Goal: Task Accomplishment & Management: Manage account settings

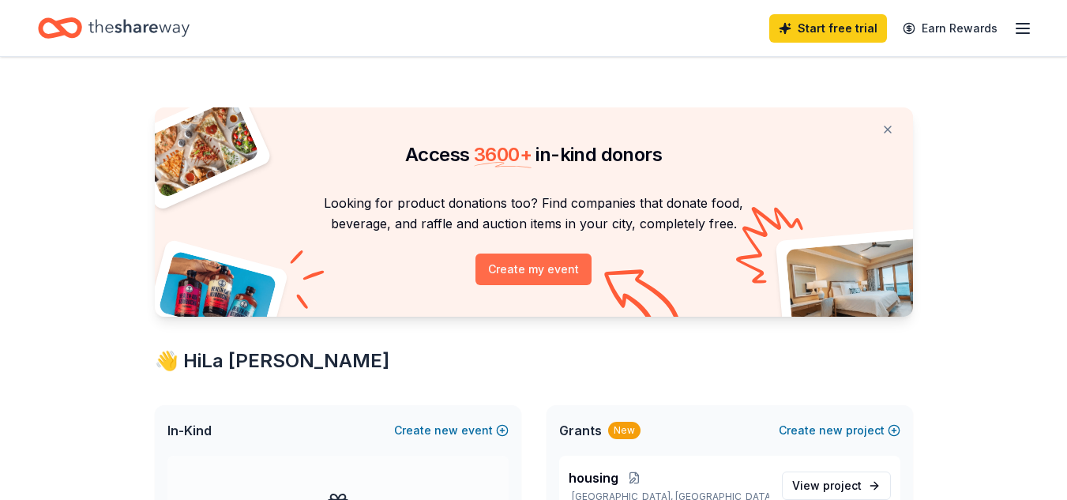
click at [536, 277] on button "Create my event" at bounding box center [533, 270] width 116 height 32
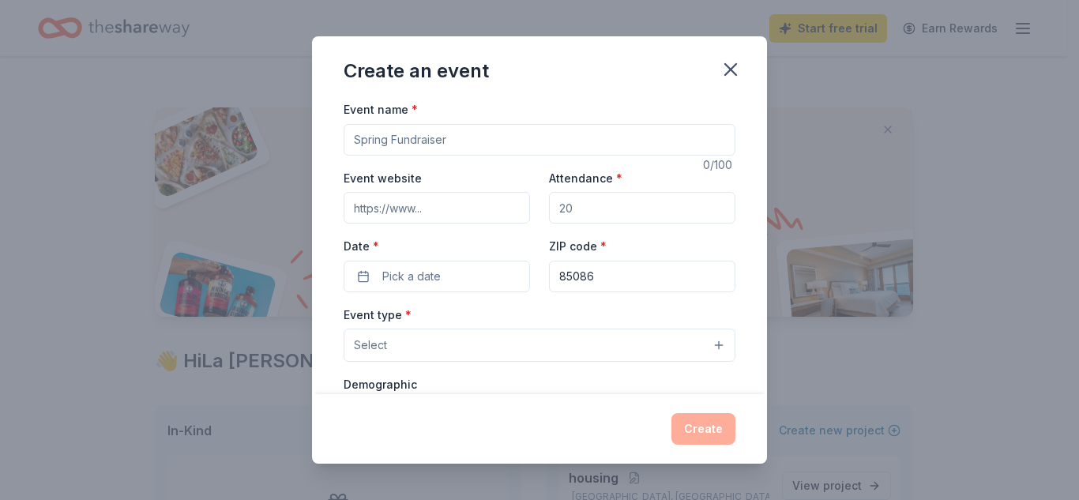
click at [513, 137] on input "Event name *" at bounding box center [540, 140] width 392 height 32
type input "Fall Fundraiser"
click at [476, 215] on input "Event website" at bounding box center [437, 208] width 186 height 32
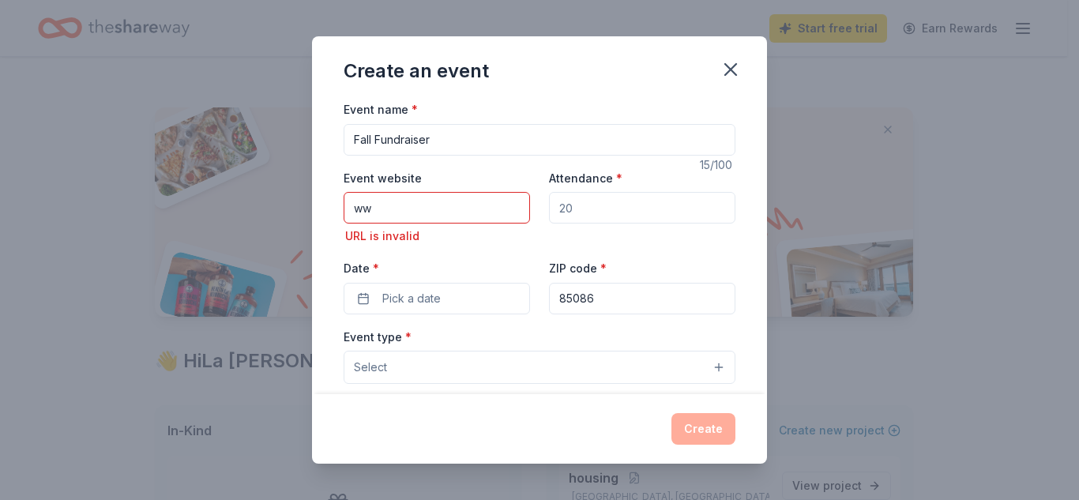
type input "w"
paste input "https://www.hfnd.org/"
type input "https://www.hfnd.org/"
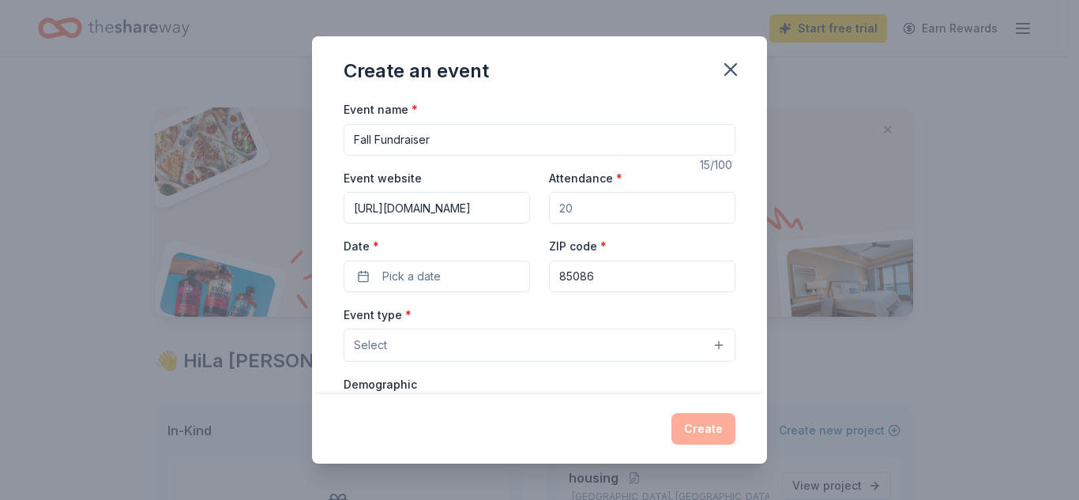
click at [578, 222] on input "Attendance *" at bounding box center [642, 208] width 186 height 32
click at [479, 270] on button "Pick a date" at bounding box center [437, 277] width 186 height 32
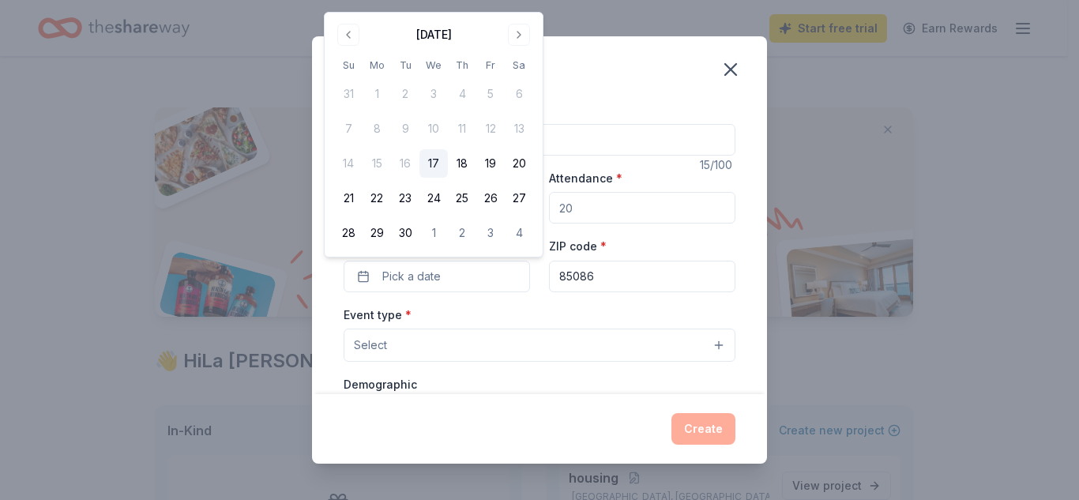
click at [436, 162] on button "17" at bounding box center [433, 163] width 28 height 28
click at [620, 284] on input "85086" at bounding box center [642, 277] width 186 height 32
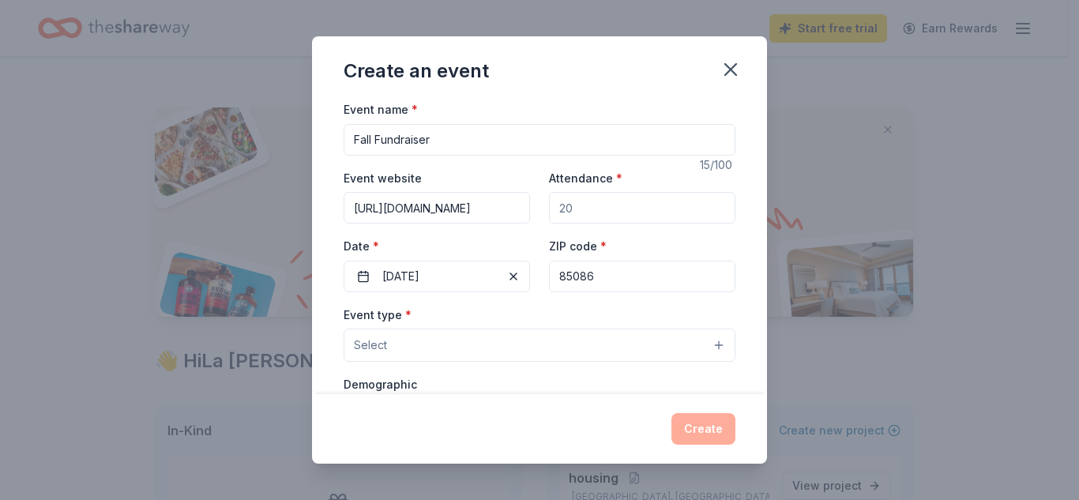
click at [459, 340] on button "Select" at bounding box center [540, 345] width 392 height 33
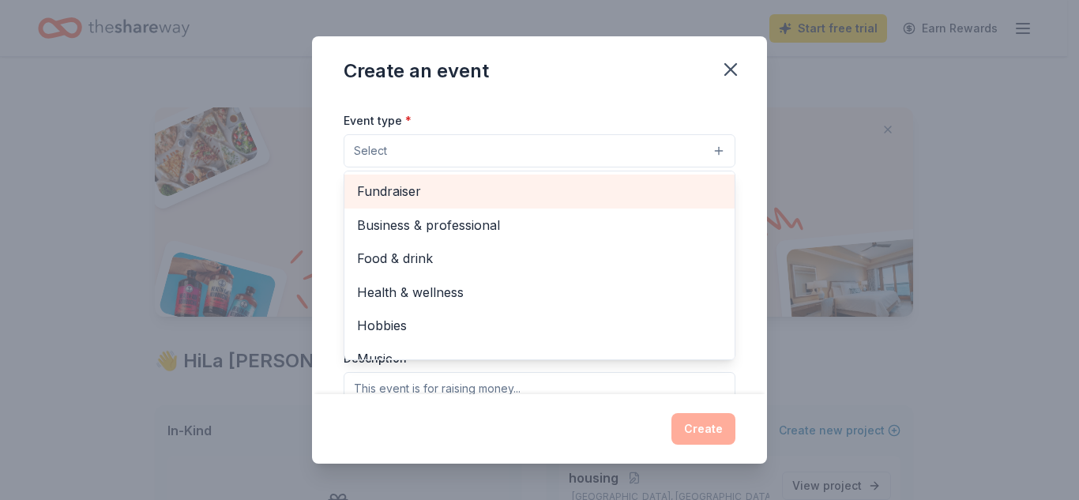
click at [444, 186] on span "Fundraiser" at bounding box center [539, 191] width 365 height 21
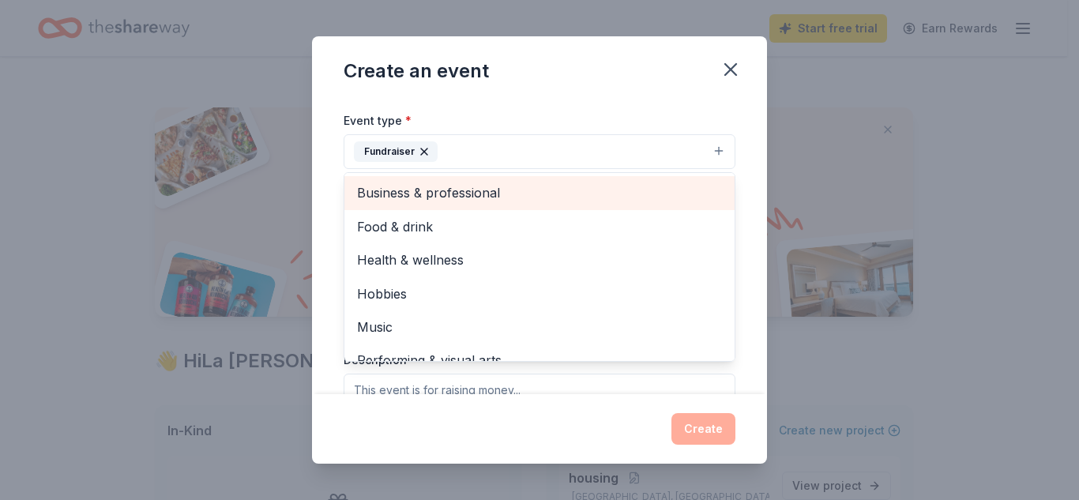
click at [573, 185] on span "Business & professional" at bounding box center [539, 192] width 365 height 21
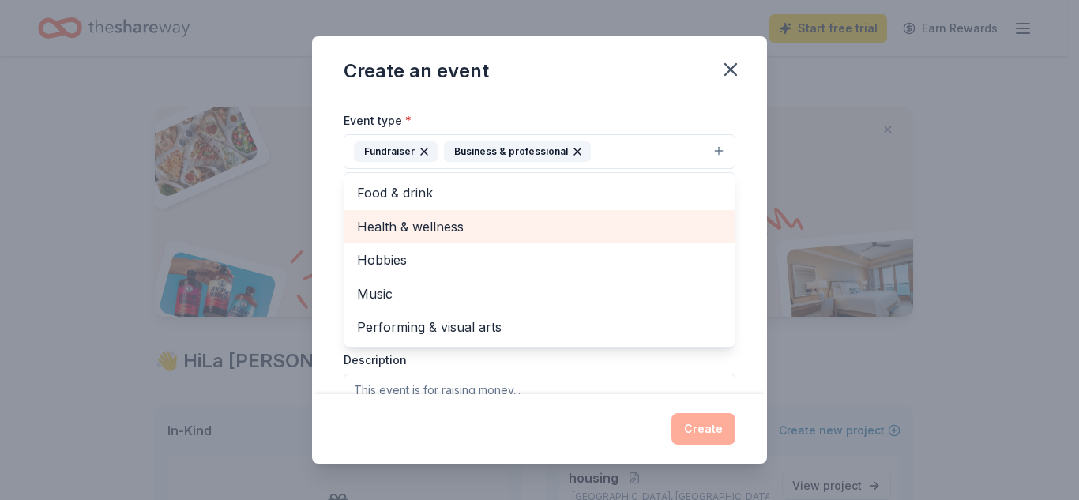
click at [571, 215] on div "Health & wellness" at bounding box center [539, 226] width 390 height 33
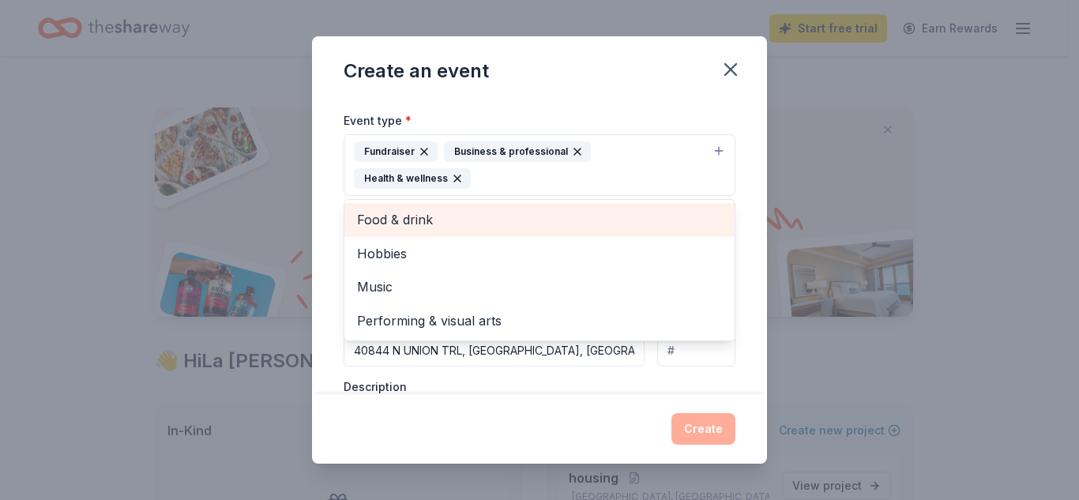
click at [571, 215] on span "Food & drink" at bounding box center [539, 219] width 365 height 21
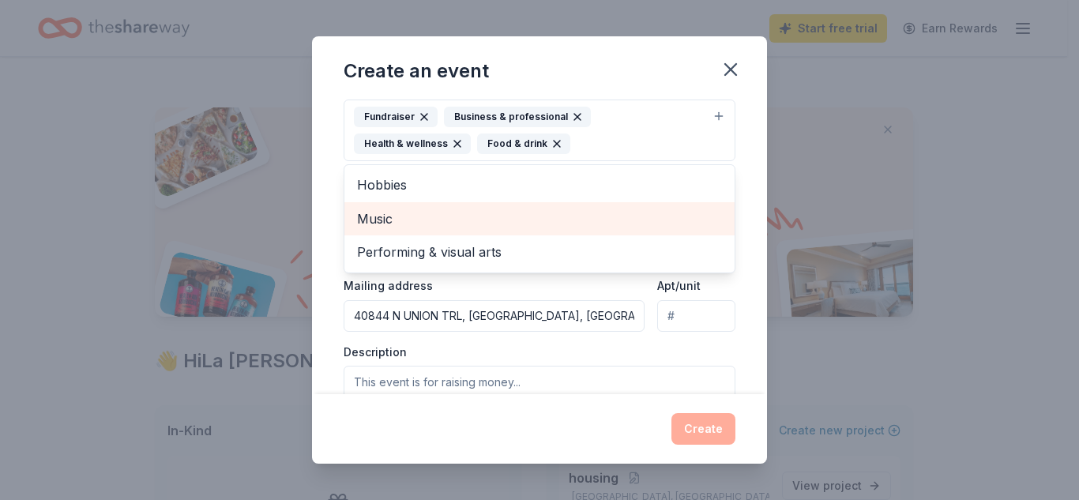
scroll to position [230, 0]
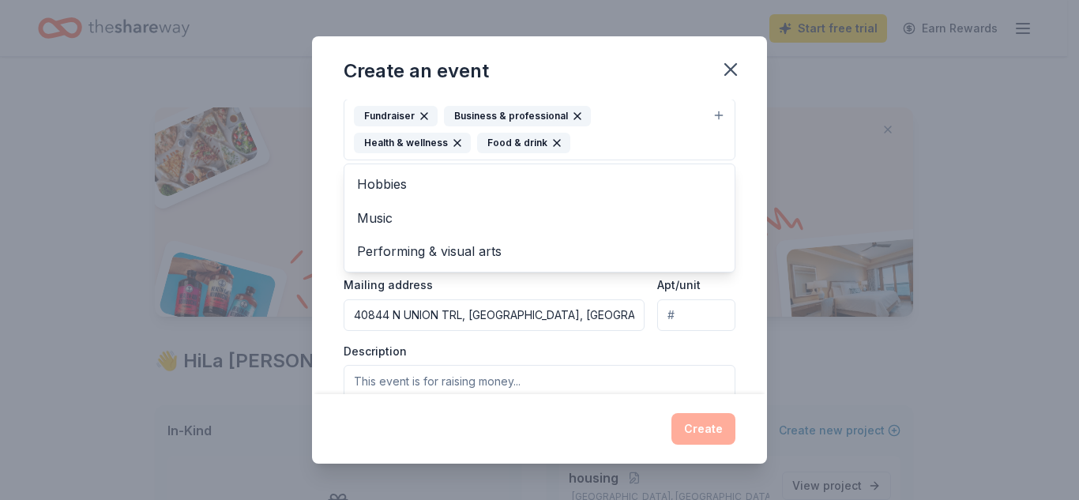
click at [738, 277] on div "Event name * Fall Fundraiser 15 /100 Event website https://www.hfnd.org/ Attend…" at bounding box center [539, 247] width 455 height 295
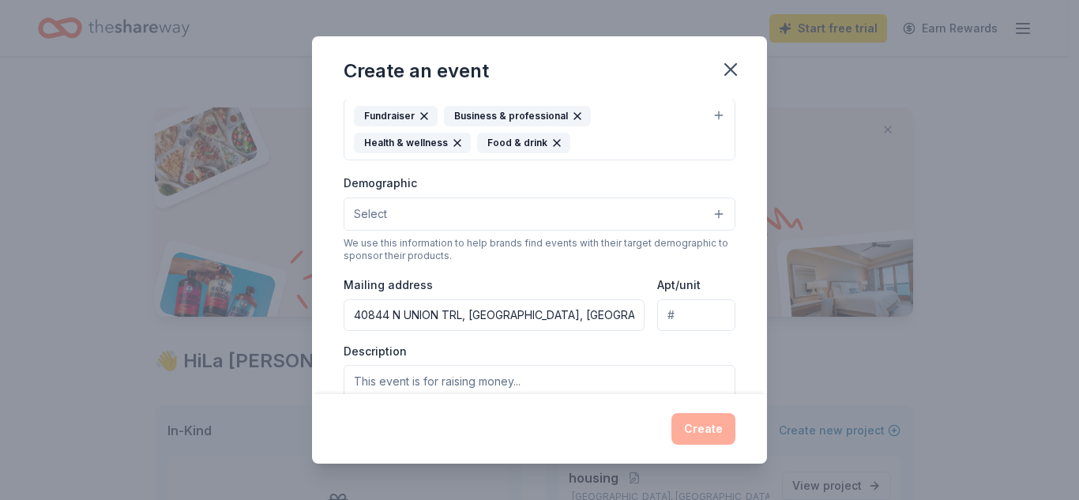
scroll to position [229, 0]
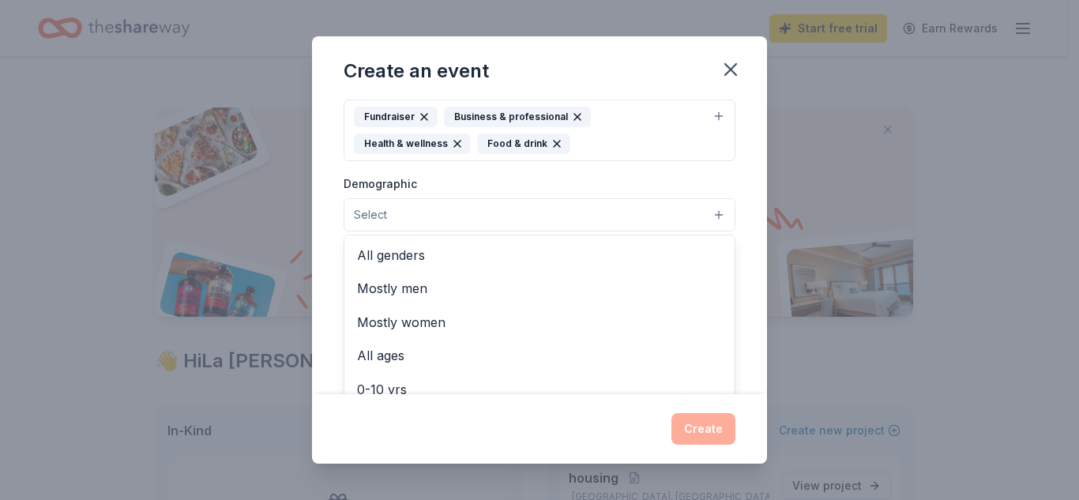
click at [659, 216] on button "Select" at bounding box center [540, 214] width 392 height 33
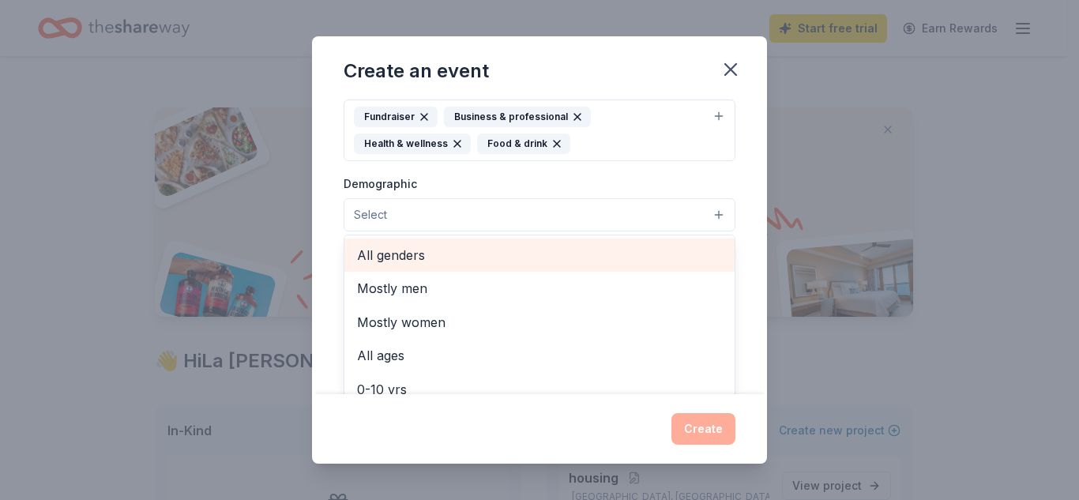
click at [627, 261] on span "All genders" at bounding box center [539, 255] width 365 height 21
click at [627, 261] on span "Mostly men" at bounding box center [539, 256] width 365 height 21
click at [627, 261] on span "Mostly women" at bounding box center [539, 256] width 365 height 21
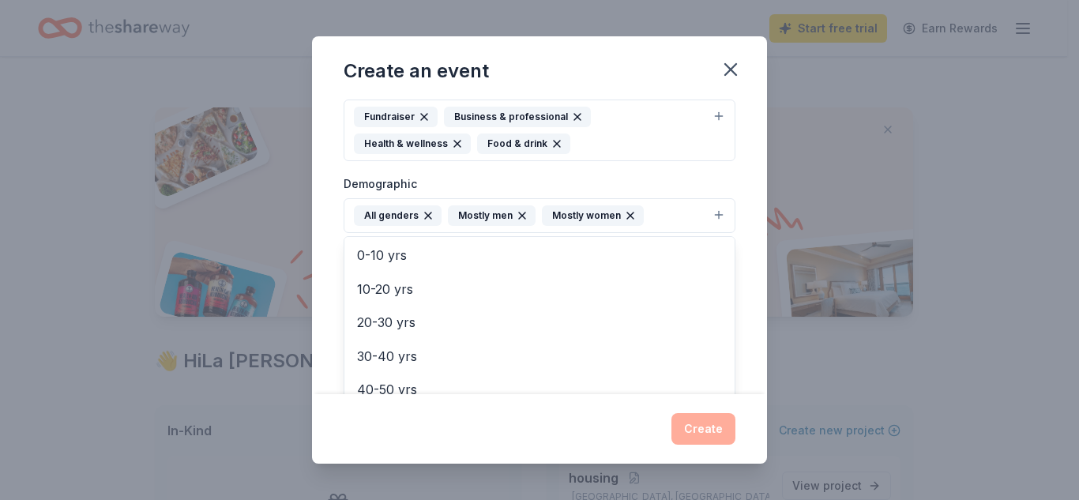
scroll to position [34, 0]
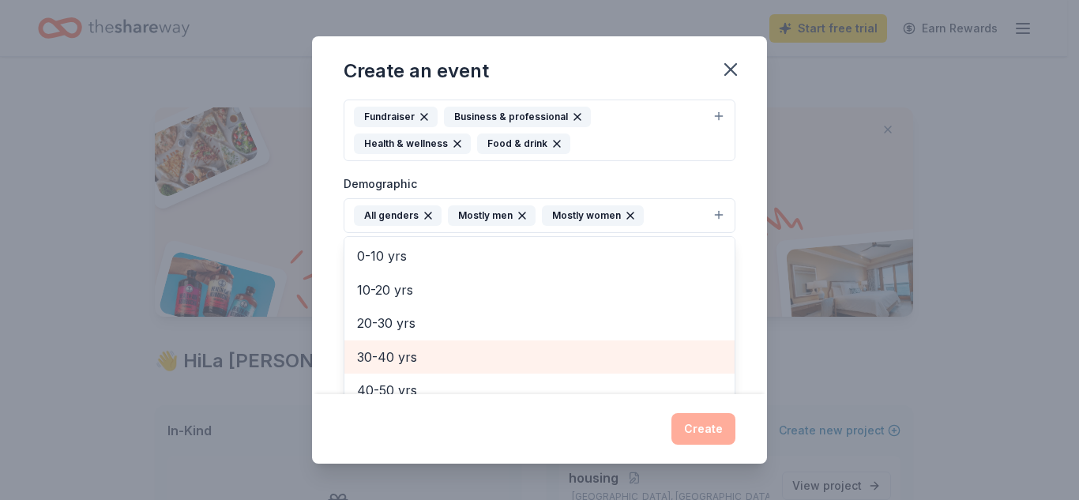
click at [642, 351] on span "30-40 yrs" at bounding box center [539, 357] width 365 height 21
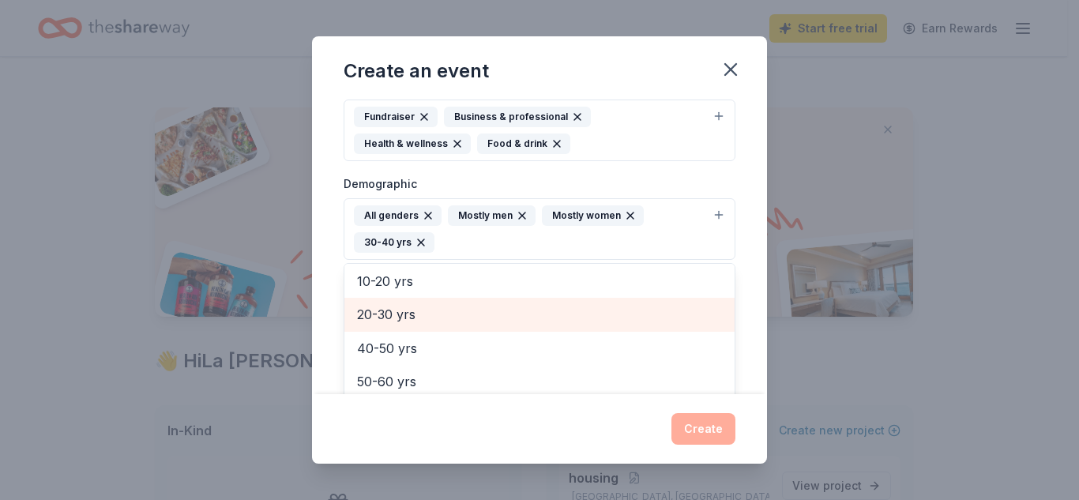
scroll to position [71, 0]
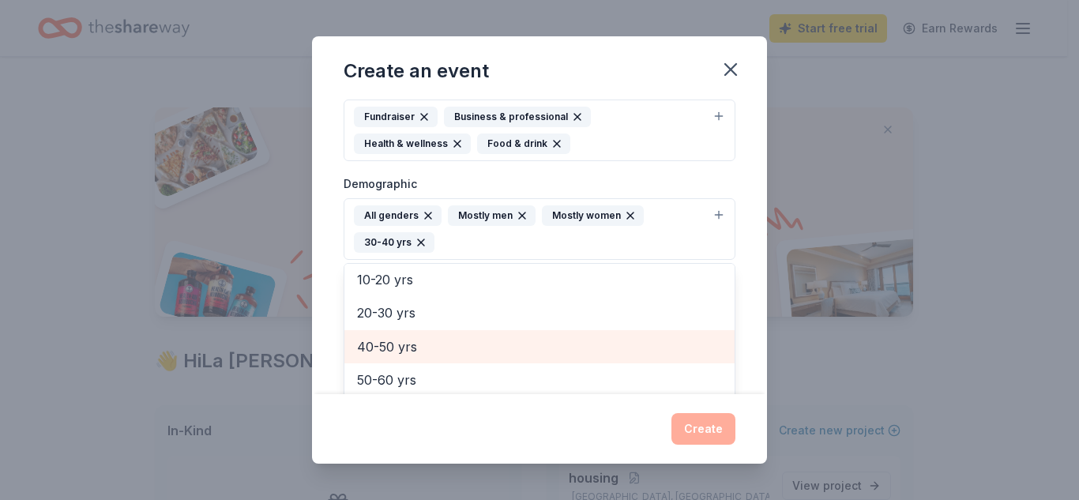
click at [642, 351] on span "40-50 yrs" at bounding box center [539, 346] width 365 height 21
click at [642, 351] on span "50-60 yrs" at bounding box center [539, 346] width 365 height 21
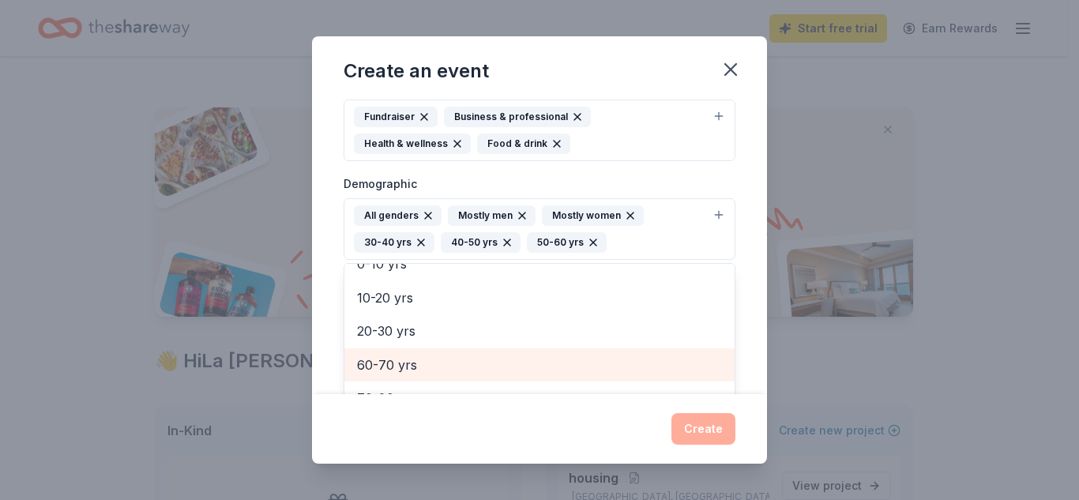
scroll to position [53, 0]
click at [642, 351] on div "60-70 yrs" at bounding box center [539, 364] width 390 height 33
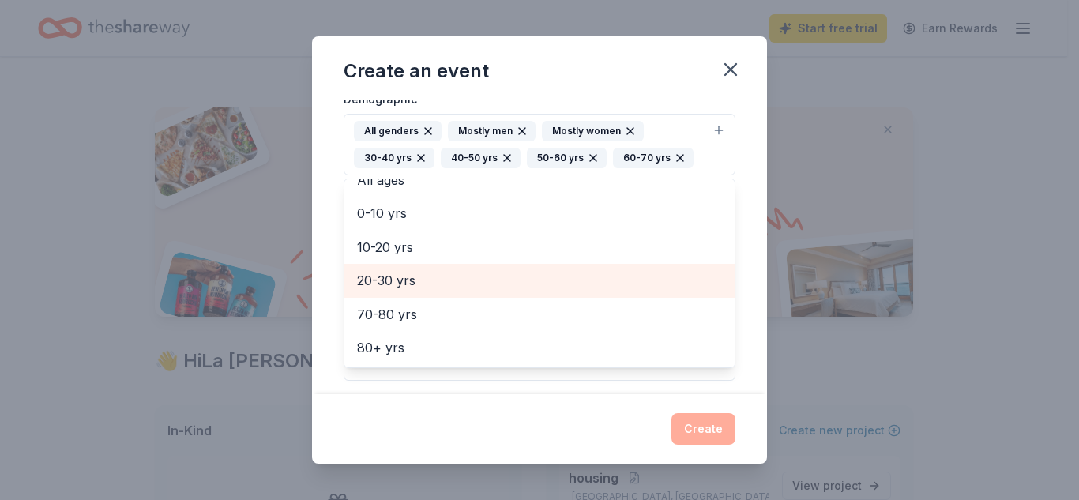
scroll to position [320, 0]
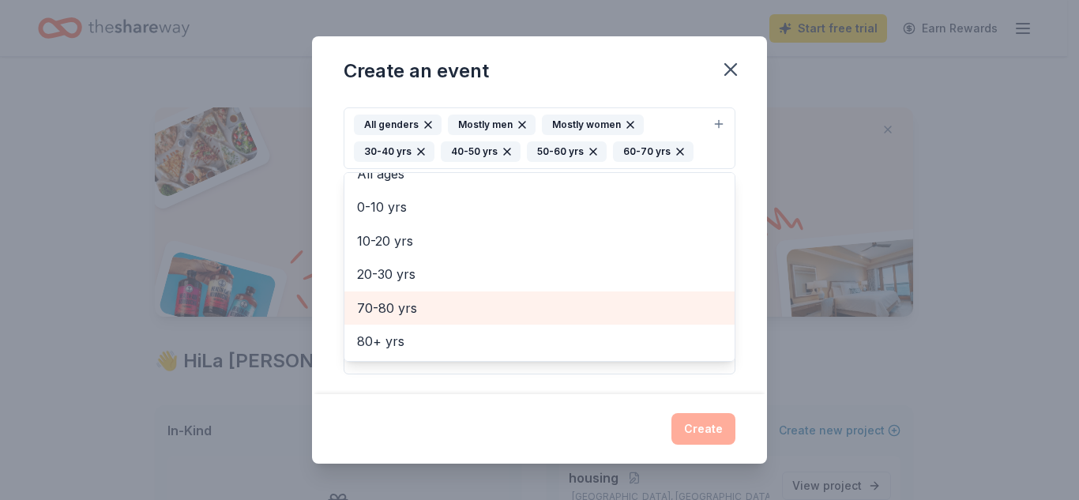
click at [637, 308] on span "70-80 yrs" at bounding box center [539, 308] width 365 height 21
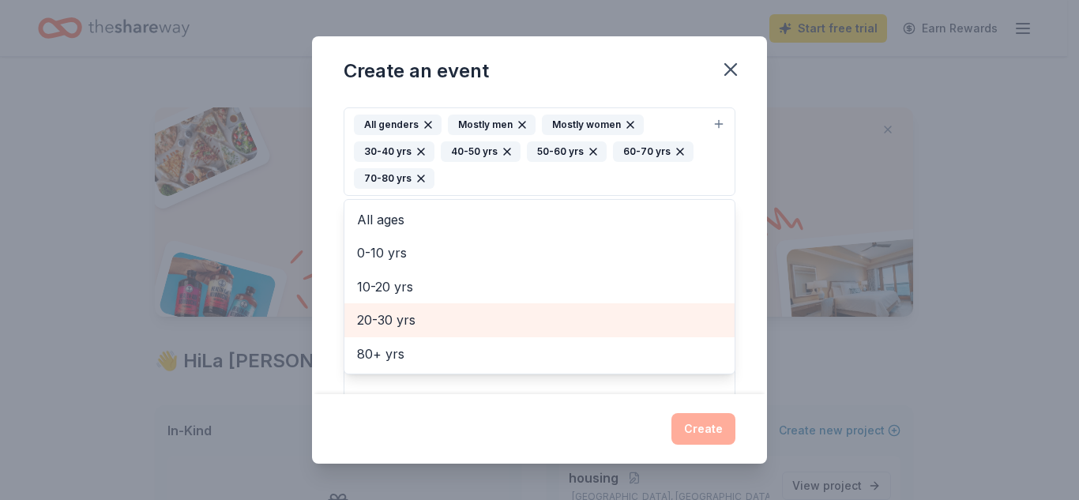
scroll to position [0, 0]
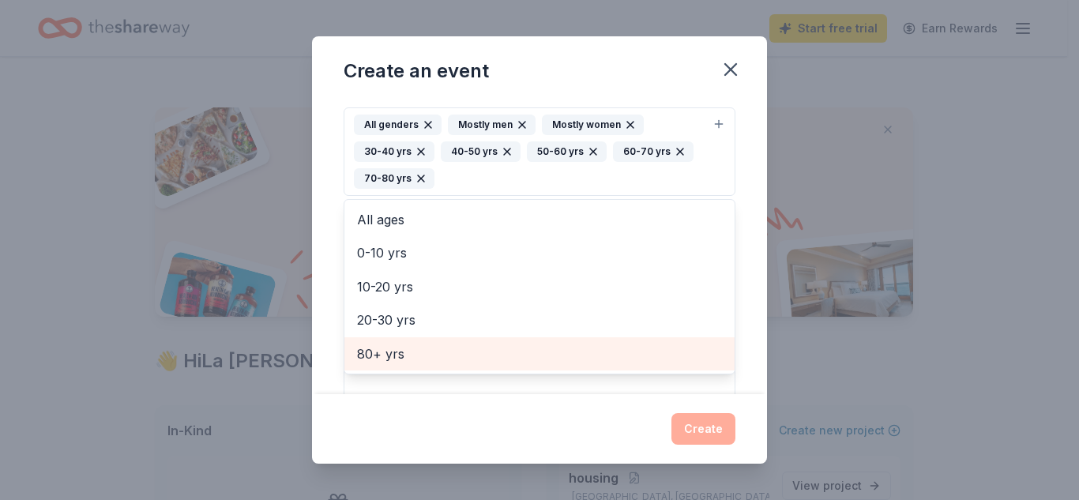
click at [639, 344] on span "80+ yrs" at bounding box center [539, 354] width 365 height 21
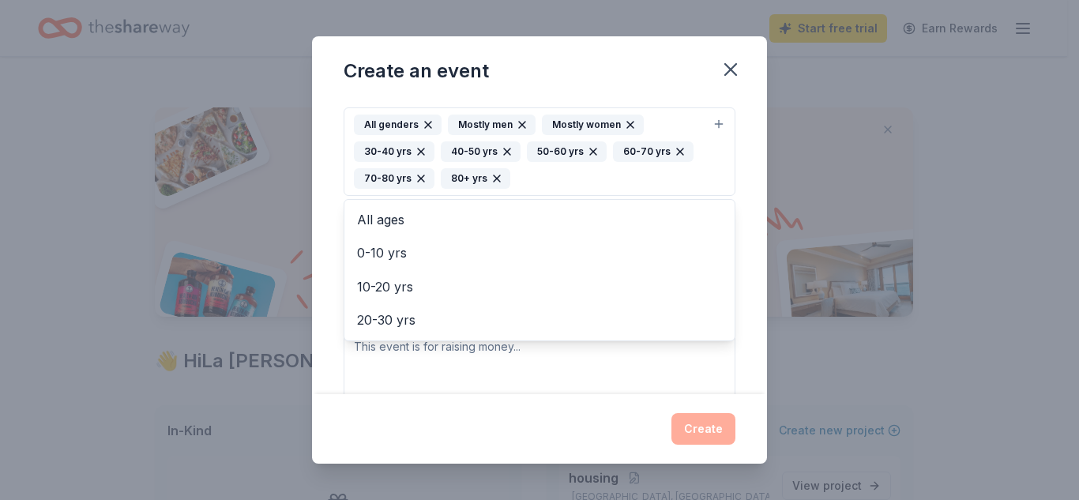
click at [665, 366] on div "Event type * Fundraiser Business & professional Health & wellness Food & drink …" at bounding box center [540, 193] width 392 height 416
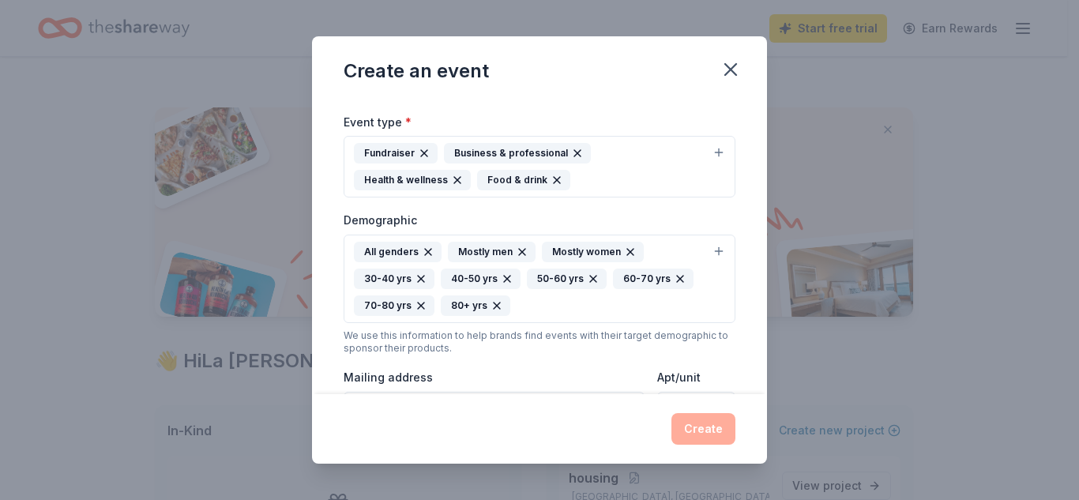
scroll to position [193, 0]
click at [425, 274] on icon "button" at bounding box center [421, 278] width 13 height 13
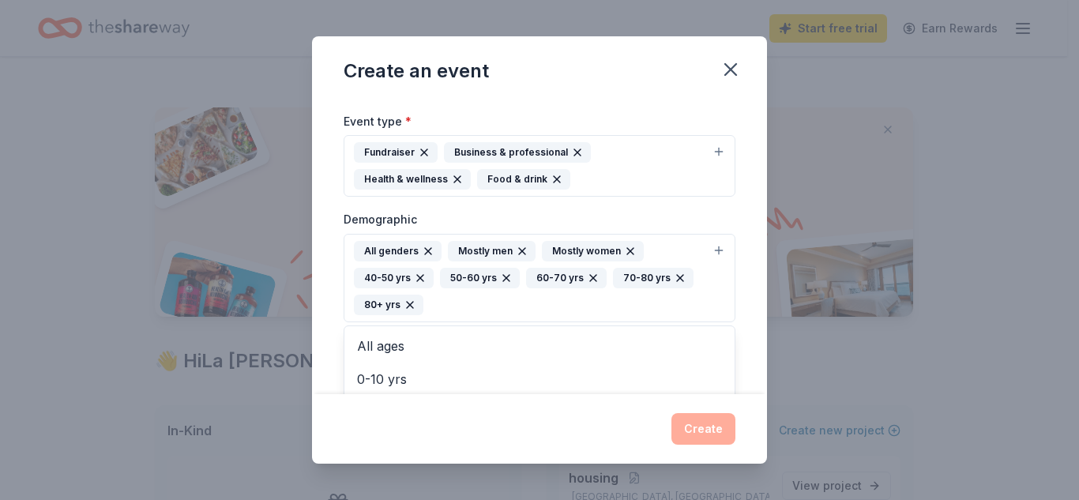
click at [425, 274] on icon "button" at bounding box center [420, 278] width 13 height 13
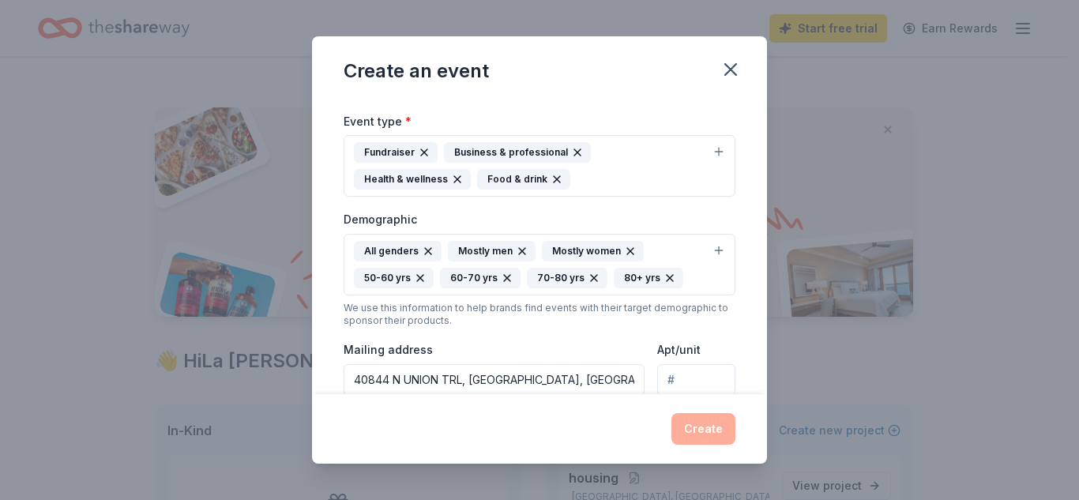
click at [425, 274] on icon "button" at bounding box center [420, 278] width 13 height 13
click at [425, 274] on div "60-70 yrs" at bounding box center [394, 278] width 81 height 21
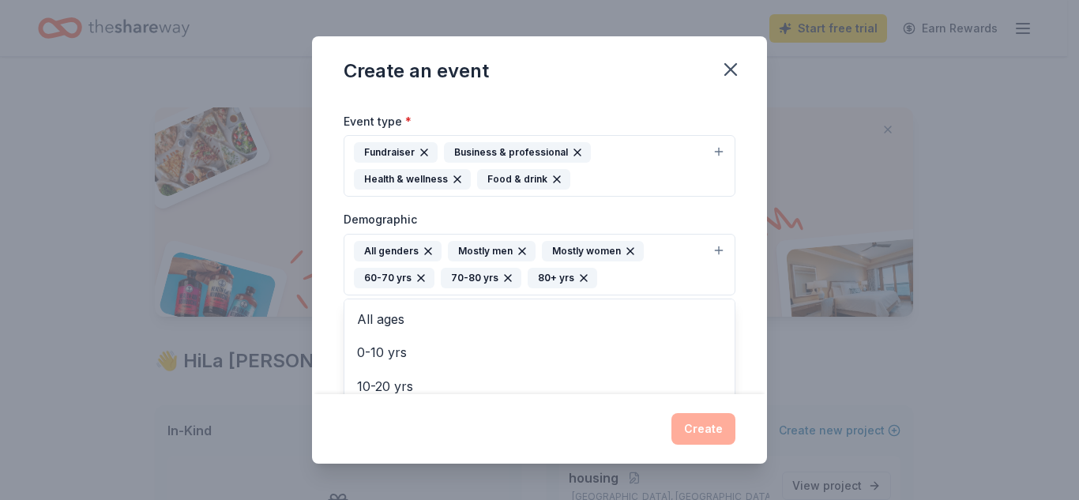
click at [425, 274] on div "60-70 yrs" at bounding box center [394, 278] width 81 height 21
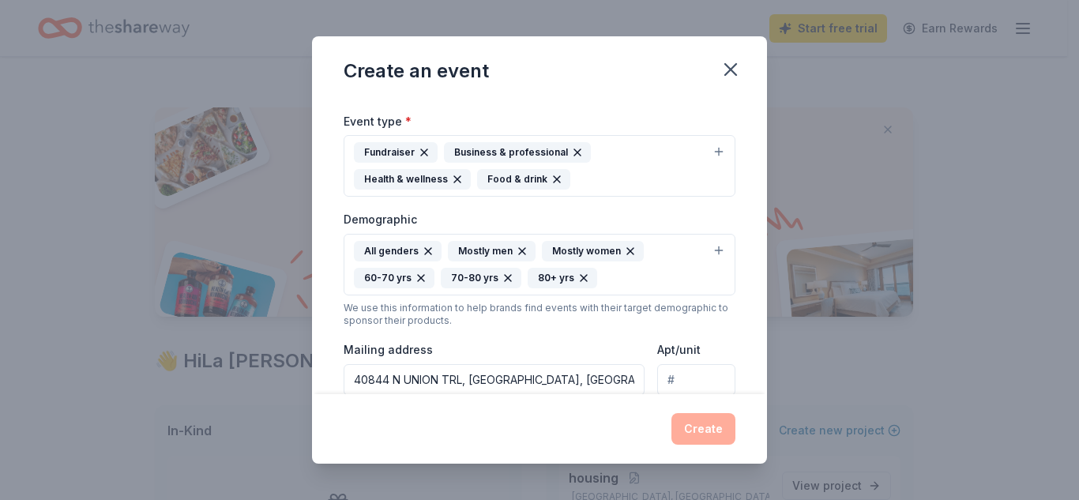
click at [425, 274] on div "60-70 yrs" at bounding box center [394, 278] width 81 height 21
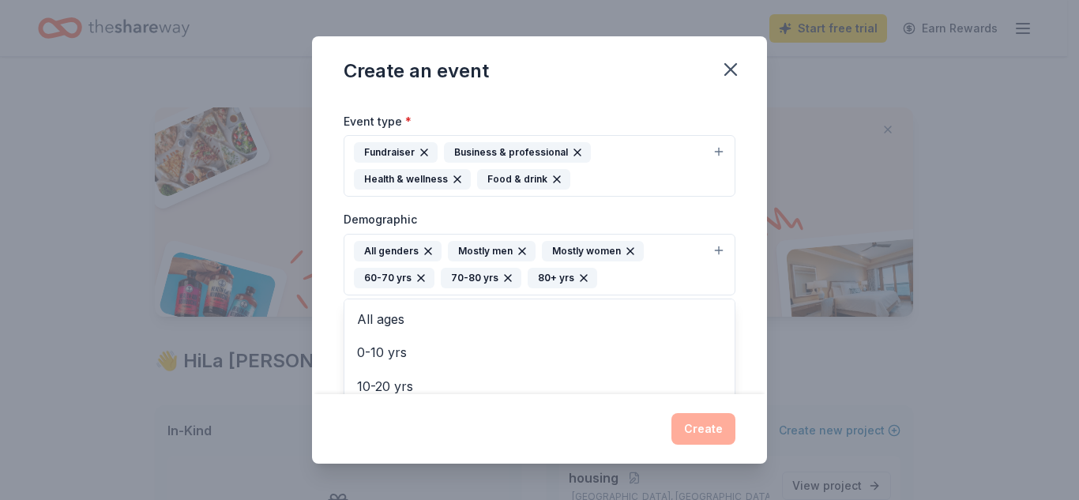
click at [419, 276] on icon "button" at bounding box center [421, 278] width 13 height 13
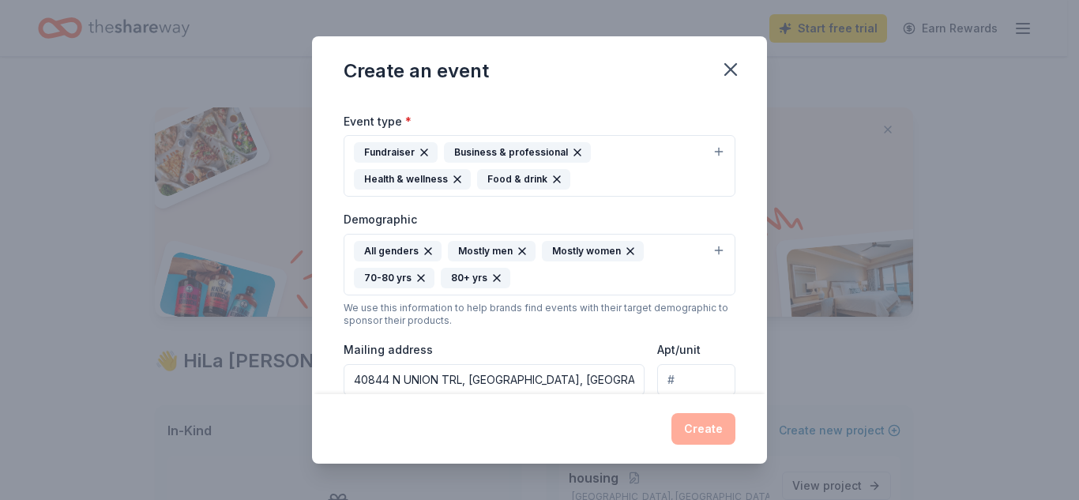
click at [419, 276] on icon "button" at bounding box center [421, 278] width 13 height 13
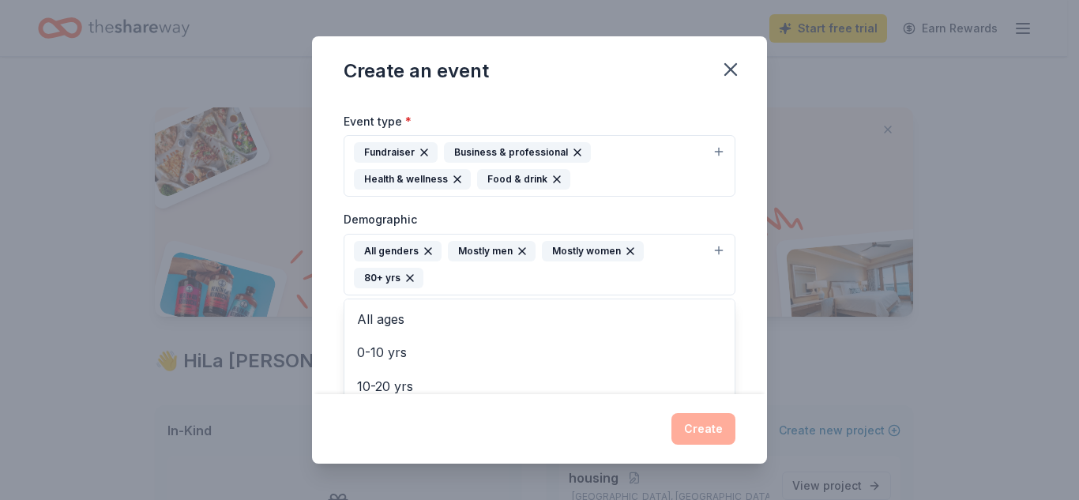
click at [419, 276] on div "80+ yrs" at bounding box center [389, 278] width 70 height 21
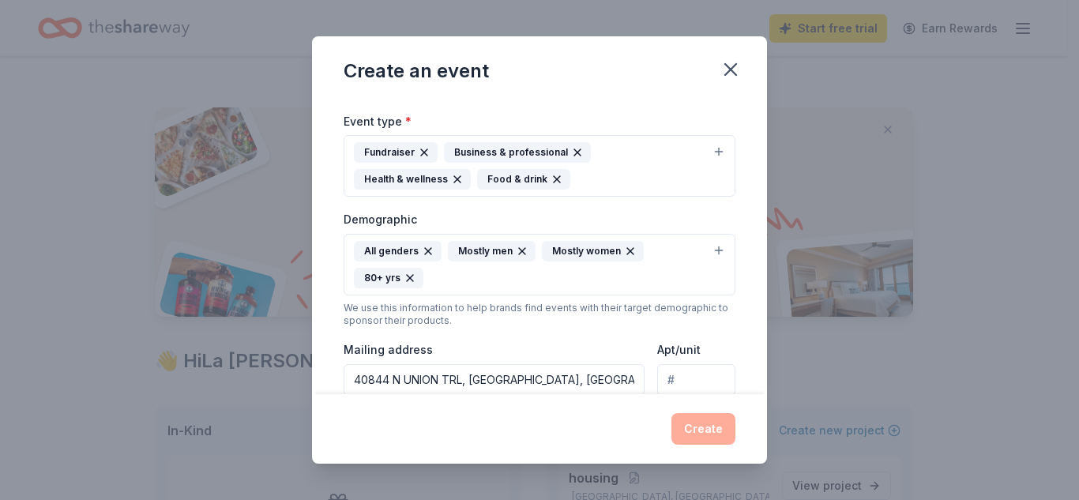
click at [407, 277] on icon "button" at bounding box center [410, 278] width 13 height 13
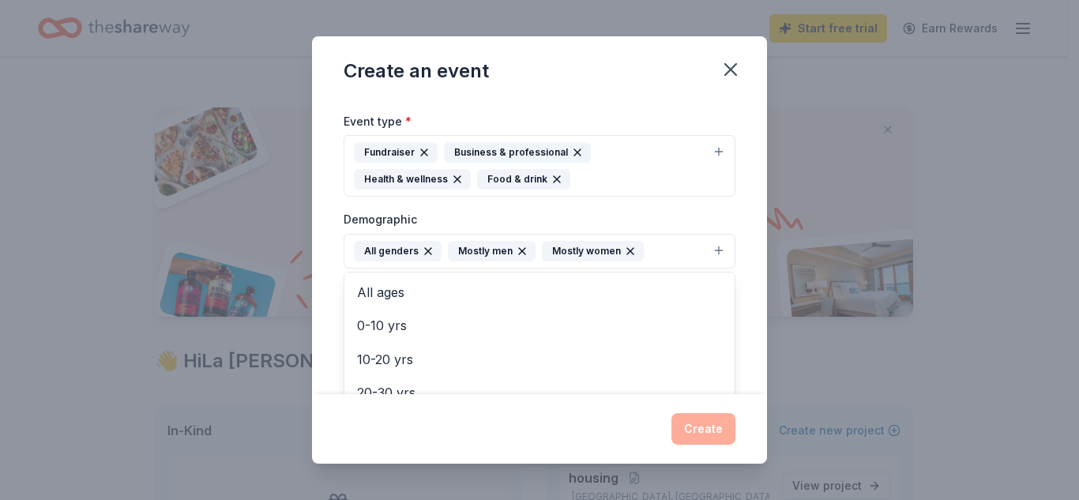
click at [517, 251] on icon "button" at bounding box center [522, 251] width 13 height 13
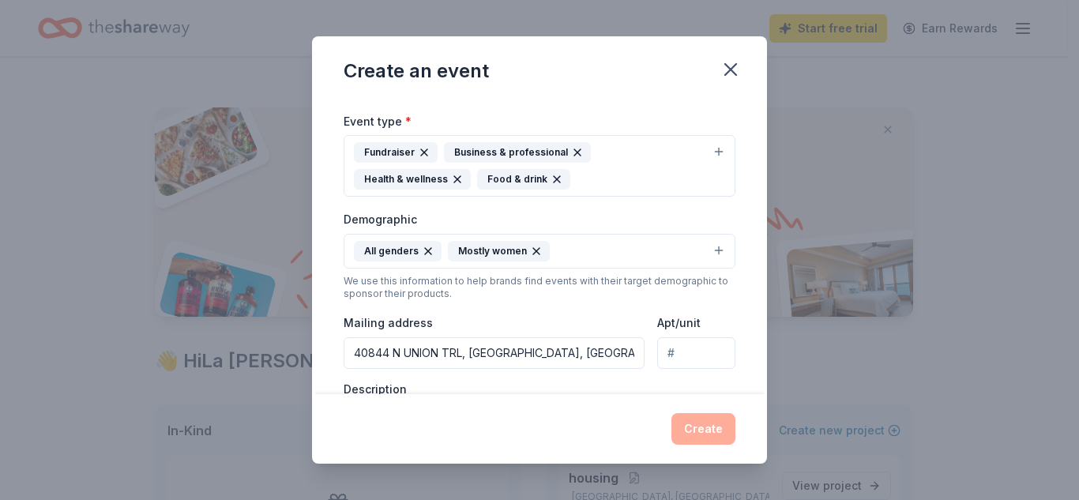
click at [534, 250] on icon "button" at bounding box center [536, 251] width 6 height 6
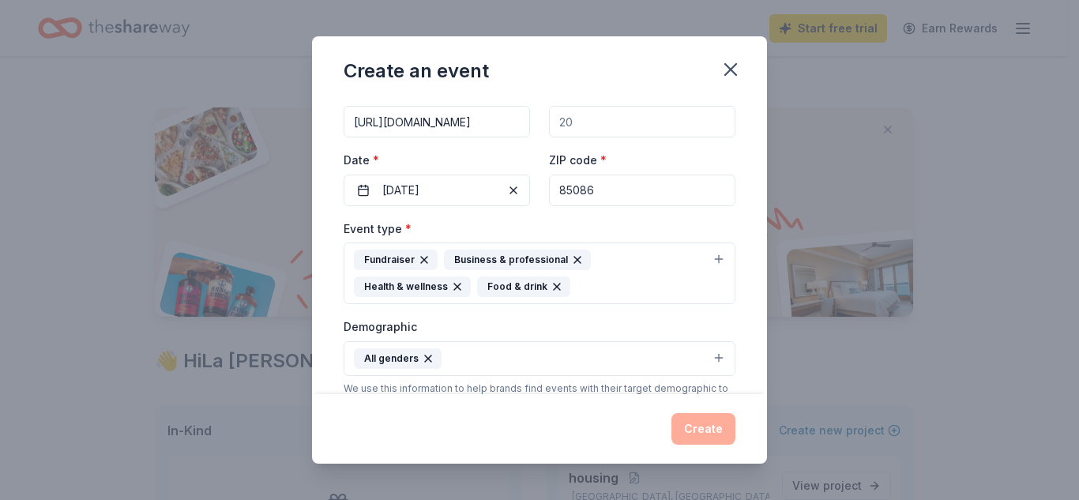
scroll to position [85, 0]
click at [530, 357] on button "All genders" at bounding box center [540, 359] width 392 height 35
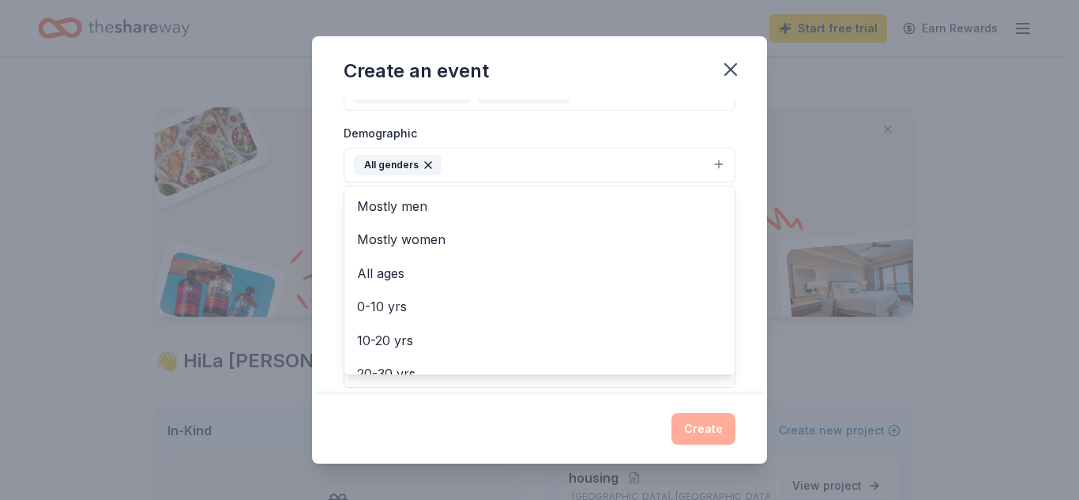
scroll to position [304, 0]
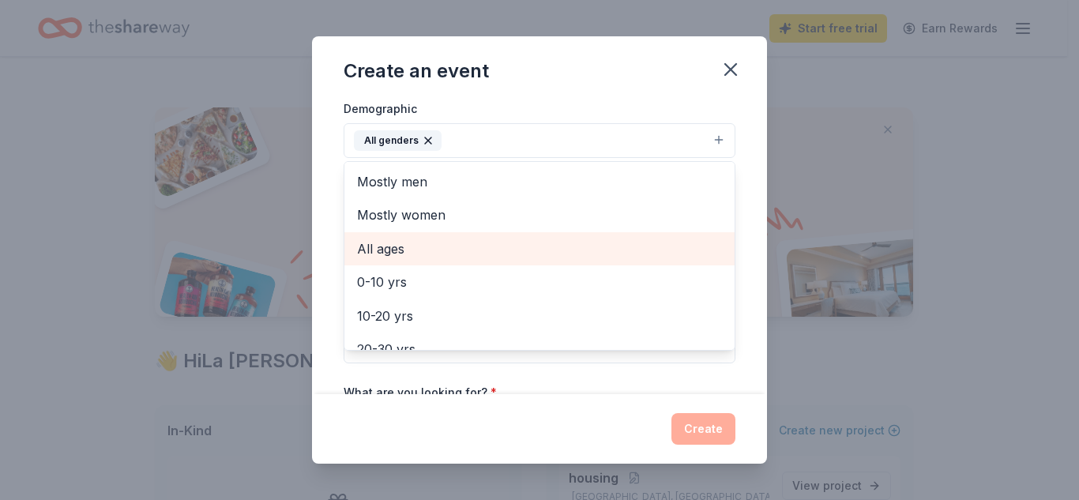
click at [498, 254] on span "All ages" at bounding box center [539, 249] width 365 height 21
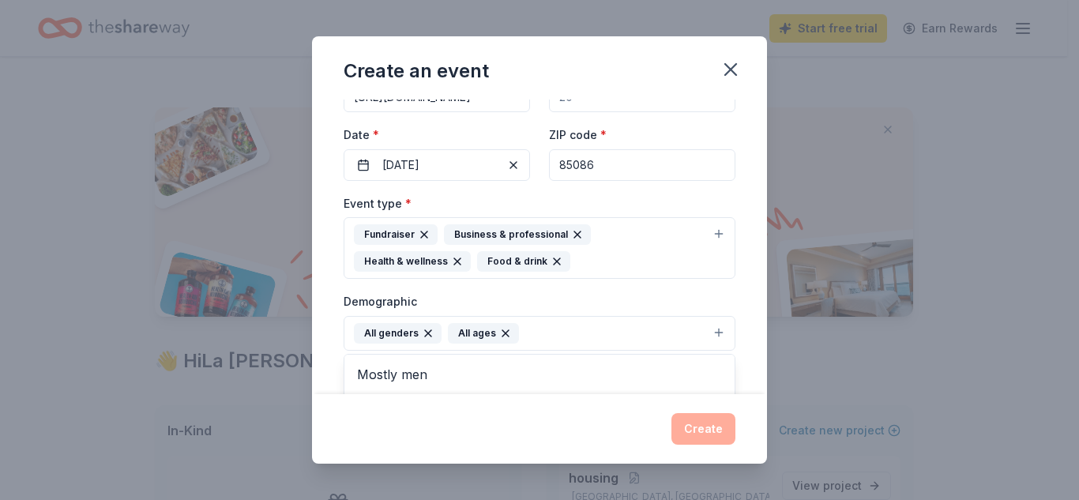
scroll to position [148, 0]
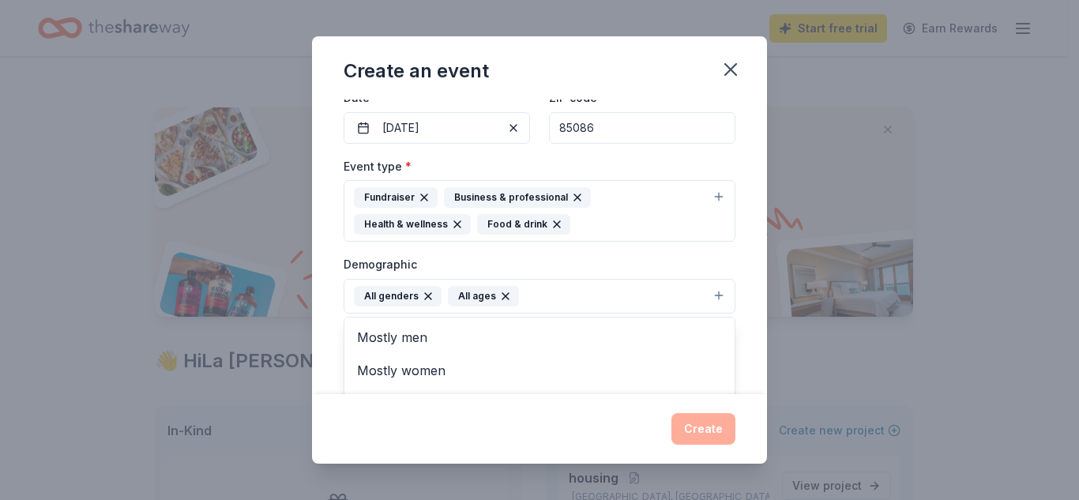
click at [502, 293] on icon "button" at bounding box center [505, 296] width 13 height 13
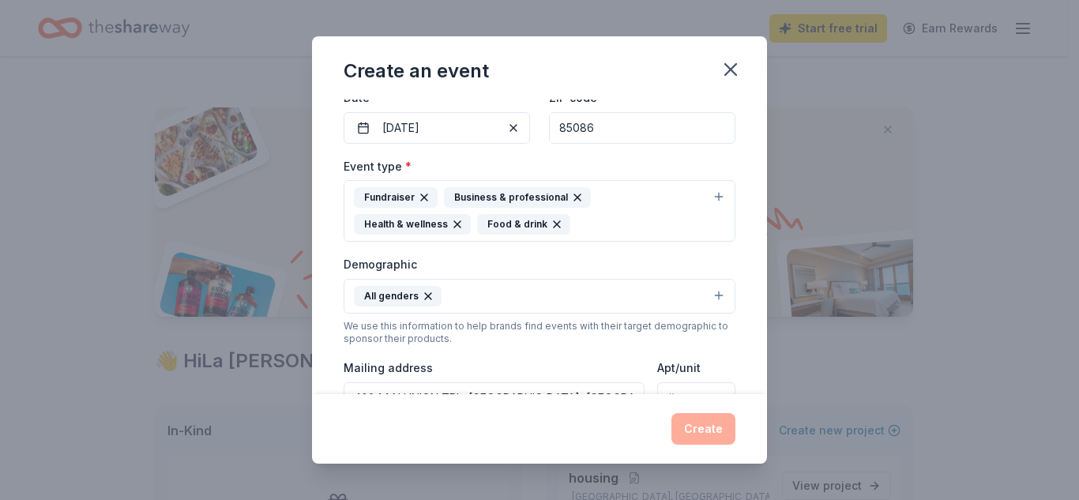
click at [513, 295] on button "All genders" at bounding box center [540, 296] width 392 height 35
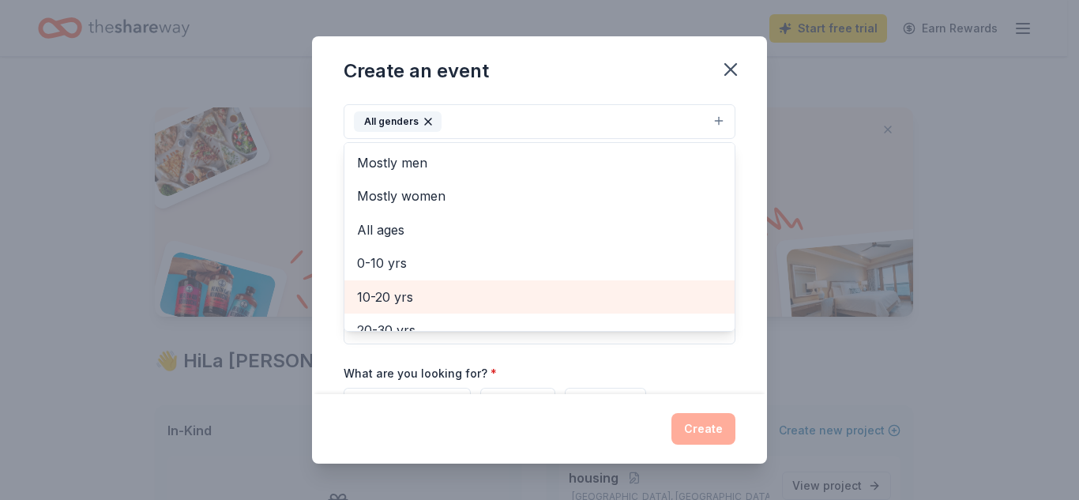
scroll to position [325, 0]
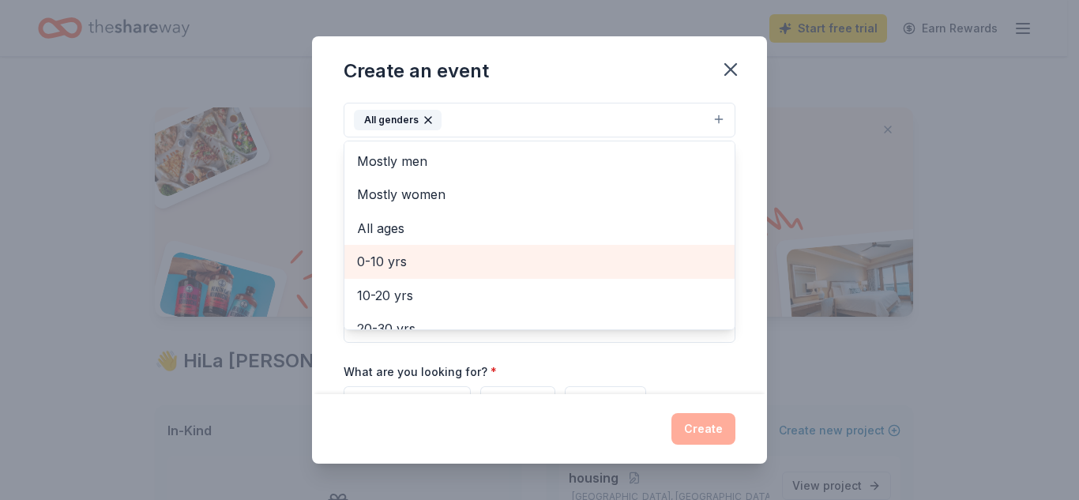
click at [513, 259] on span "0-10 yrs" at bounding box center [539, 261] width 365 height 21
click at [513, 259] on span "10-20 yrs" at bounding box center [539, 261] width 365 height 21
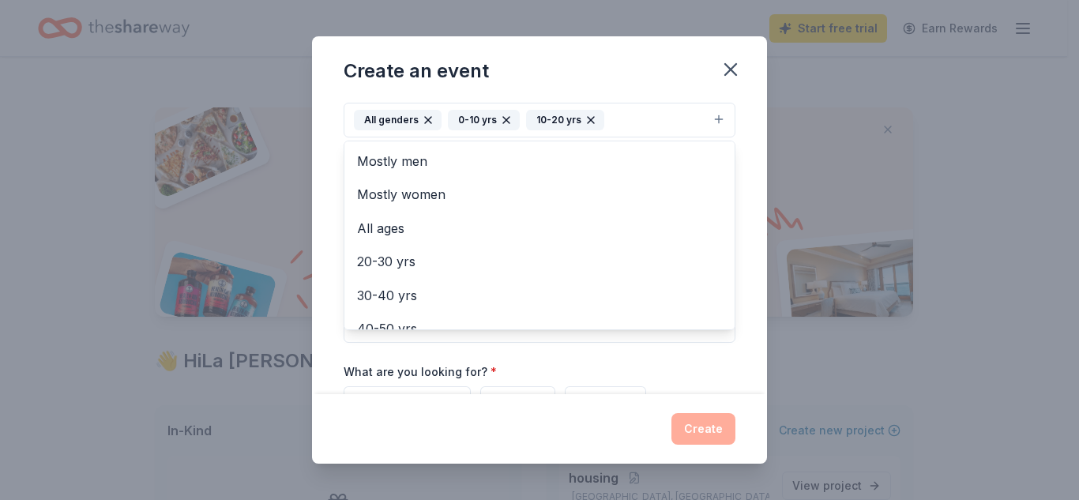
click at [744, 158] on div "Event name * Fall Fundraiser 15 /100 Event website https://www.hfnd.org/ Attend…" at bounding box center [539, 247] width 455 height 295
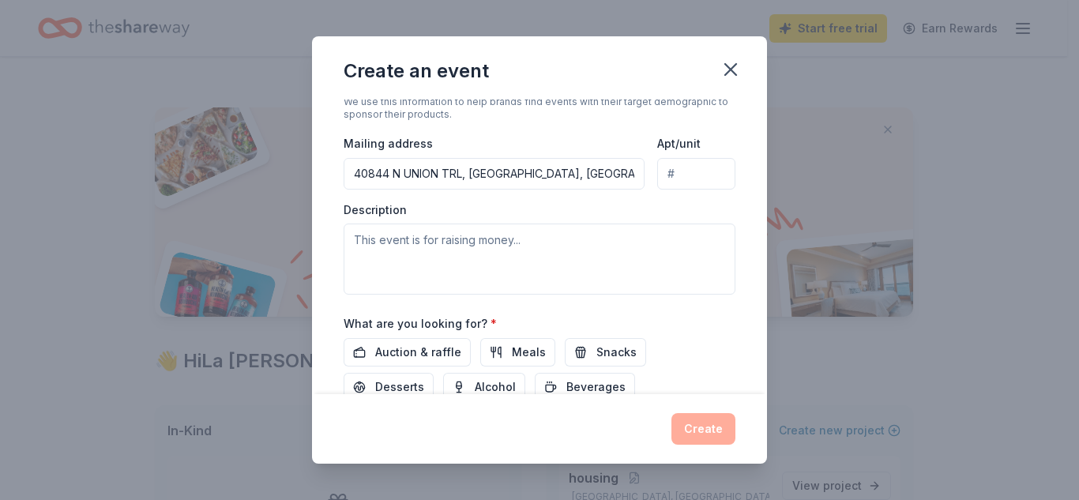
scroll to position [374, 0]
click at [502, 243] on textarea at bounding box center [540, 258] width 392 height 71
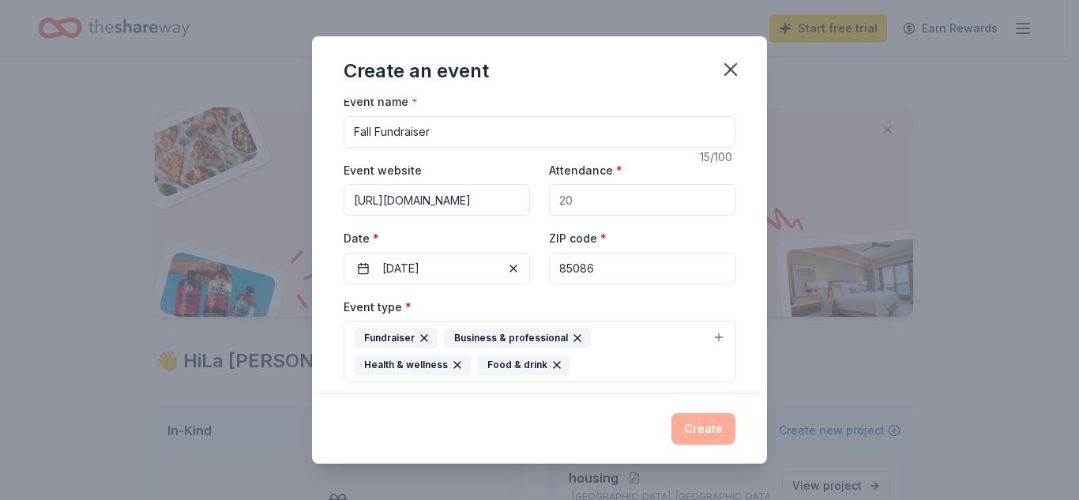
scroll to position [0, 0]
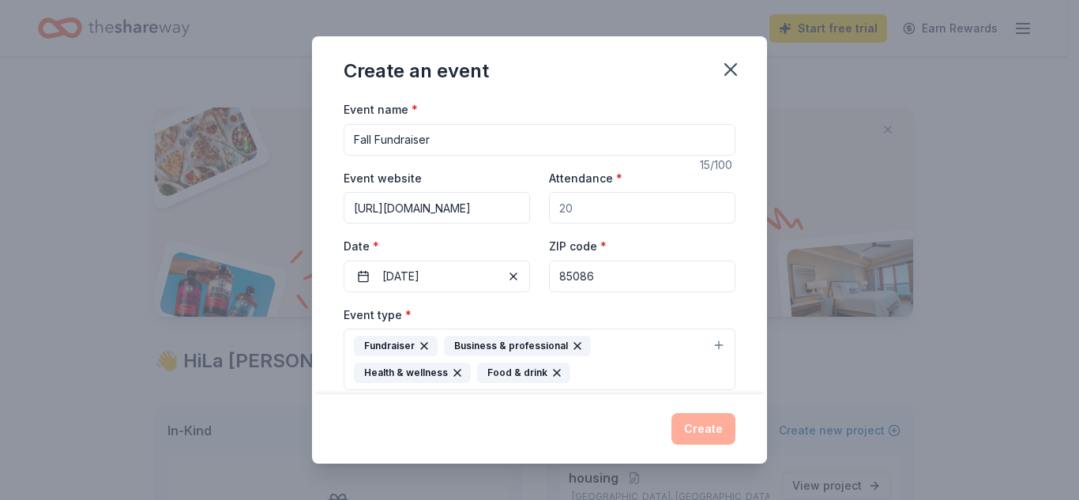
click at [600, 204] on input "Attendance *" at bounding box center [642, 208] width 186 height 32
click at [344, 142] on input "Fall Fundraiser" at bounding box center [540, 140] width 392 height 32
type input "Fall Fundraiser"
click at [606, 197] on input "Attendance *" at bounding box center [642, 208] width 186 height 32
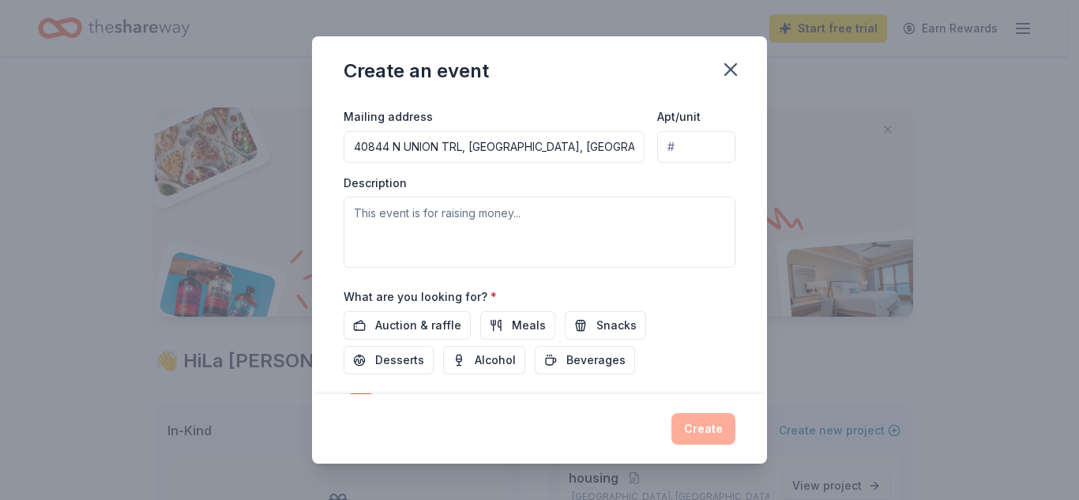
scroll to position [406, 0]
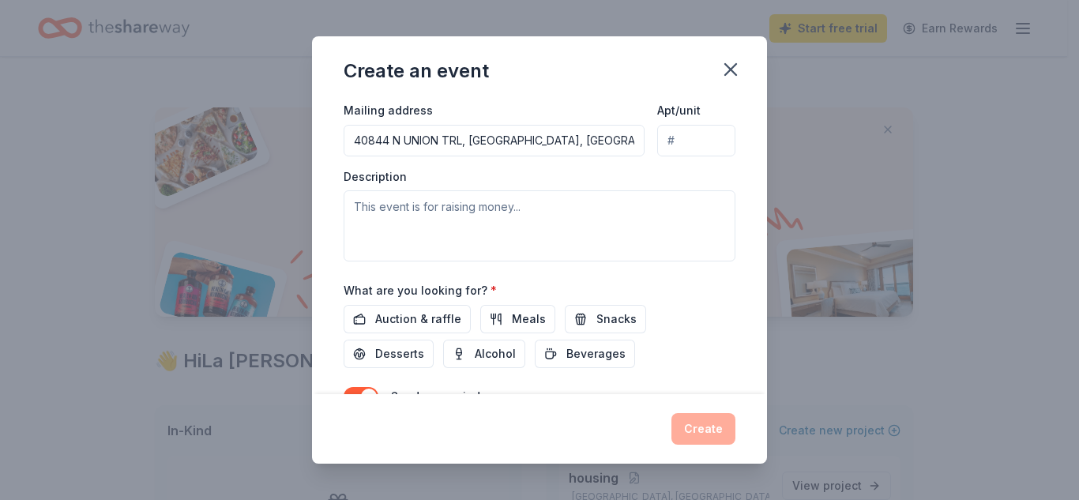
type input "0"
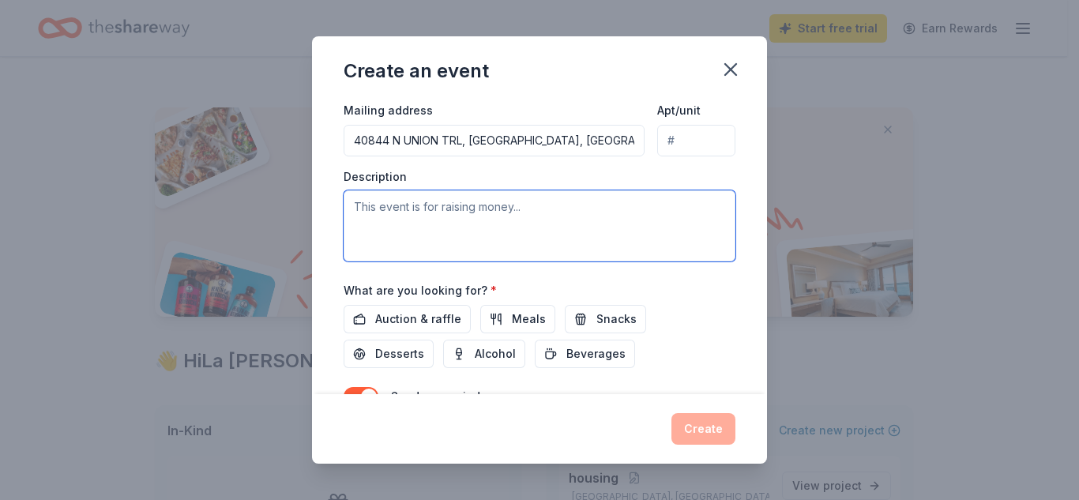
click at [519, 217] on textarea at bounding box center [540, 225] width 392 height 71
paste textarea ""Join our fundraiser dedicated to supporting families navigating the complex jo…"
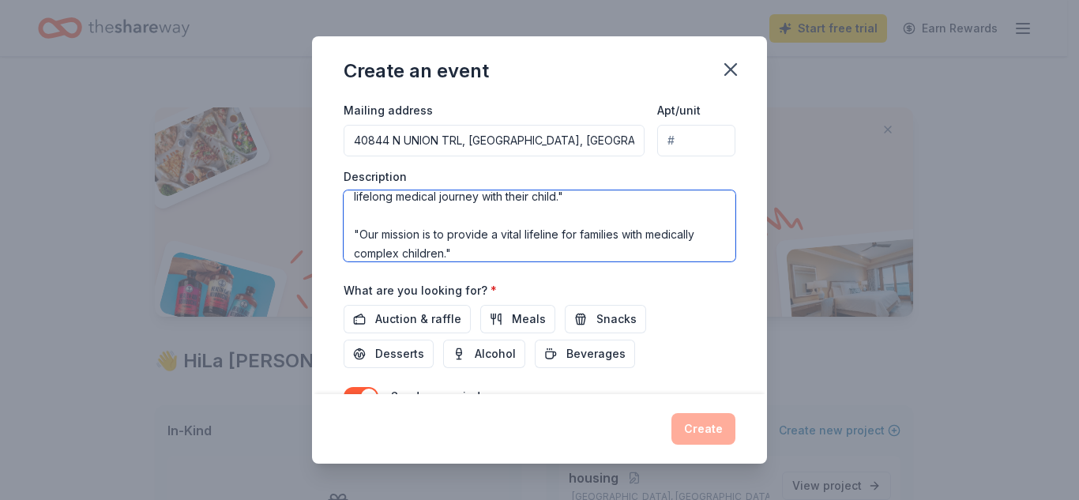
scroll to position [0, 0]
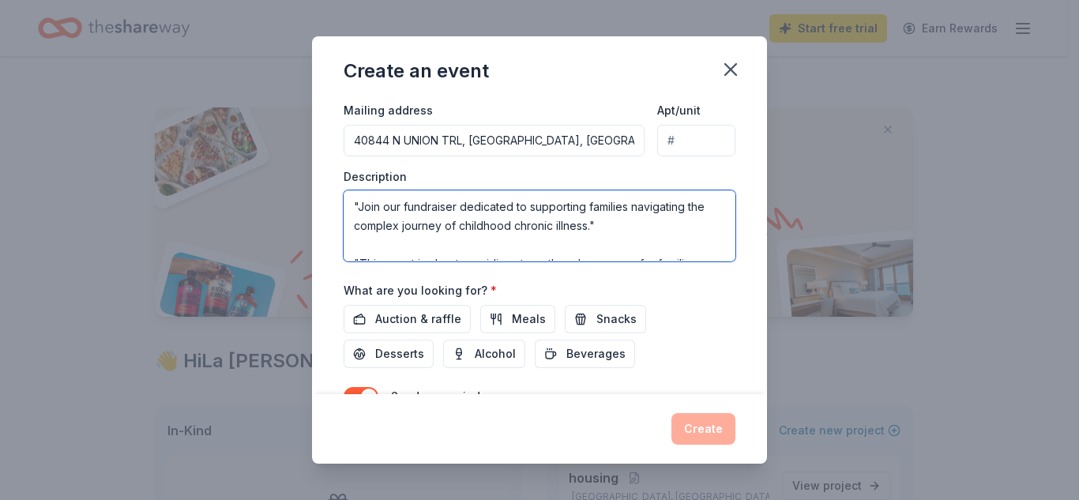
click at [359, 201] on textarea ""Join our fundraiser dedicated to supporting families navigating the complex jo…" at bounding box center [540, 225] width 392 height 71
click at [604, 224] on textarea "Join our fundraiser dedicated to supporting families navigating the complex jou…" at bounding box center [540, 225] width 392 height 71
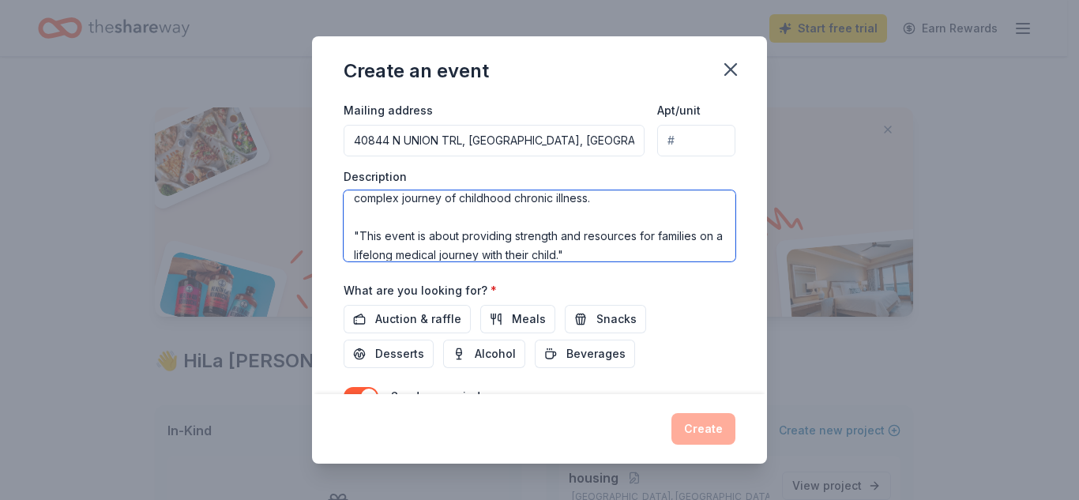
click at [360, 238] on textarea "Join our fundraiser dedicated to supporting families navigating the complex jou…" at bounding box center [540, 225] width 392 height 71
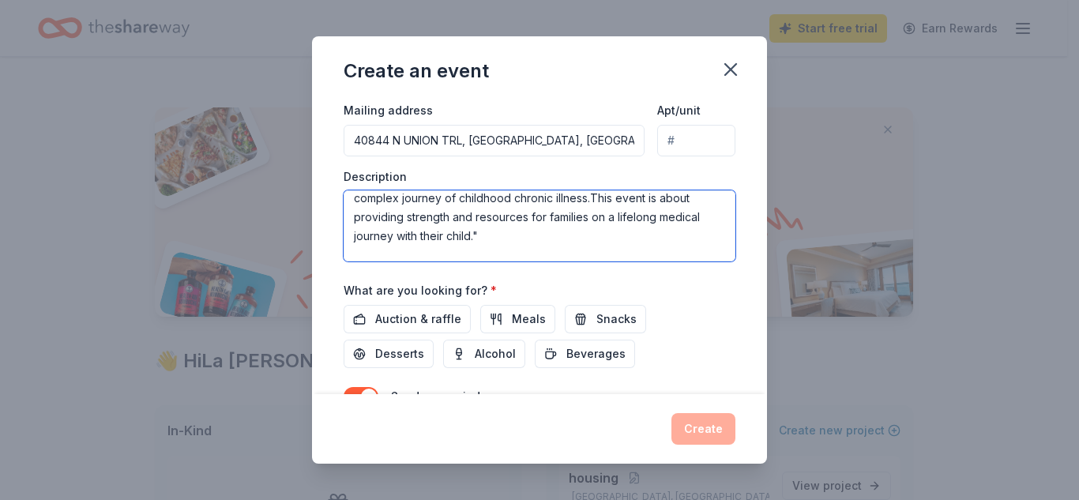
scroll to position [9, 0]
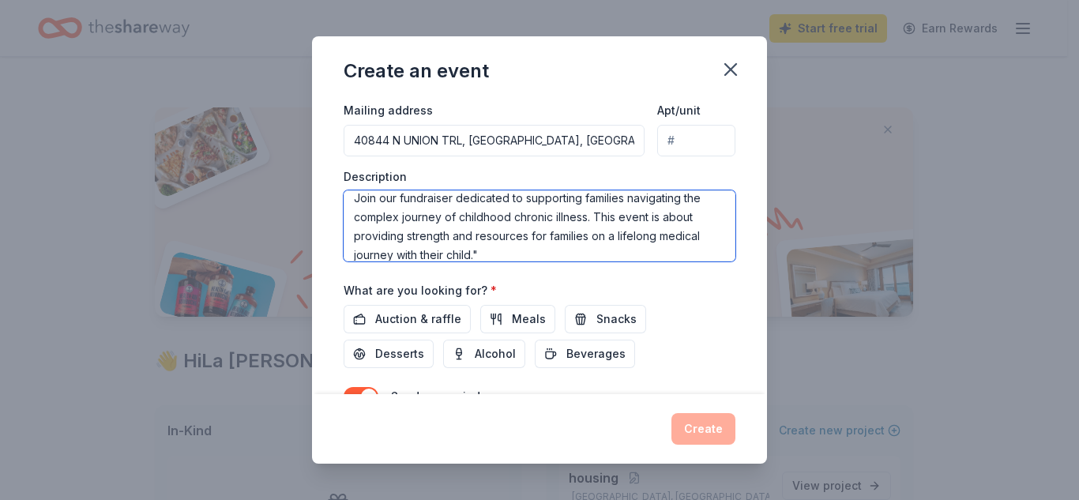
click at [486, 251] on textarea "Join our fundraiser dedicated to supporting families navigating the complex jou…" at bounding box center [540, 225] width 392 height 71
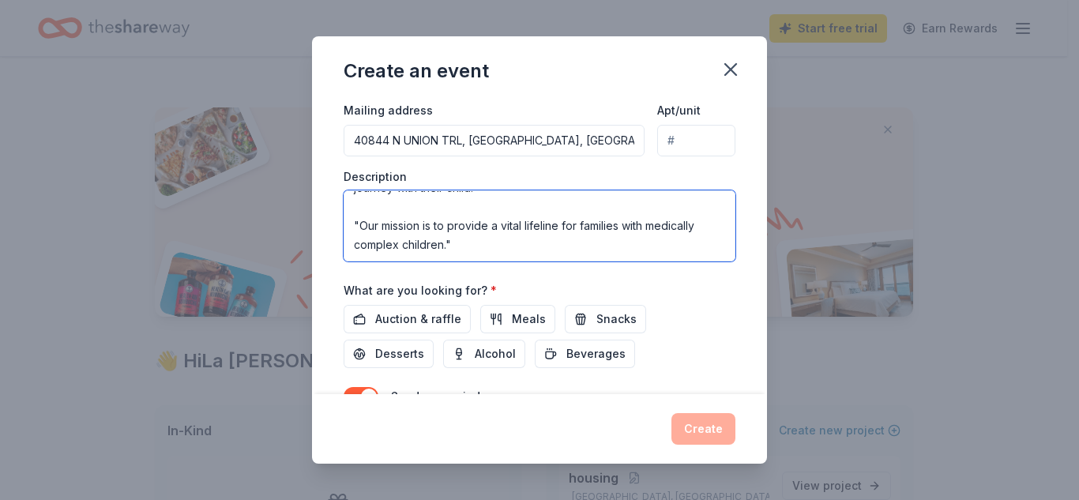
click at [360, 222] on textarea "Join our fundraiser dedicated to supporting families navigating the complex jou…" at bounding box center [540, 225] width 392 height 71
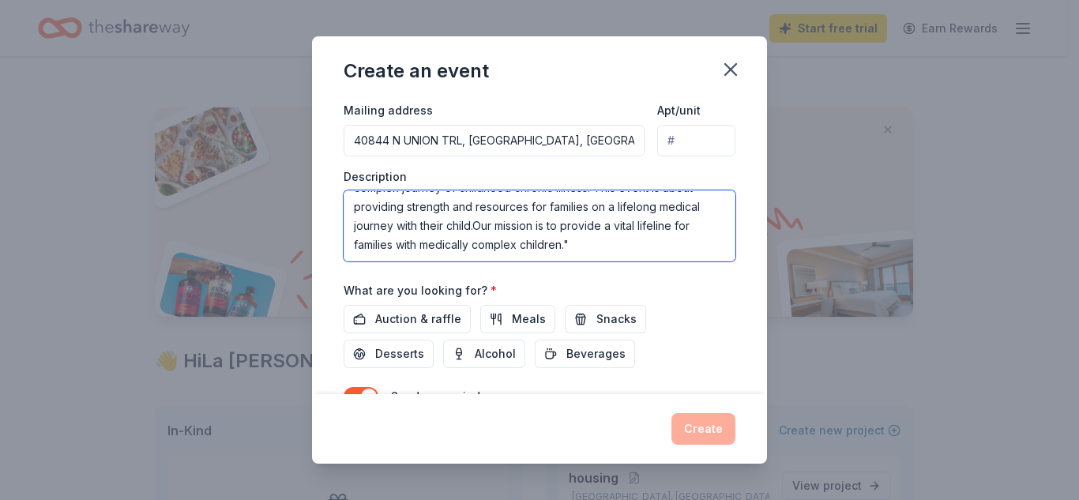
scroll to position [38, 0]
click at [578, 239] on textarea "Join our fundraiser dedicated to supporting families navigating the complex jou…" at bounding box center [540, 225] width 392 height 71
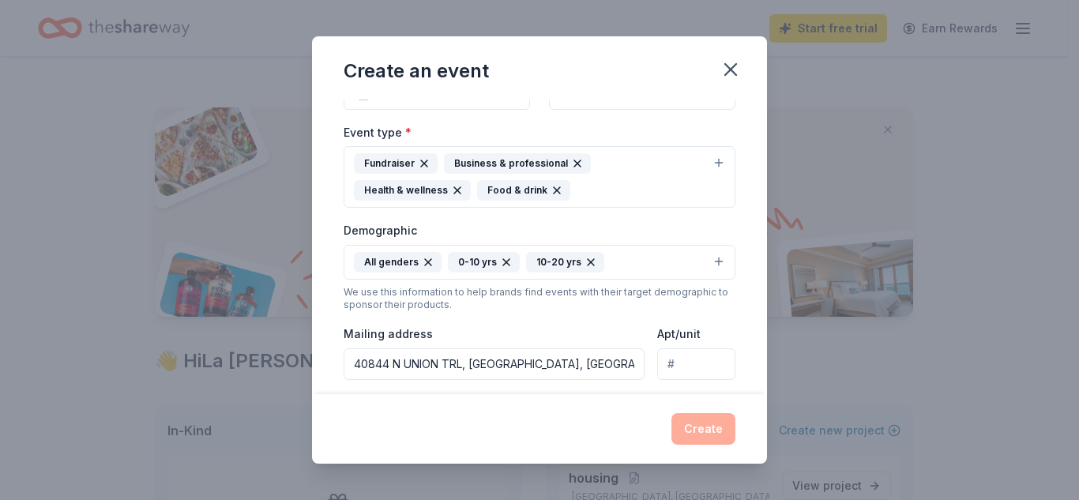
scroll to position [0, 0]
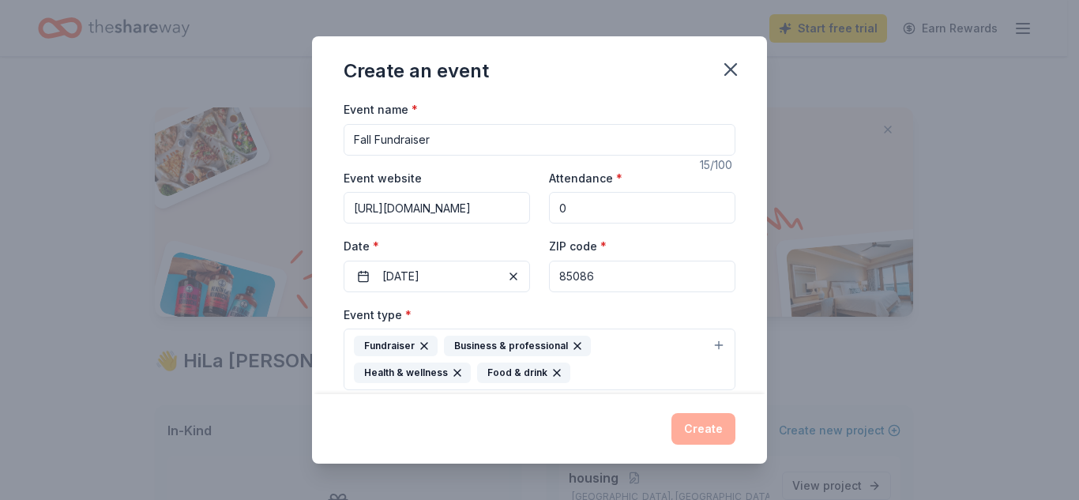
type textarea "Join our fundraiser dedicated to supporting families navigating the complex jou…"
click at [498, 136] on input "Fall Fundraiser" at bounding box center [540, 140] width 392 height 32
type input "F"
type input "D"
paste input "Build Hope, Give Help"
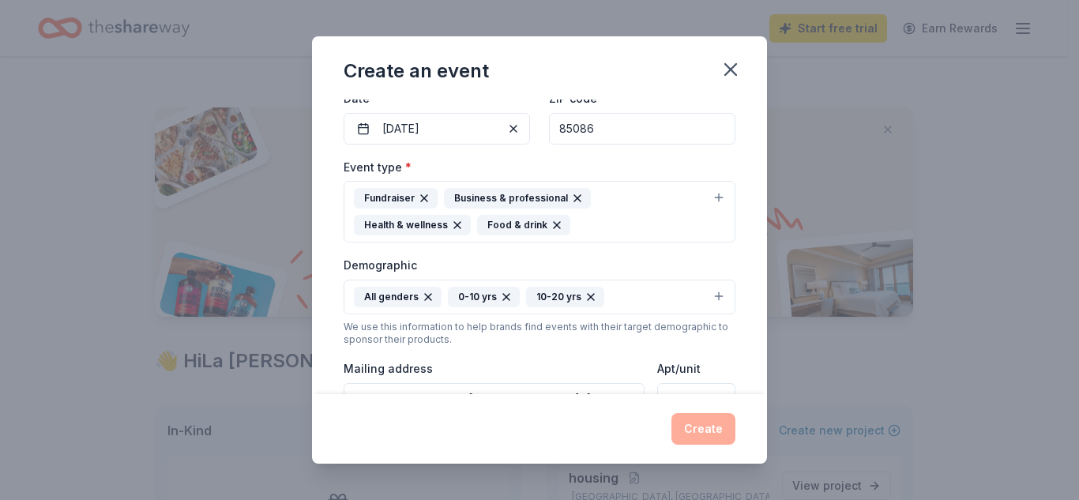
scroll to position [148, 0]
type input "Build Hope, Give Help"
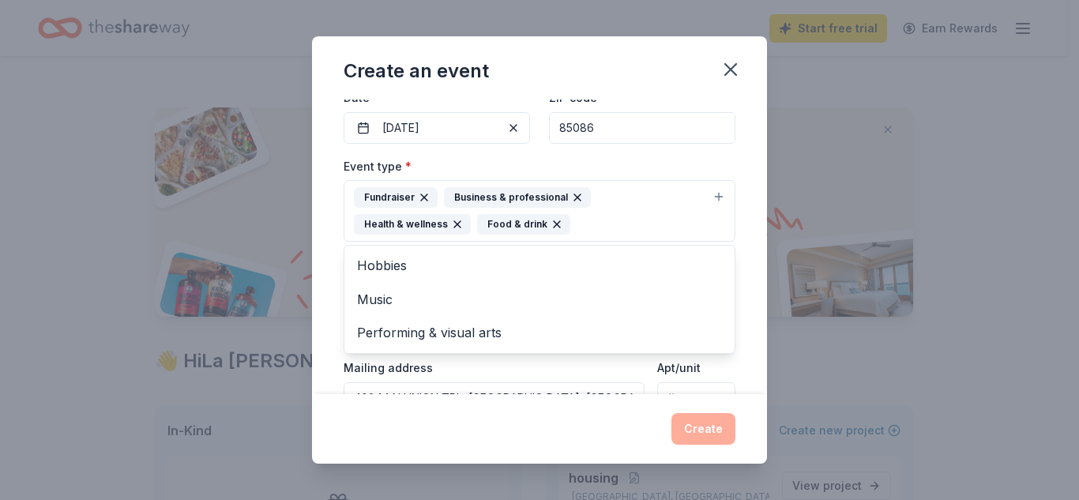
click at [705, 197] on button "Fundraiser Business & professional Health & wellness Food & drink" at bounding box center [540, 211] width 392 height 62
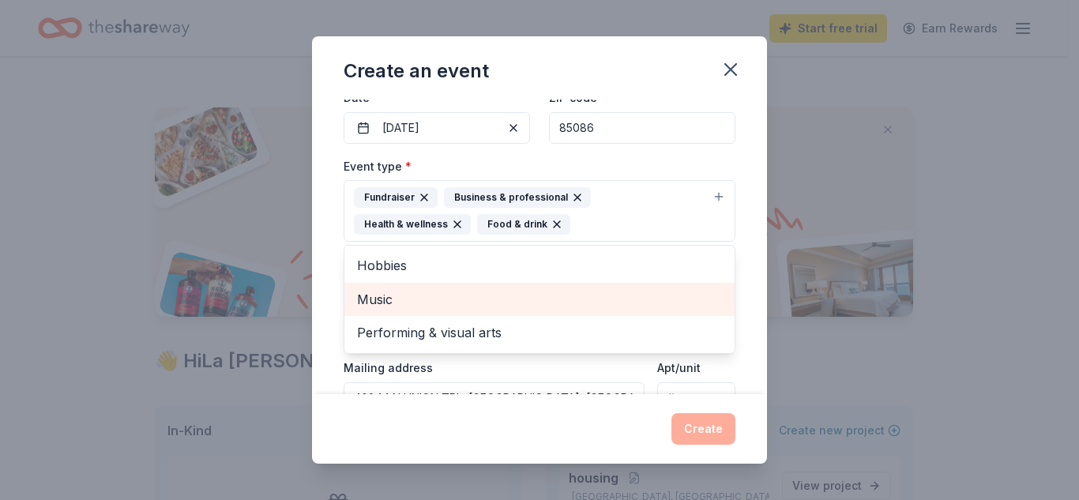
scroll to position [186, 0]
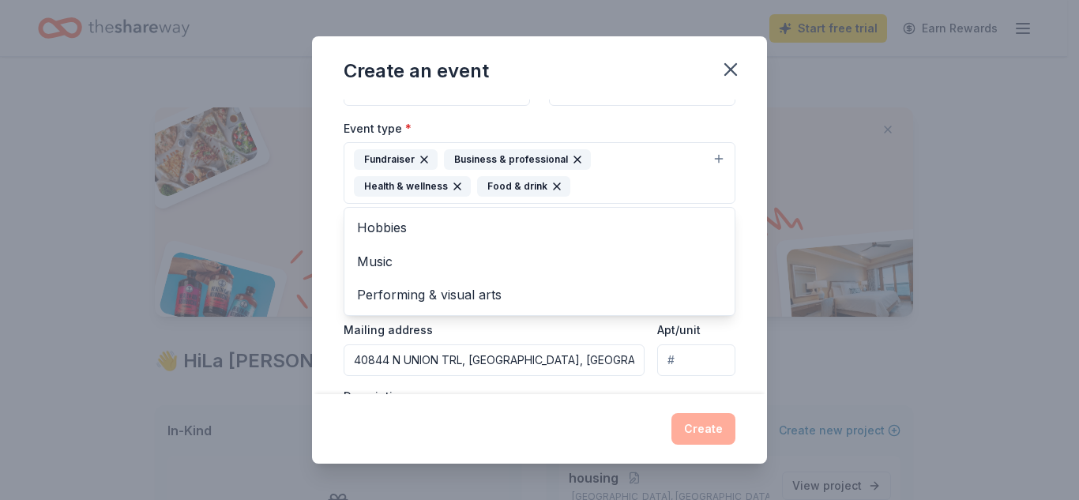
click at [736, 153] on div "Event name * Build Hope, Give Help 21 /100 Event website https://www.hfnd.org/ …" at bounding box center [539, 247] width 455 height 295
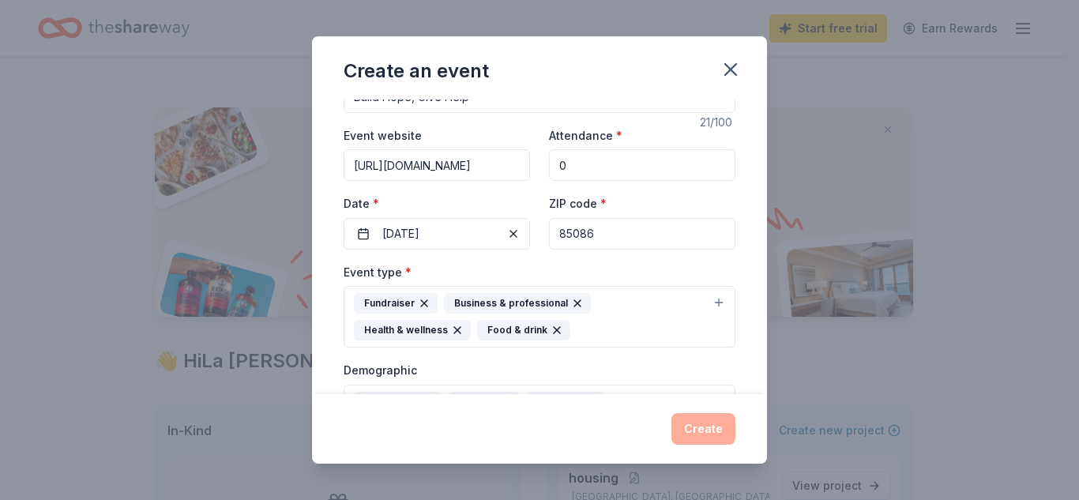
scroll to position [66, 0]
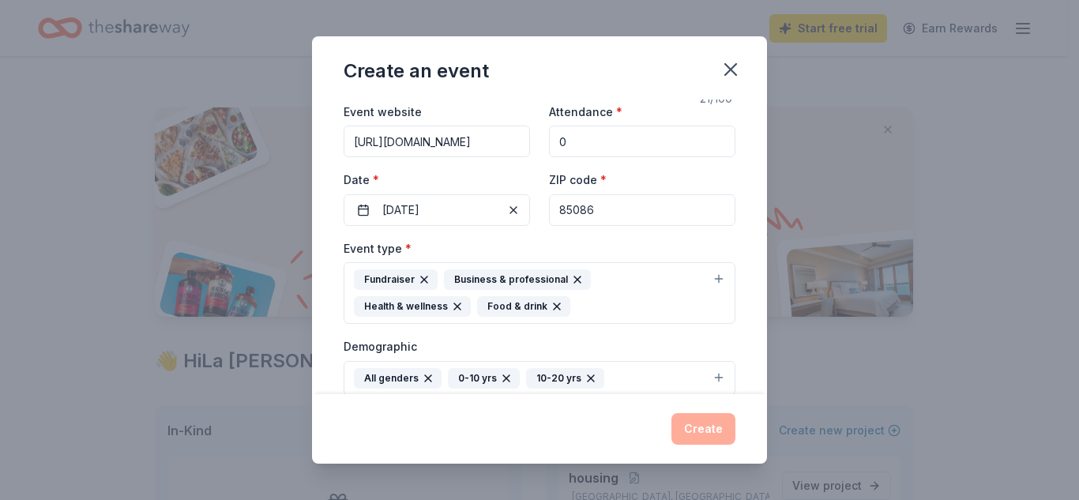
click at [667, 136] on input "0" at bounding box center [642, 142] width 186 height 32
click at [667, 136] on input "1" at bounding box center [642, 142] width 186 height 32
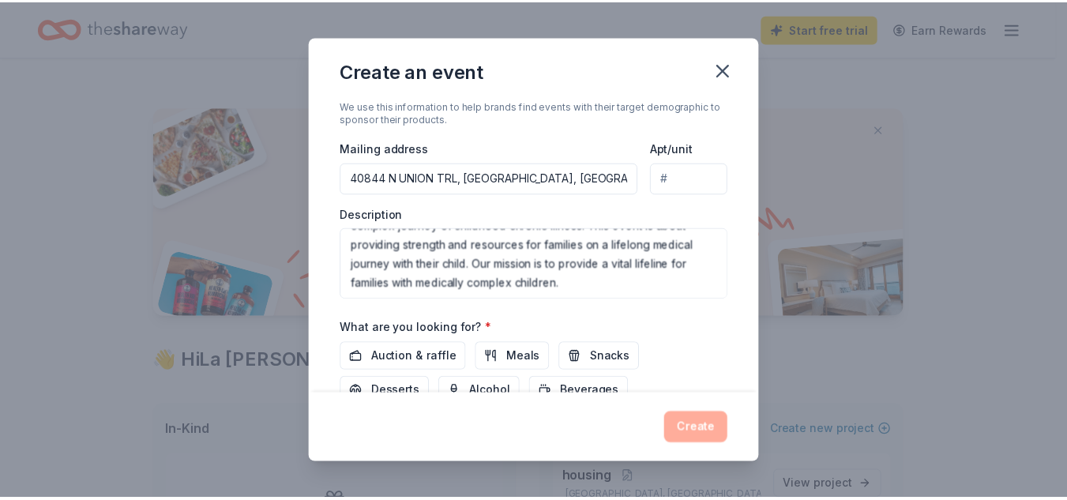
scroll to position [490, 0]
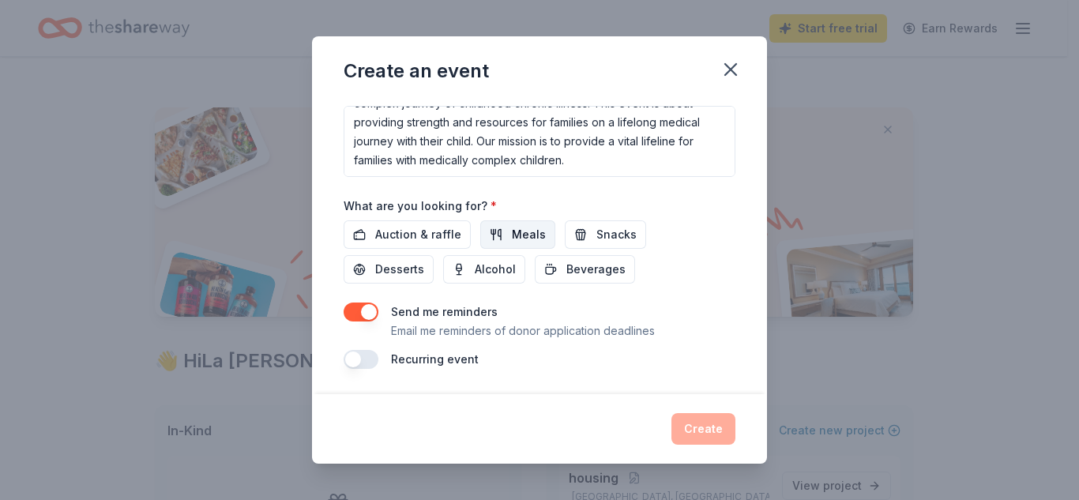
type input "1"
click at [532, 225] on span "Meals" at bounding box center [529, 234] width 34 height 19
click at [573, 229] on button "Snacks" at bounding box center [605, 234] width 81 height 28
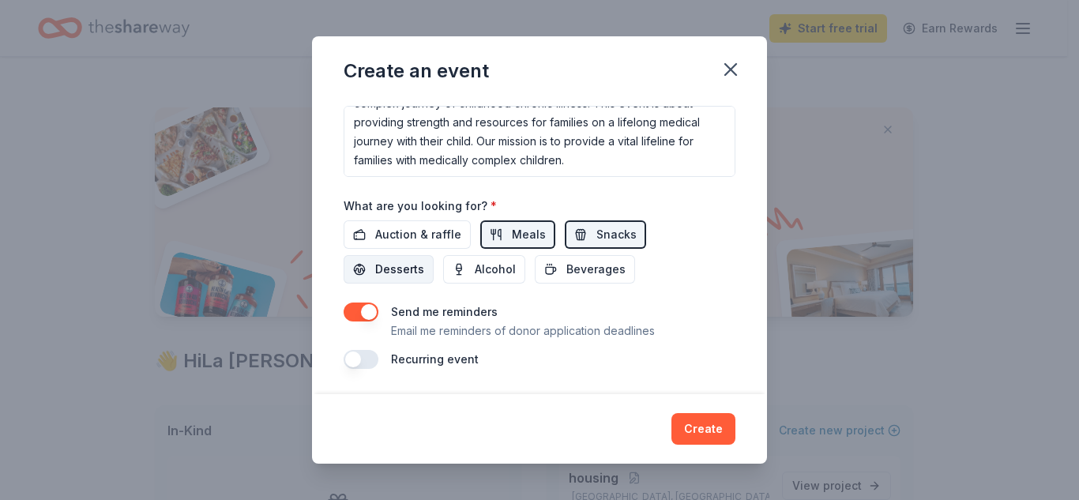
click at [408, 267] on span "Desserts" at bounding box center [399, 269] width 49 height 19
click at [547, 262] on button "Beverages" at bounding box center [585, 269] width 100 height 28
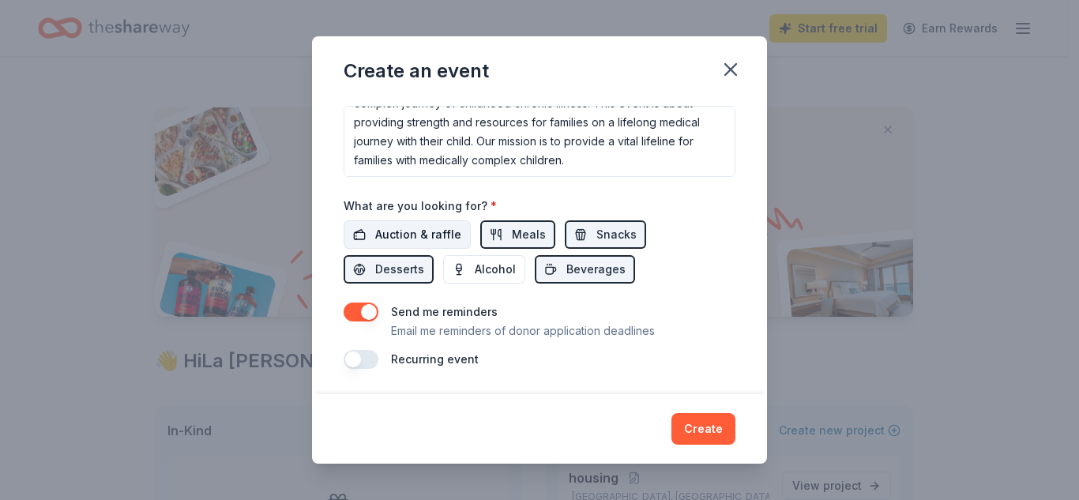
click at [422, 235] on span "Auction & raffle" at bounding box center [418, 234] width 86 height 19
click at [697, 423] on button "Create" at bounding box center [703, 429] width 64 height 32
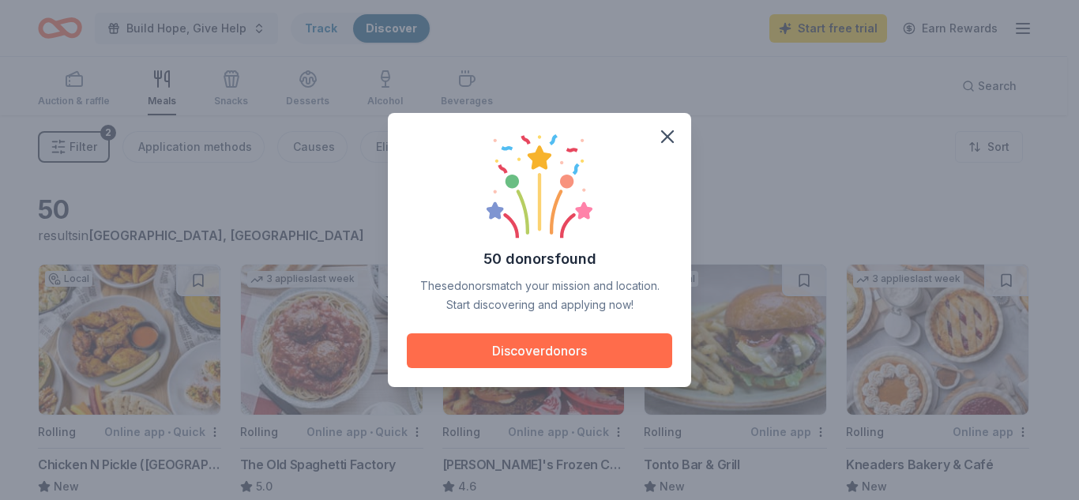
click at [659, 349] on button "Discover donors" at bounding box center [539, 350] width 265 height 35
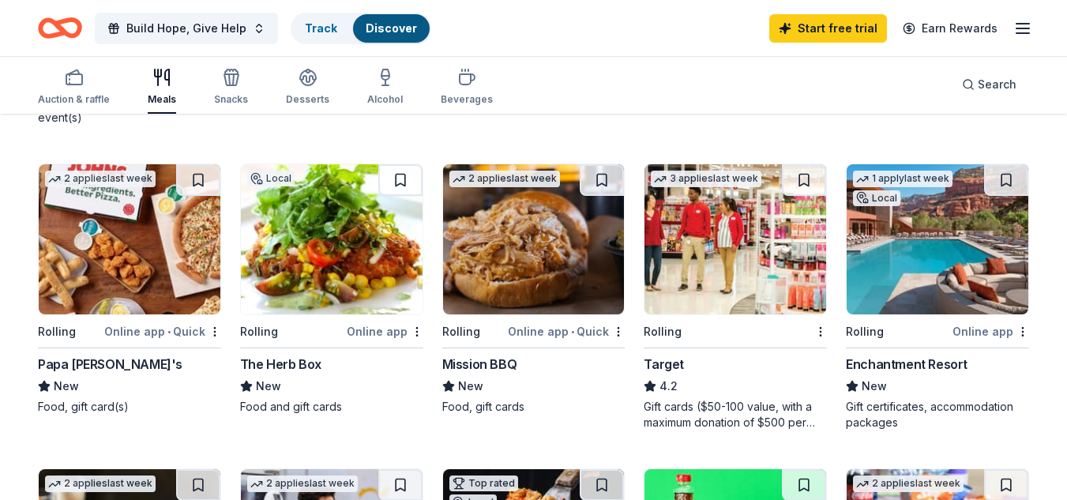
scroll to position [406, 0]
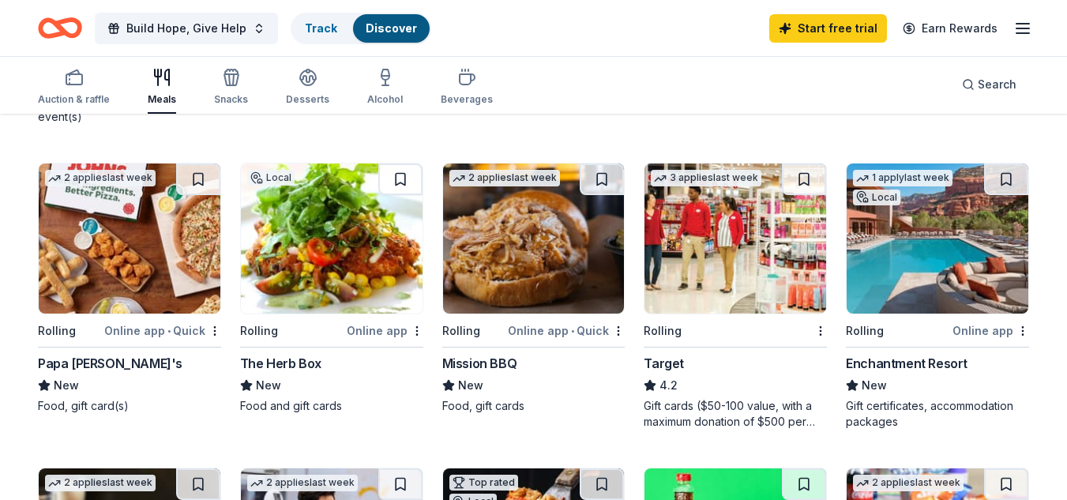
click at [702, 287] on img at bounding box center [735, 238] width 182 height 150
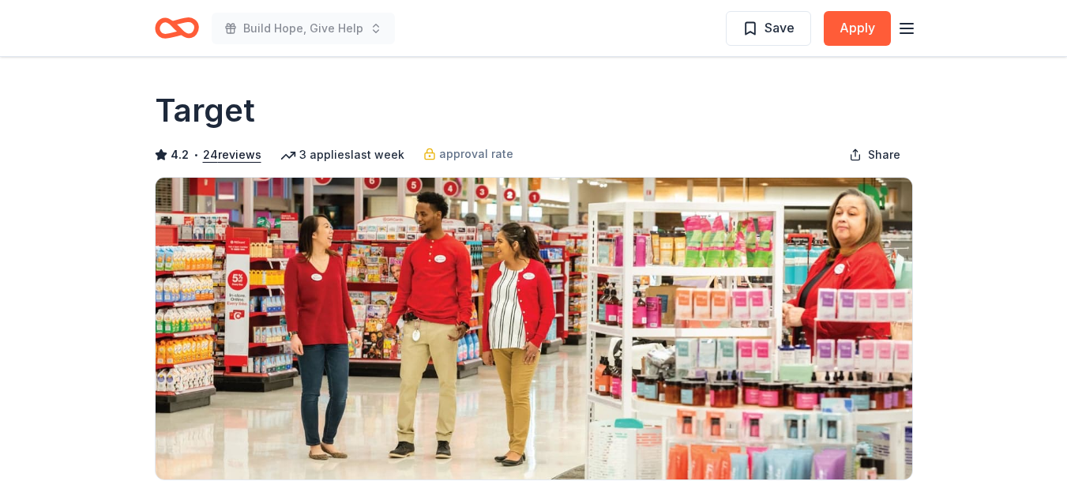
click at [905, 24] on line "button" at bounding box center [906, 24] width 13 height 0
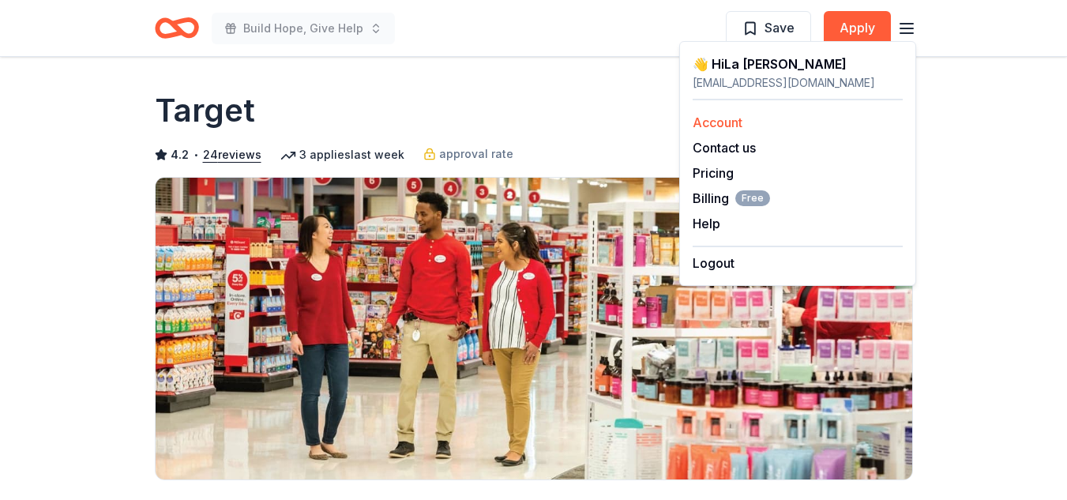
click at [731, 120] on link "Account" at bounding box center [718, 123] width 50 height 16
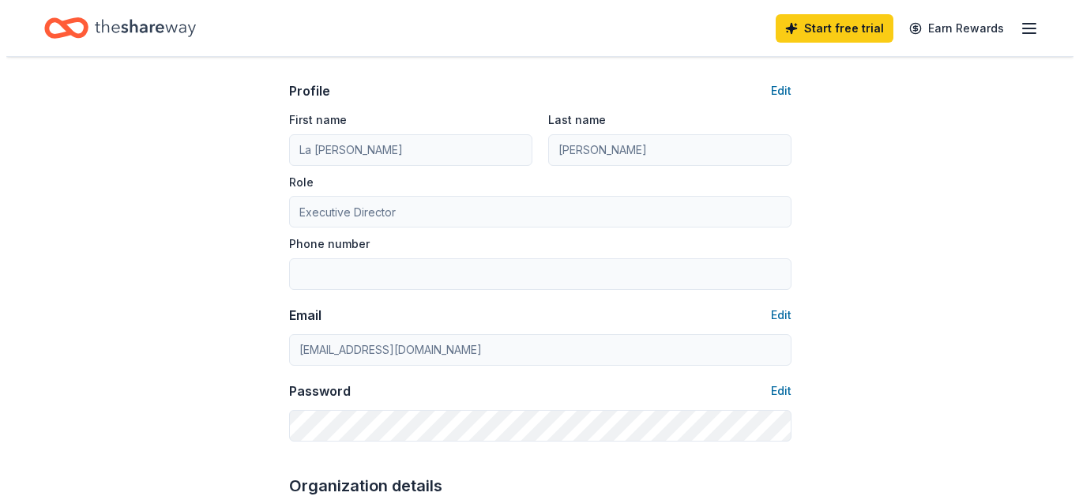
scroll to position [94, 0]
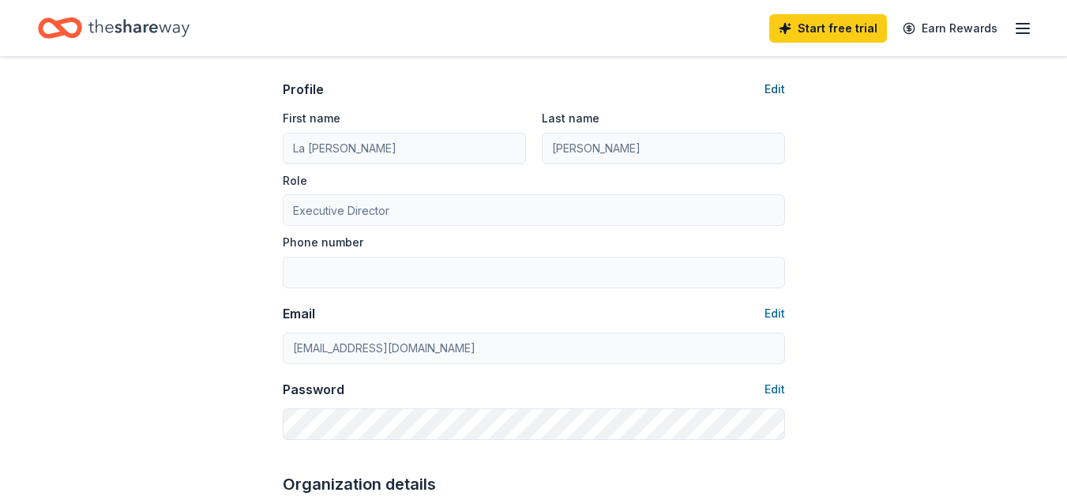
click at [770, 87] on button "Edit" at bounding box center [775, 89] width 21 height 19
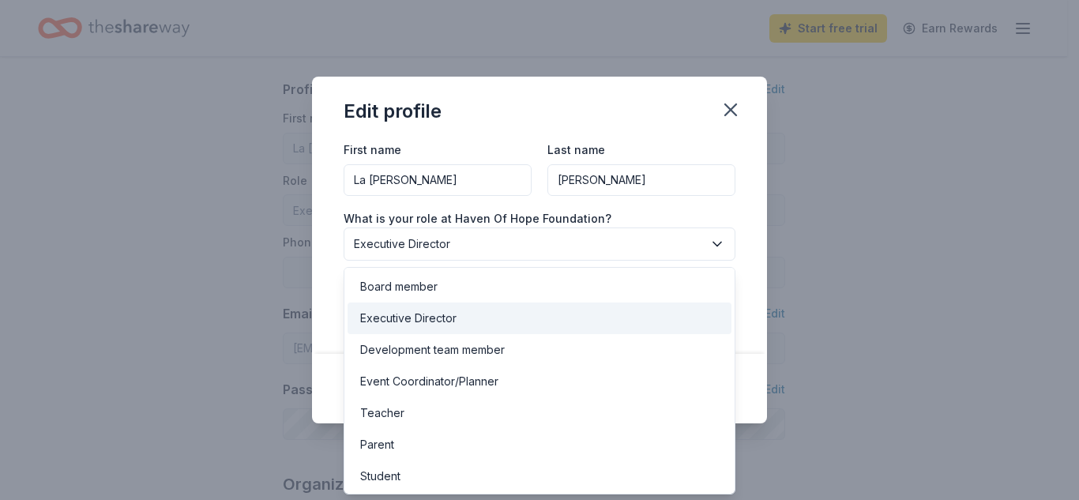
click at [469, 245] on span "Executive Director" at bounding box center [528, 244] width 349 height 19
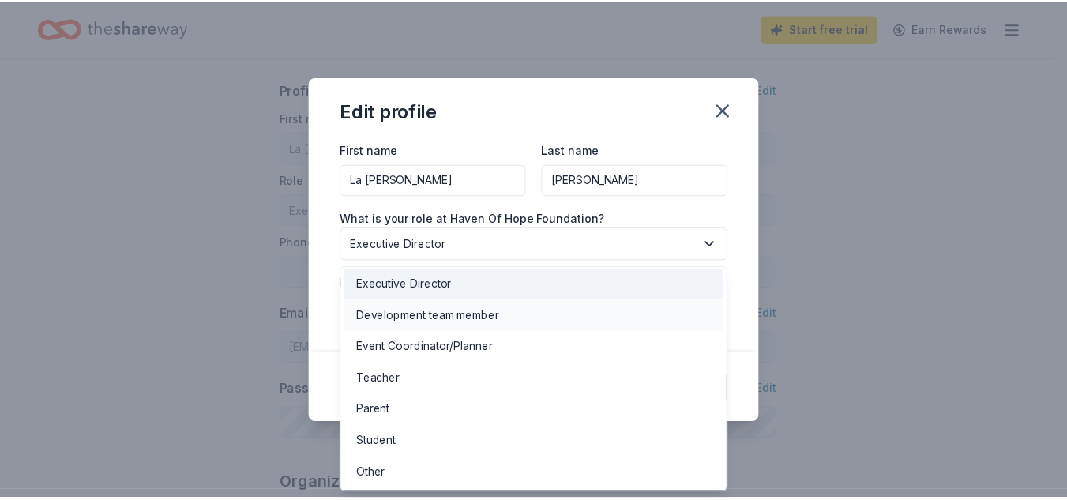
scroll to position [0, 0]
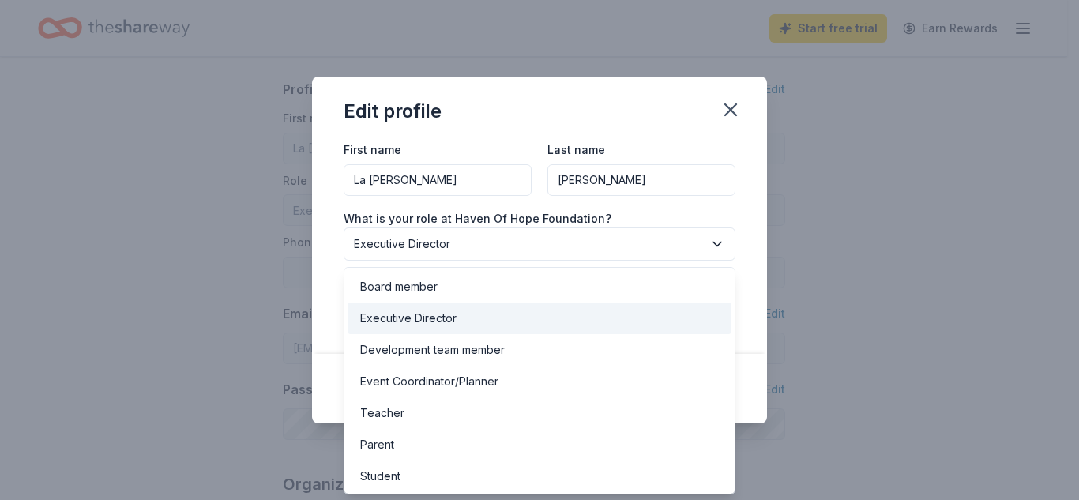
click at [516, 323] on div "Executive Director" at bounding box center [540, 318] width 384 height 32
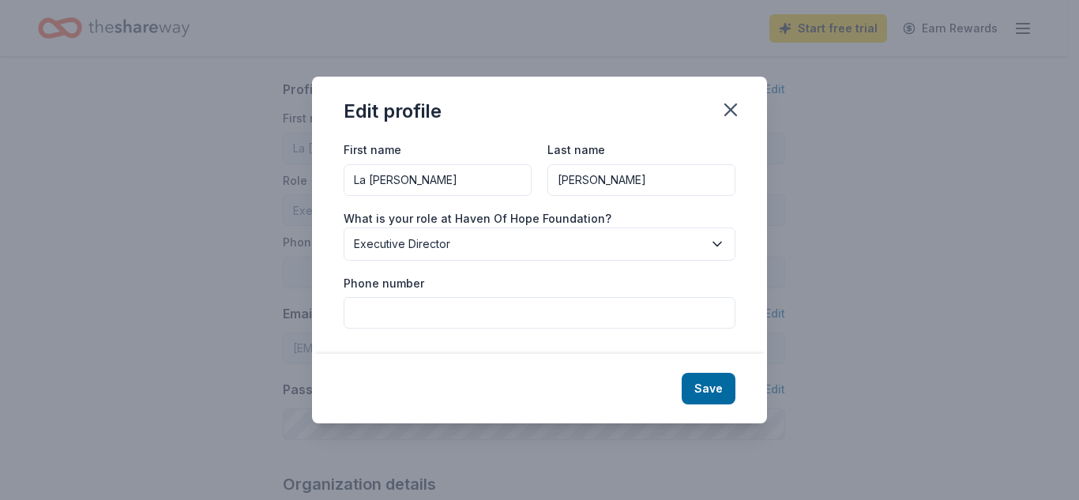
click at [516, 323] on input "Phone number" at bounding box center [540, 313] width 392 height 32
type input "623-281-2722"
click at [727, 386] on button "Save" at bounding box center [709, 389] width 54 height 32
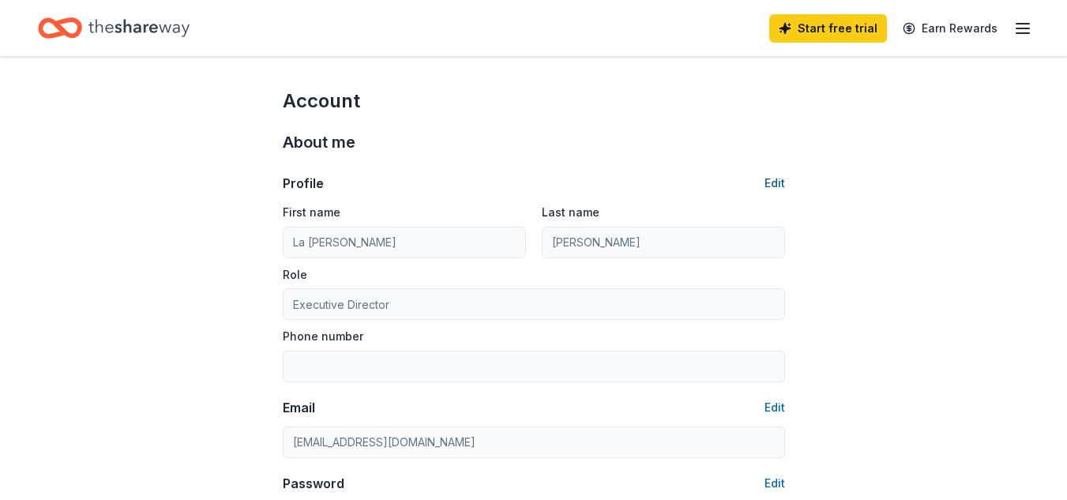
click at [768, 182] on button "Edit" at bounding box center [775, 183] width 21 height 19
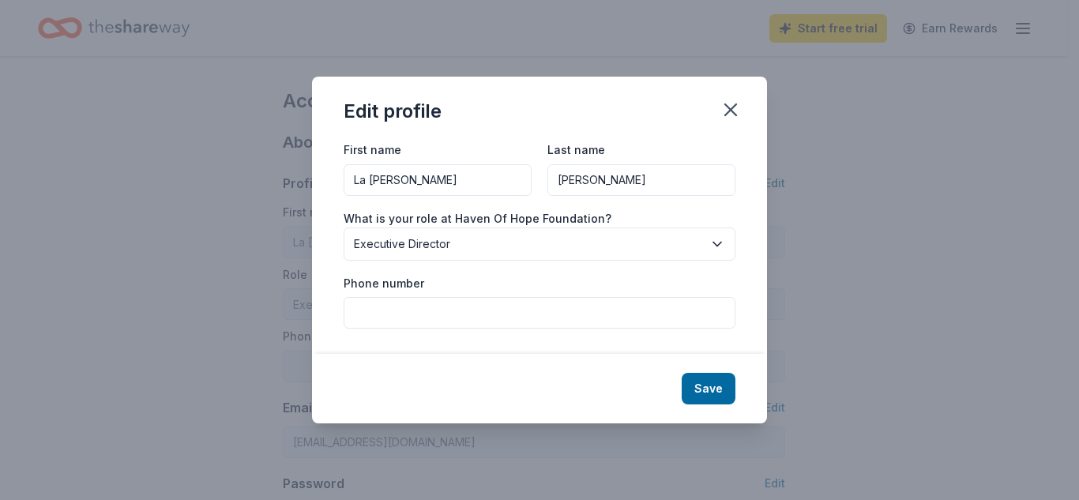
type input "623-281-2722"
click at [554, 315] on input "Phone number" at bounding box center [540, 313] width 392 height 32
type input "623-281-2722"
click at [730, 393] on button "Save" at bounding box center [709, 389] width 54 height 32
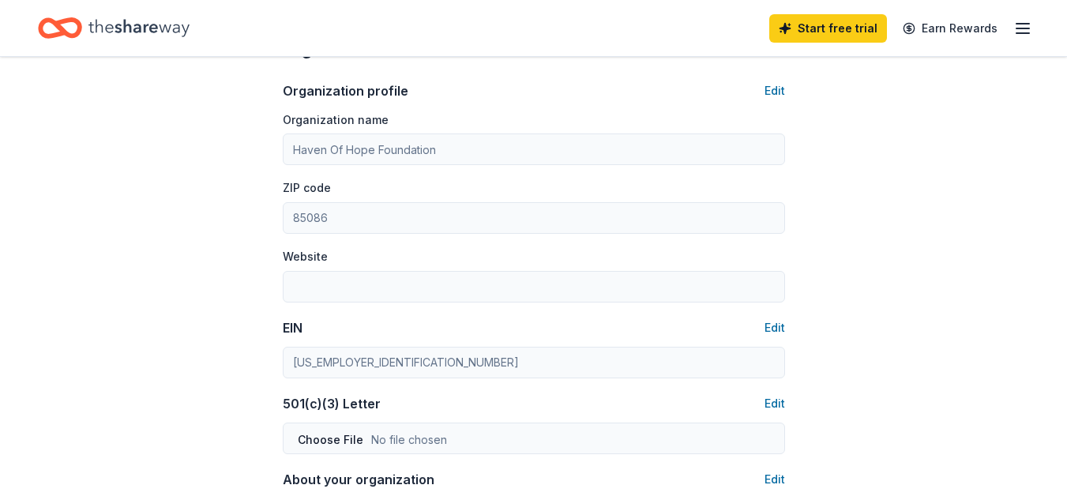
scroll to position [537, 0]
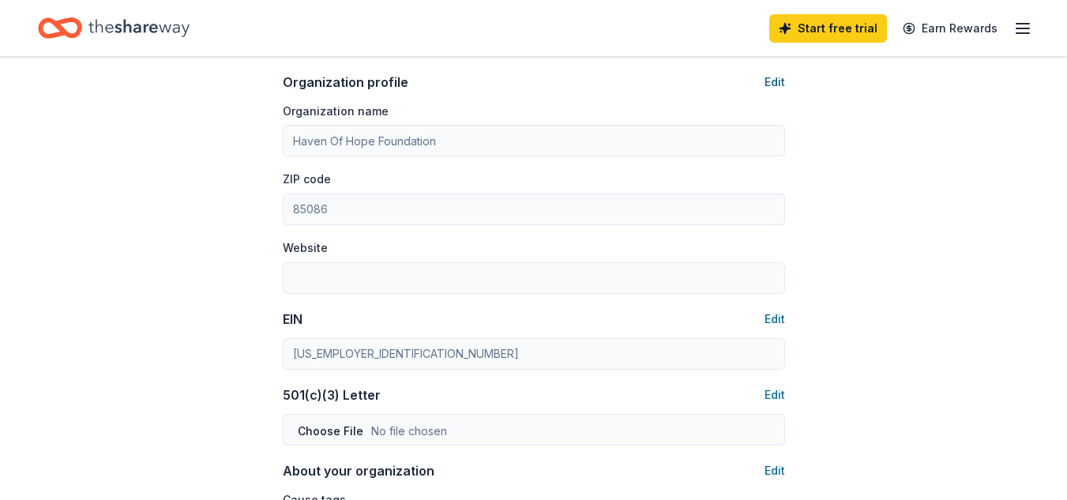
click at [777, 82] on button "Edit" at bounding box center [775, 82] width 21 height 19
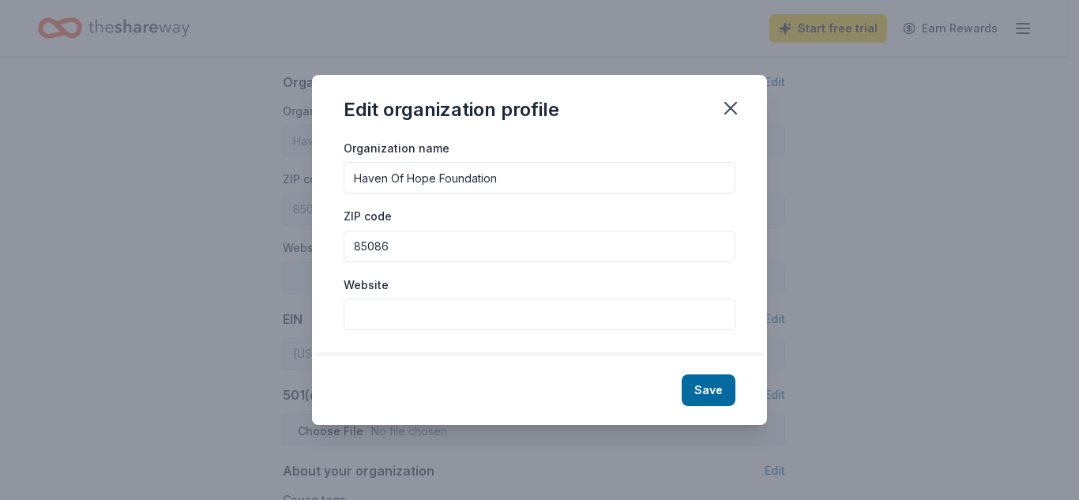
click at [468, 318] on input "Website" at bounding box center [540, 315] width 392 height 32
paste input "https://www.hfnd.org/"
type input "https://www.hfnd.org/"
click at [725, 399] on button "Save" at bounding box center [709, 390] width 54 height 32
type input "https://www.hfnd.org/"
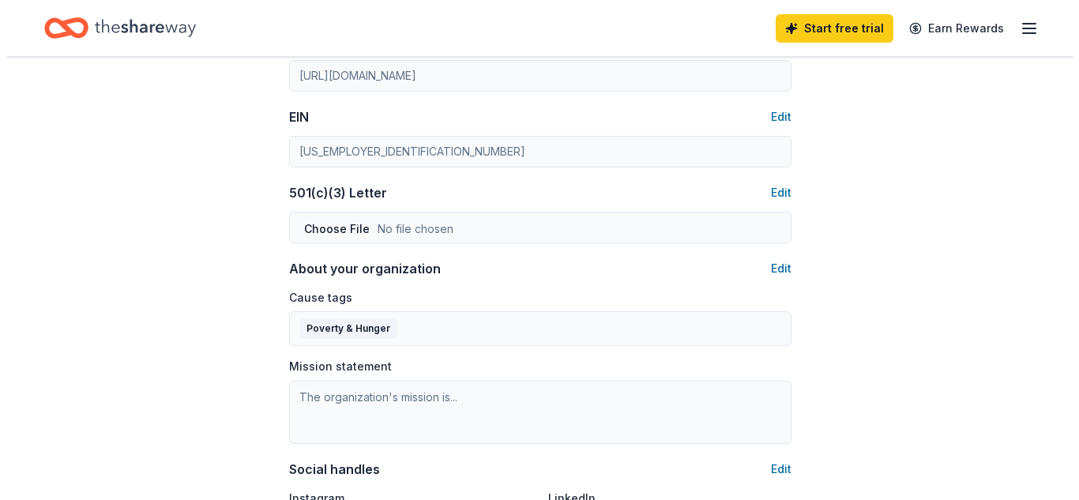
scroll to position [748, 0]
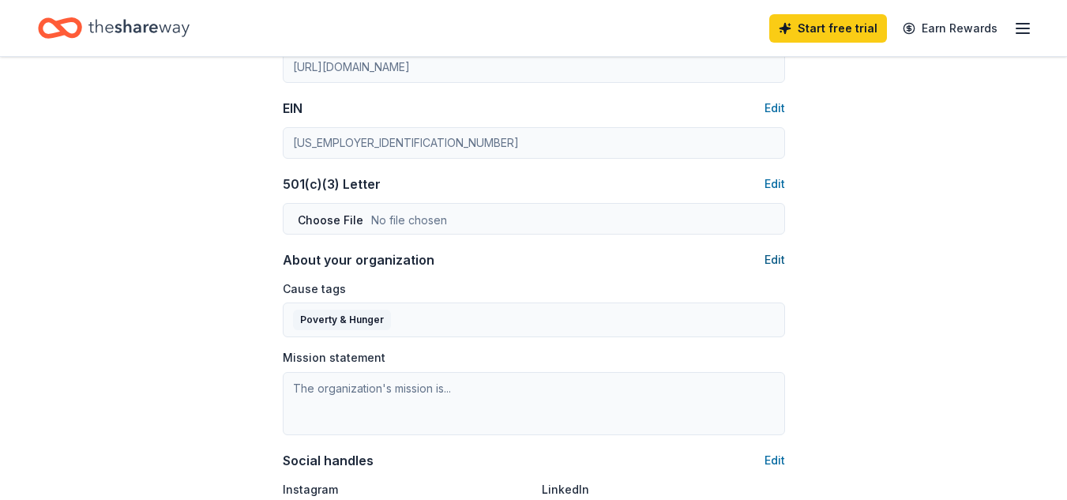
click at [775, 263] on button "Edit" at bounding box center [775, 259] width 21 height 19
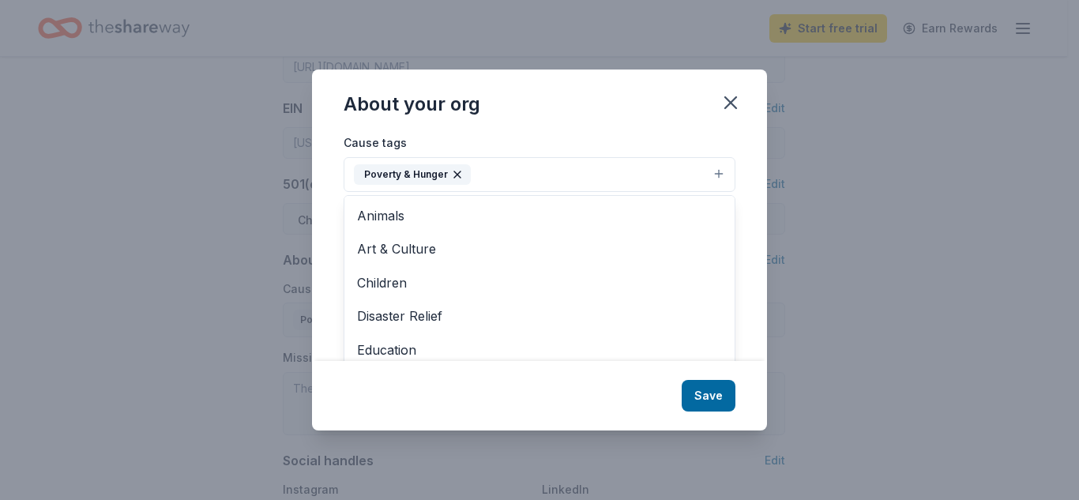
click at [722, 167] on button "Poverty & Hunger" at bounding box center [540, 174] width 392 height 35
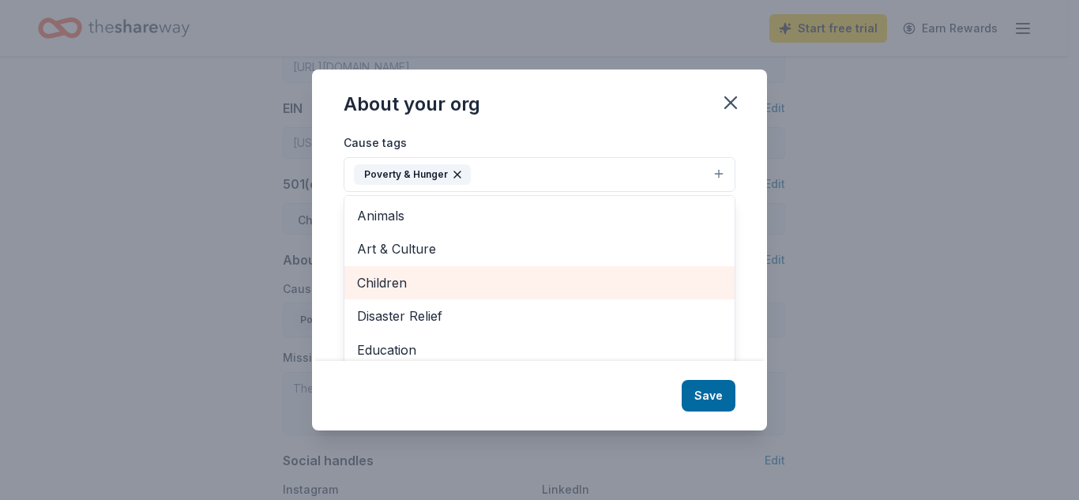
click at [644, 285] on span "Children" at bounding box center [539, 282] width 365 height 21
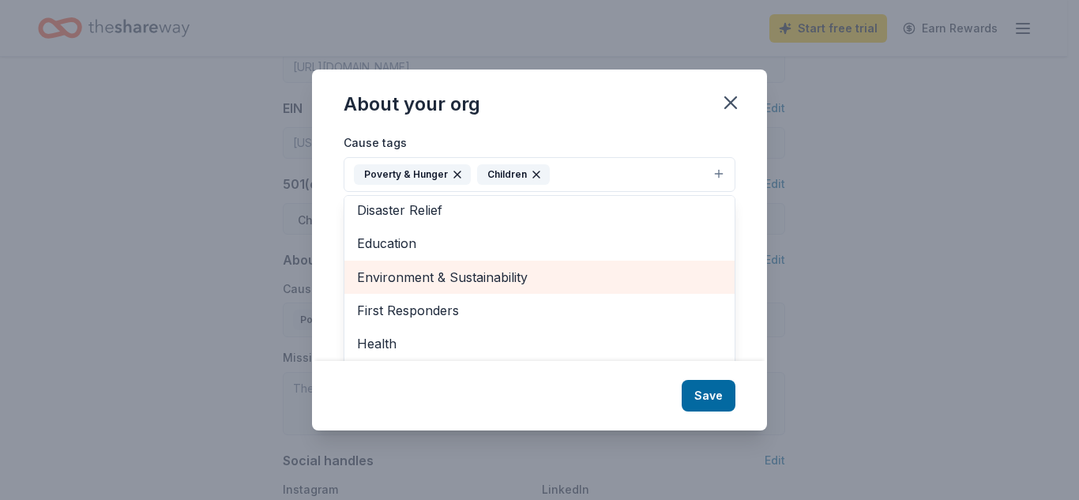
scroll to position [73, 0]
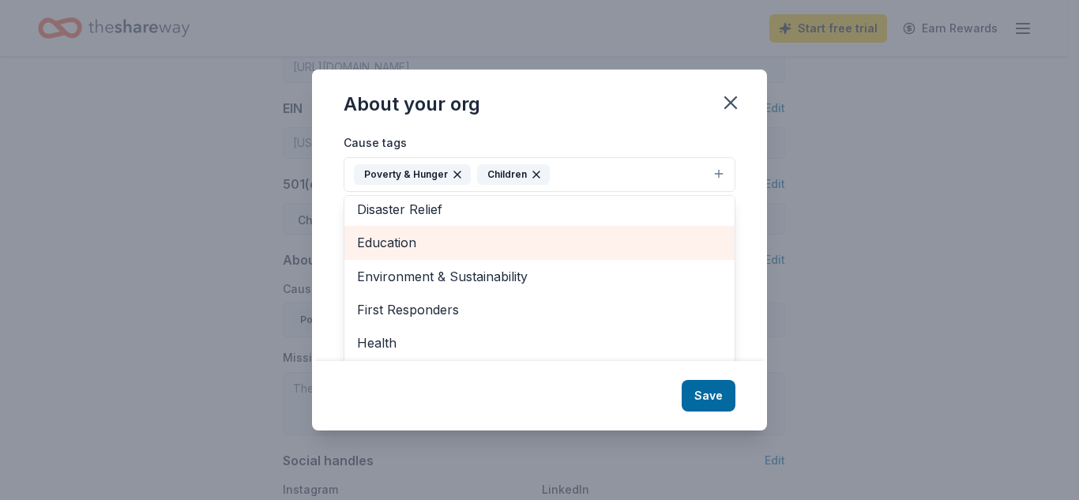
click at [644, 242] on span "Education" at bounding box center [539, 242] width 365 height 21
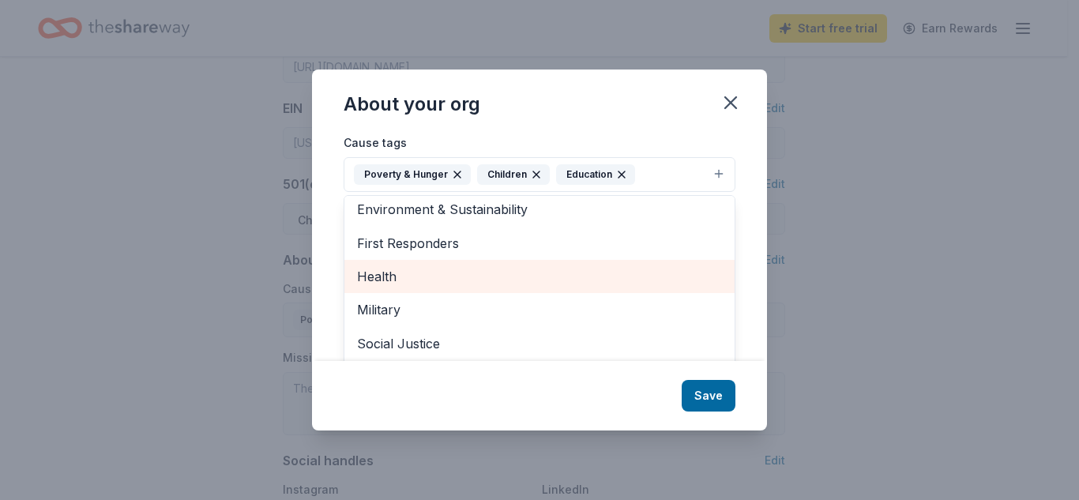
click at [644, 283] on span "Health" at bounding box center [539, 276] width 365 height 21
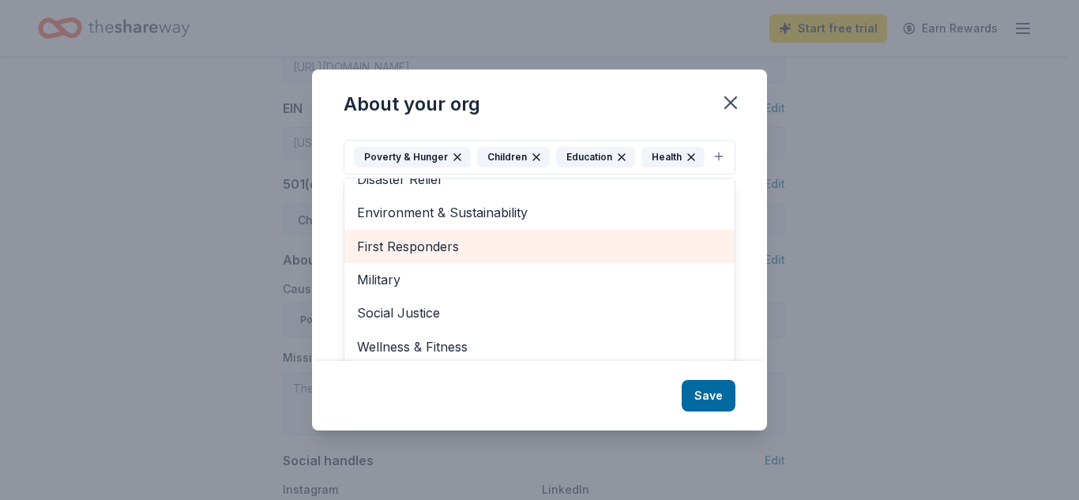
scroll to position [24, 0]
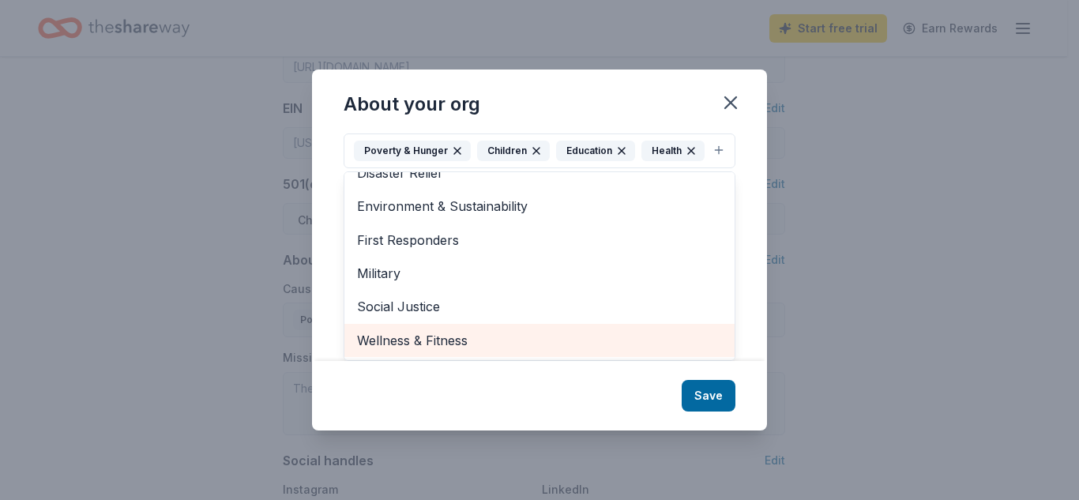
click at [631, 351] on span "Wellness & Fitness" at bounding box center [539, 340] width 365 height 21
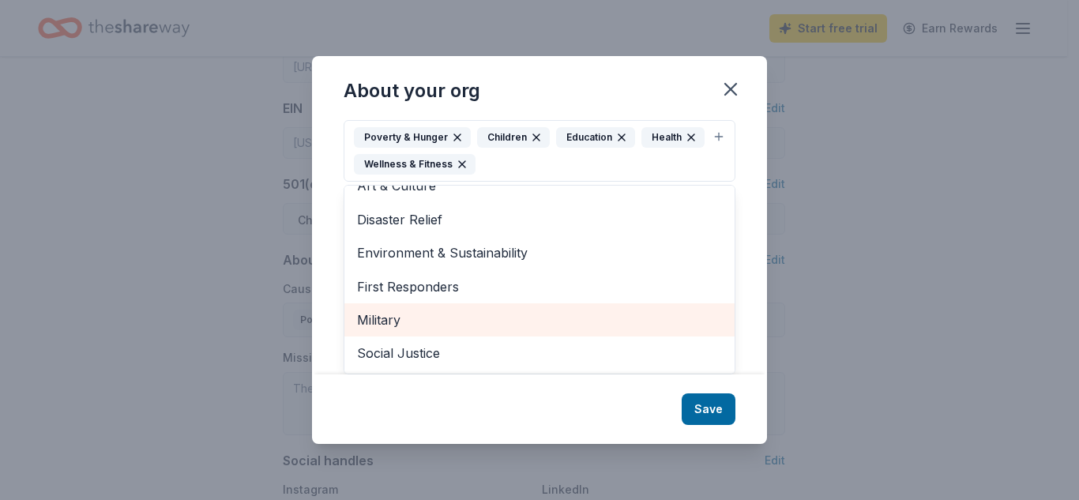
scroll to position [0, 0]
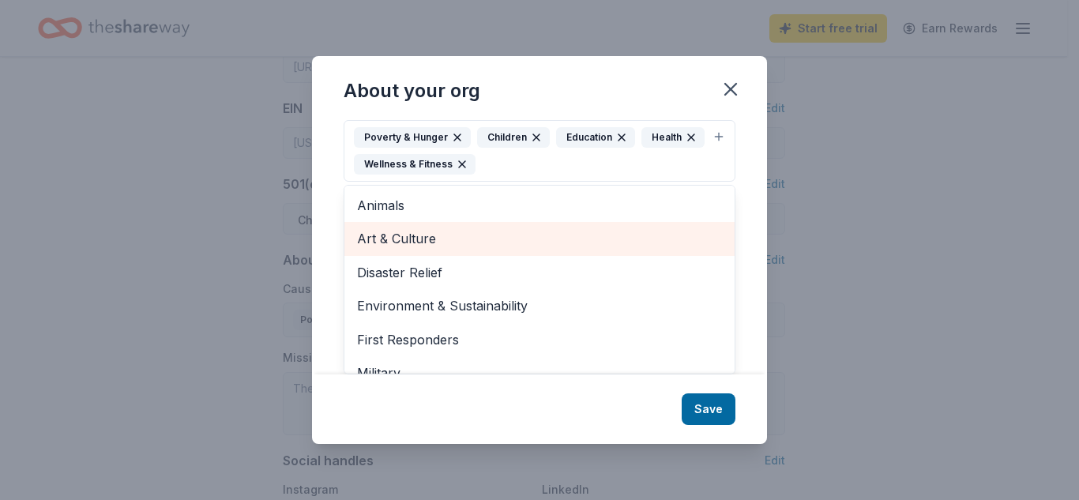
click at [614, 239] on span "Art & Culture" at bounding box center [539, 238] width 365 height 21
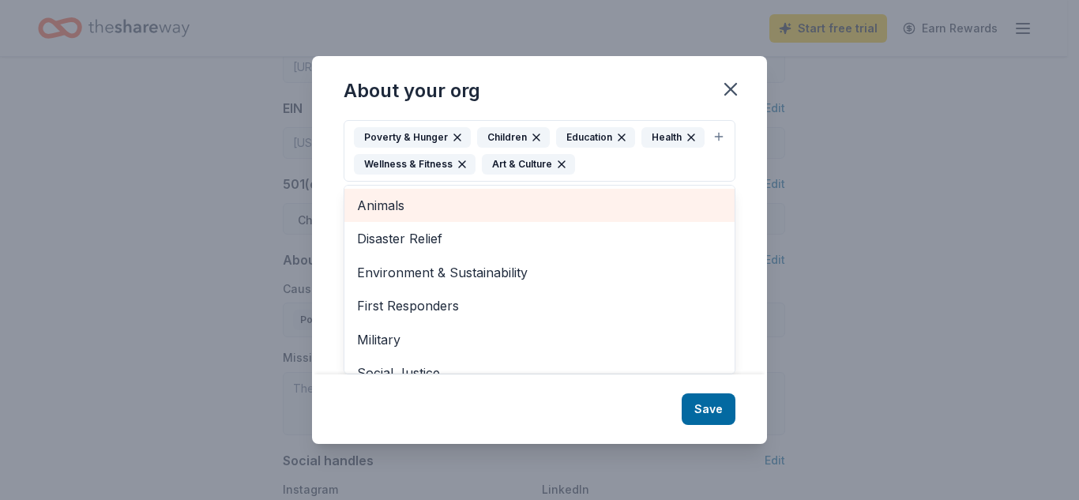
click at [607, 212] on span "Animals" at bounding box center [539, 205] width 365 height 21
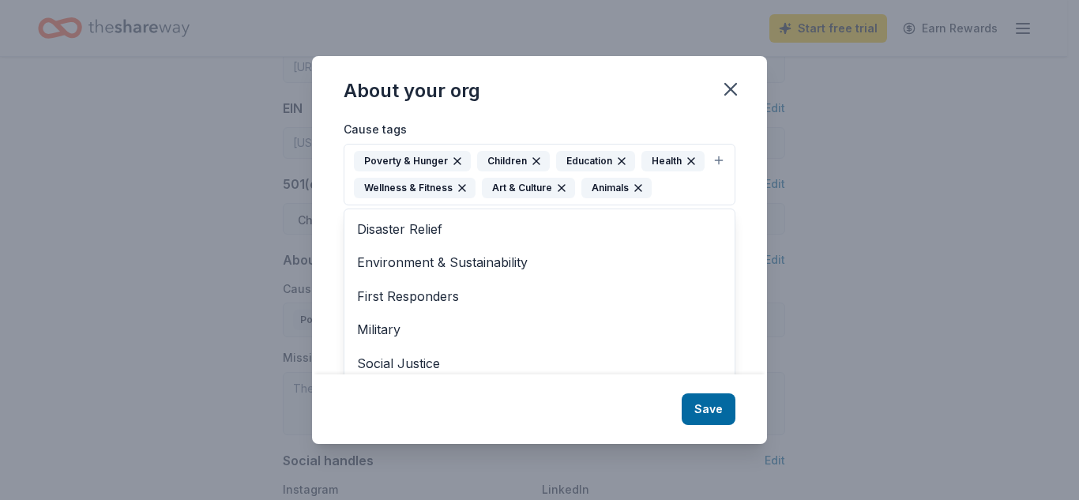
click at [708, 415] on div "About your org Cause tags Poverty & Hunger Children Education Health Wellness &…" at bounding box center [539, 249] width 455 height 387
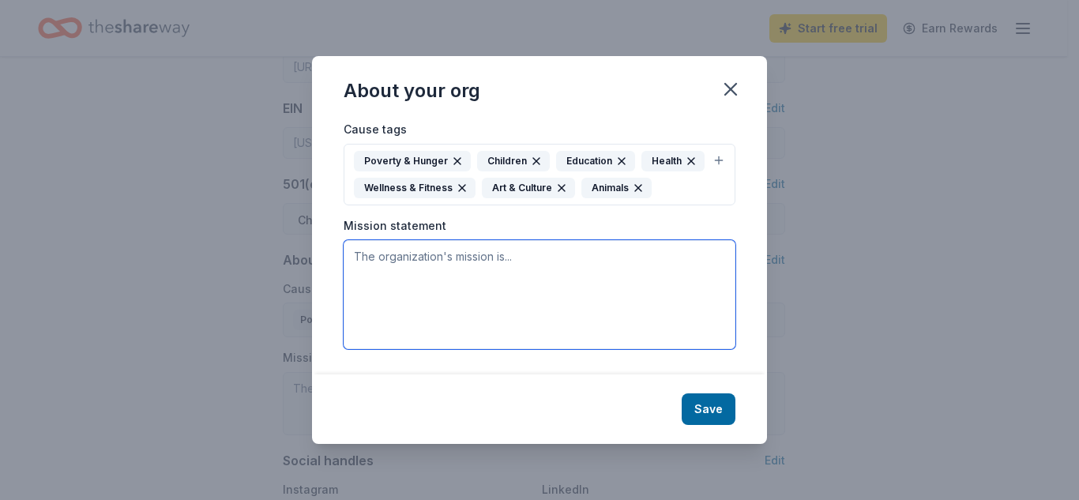
click at [389, 258] on textarea at bounding box center [540, 294] width 392 height 109
paste textarea "Our mission is to ease the financial challenges faced by families battling illn…"
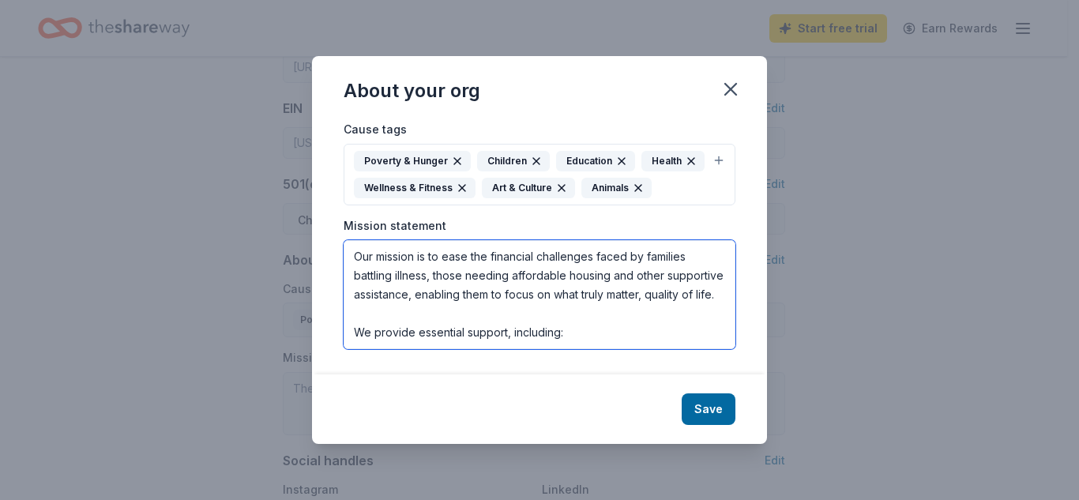
click at [351, 250] on textarea "Our mission is to ease the financial challenges faced by families battling illn…" at bounding box center [540, 294] width 392 height 109
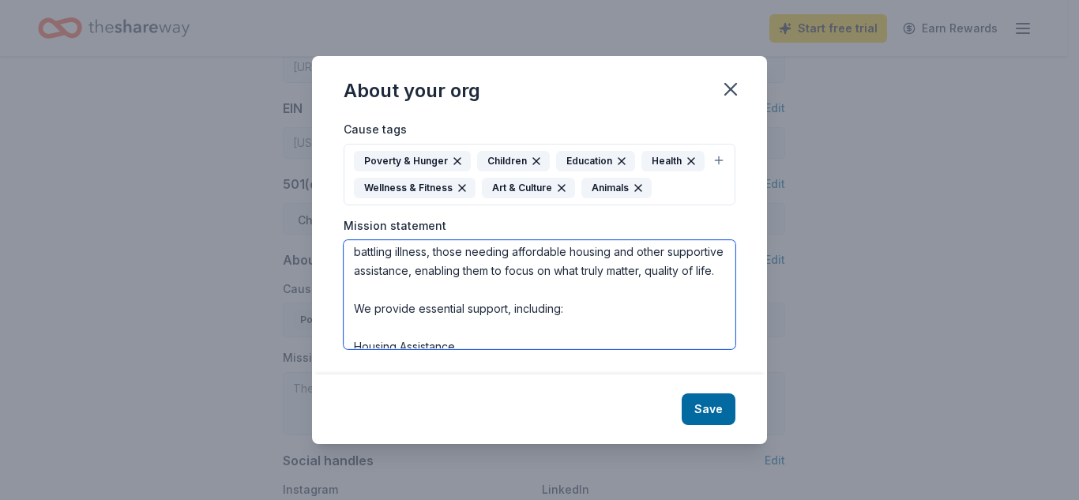
scroll to position [24, 0]
click at [350, 332] on textarea "Our mission is to ease the financial challenges faced by families battling illn…" at bounding box center [540, 294] width 392 height 109
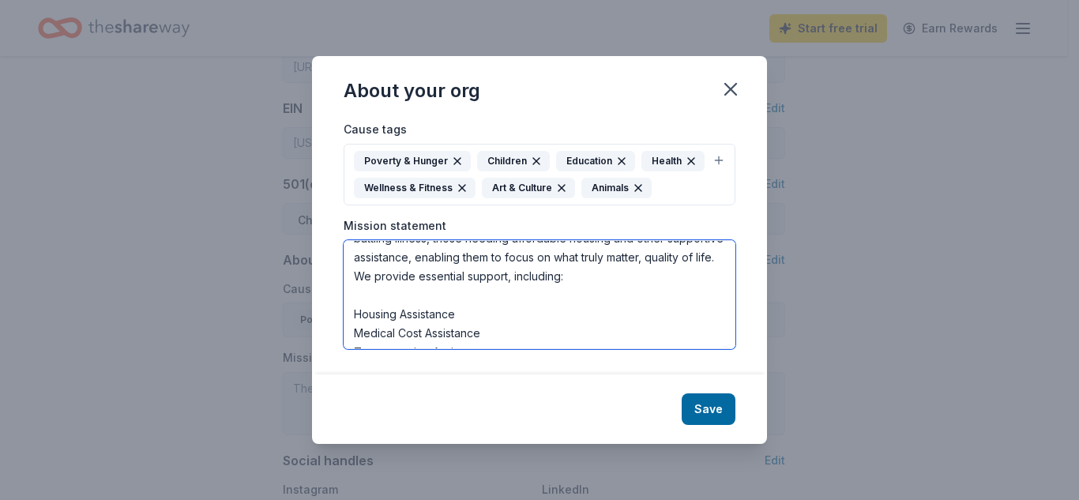
scroll to position [39, 0]
click at [352, 317] on textarea "Our mission is to ease the financial challenges faced by families battling illn…" at bounding box center [540, 294] width 392 height 109
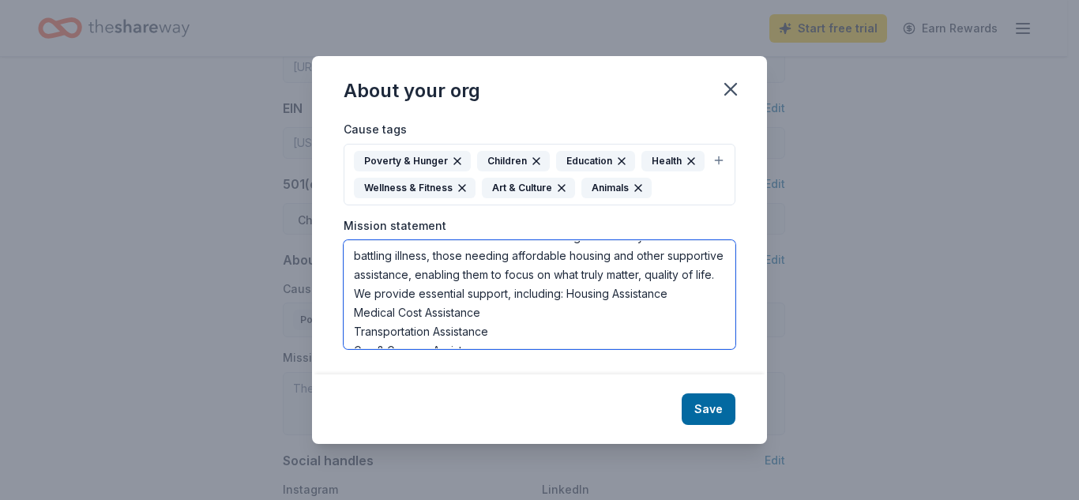
click at [352, 333] on textarea "Our mission is to ease the financial challenges faced by families battling illn…" at bounding box center [540, 294] width 392 height 109
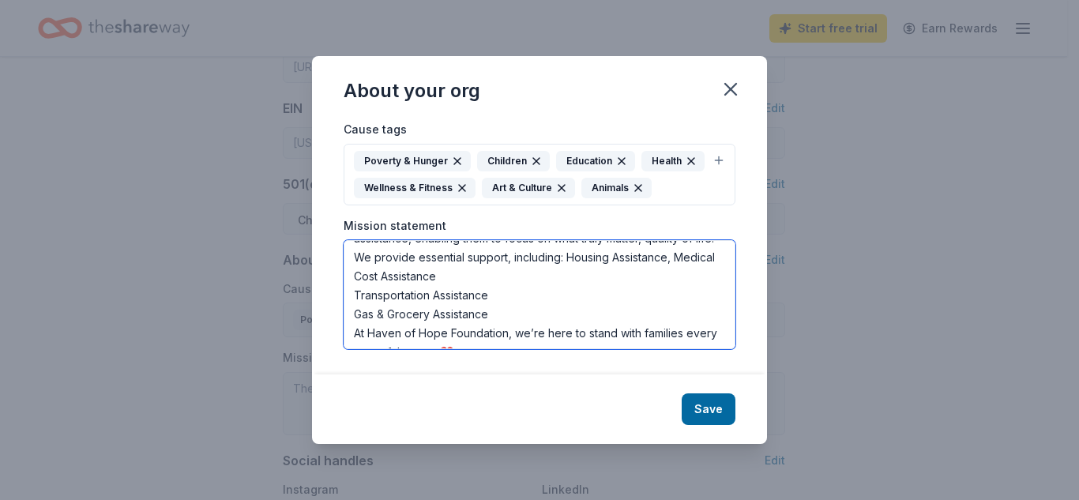
scroll to position [57, 0]
click at [355, 296] on textarea "Our mission is to ease the financial challenges faced by families battling illn…" at bounding box center [540, 294] width 392 height 109
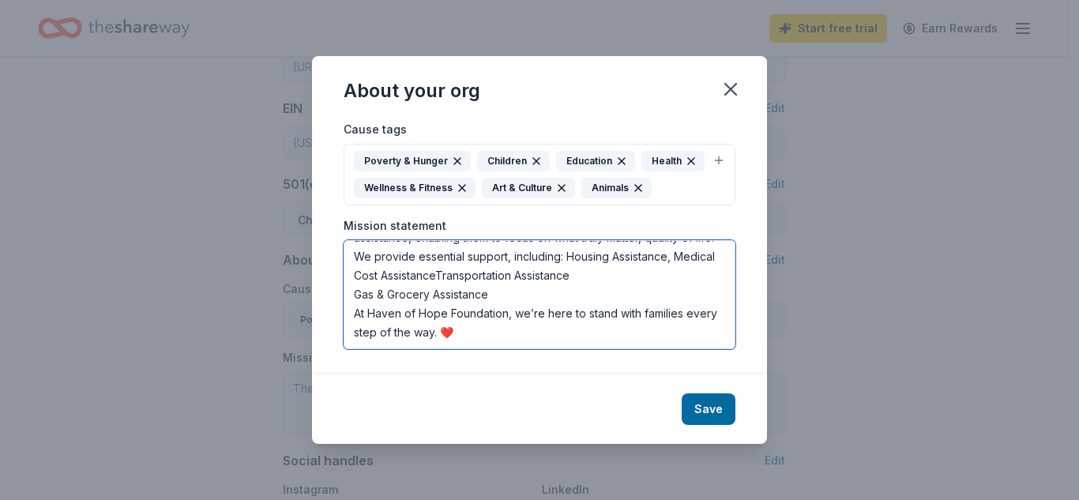
scroll to position [38, 0]
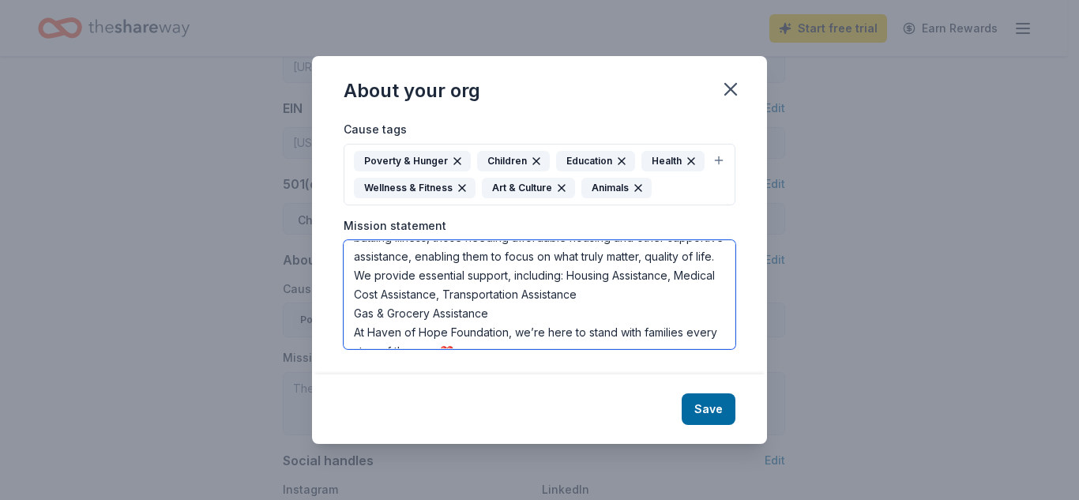
click at [354, 318] on textarea "Our mission is to ease the financial challenges faced by families battling illn…" at bounding box center [540, 294] width 392 height 109
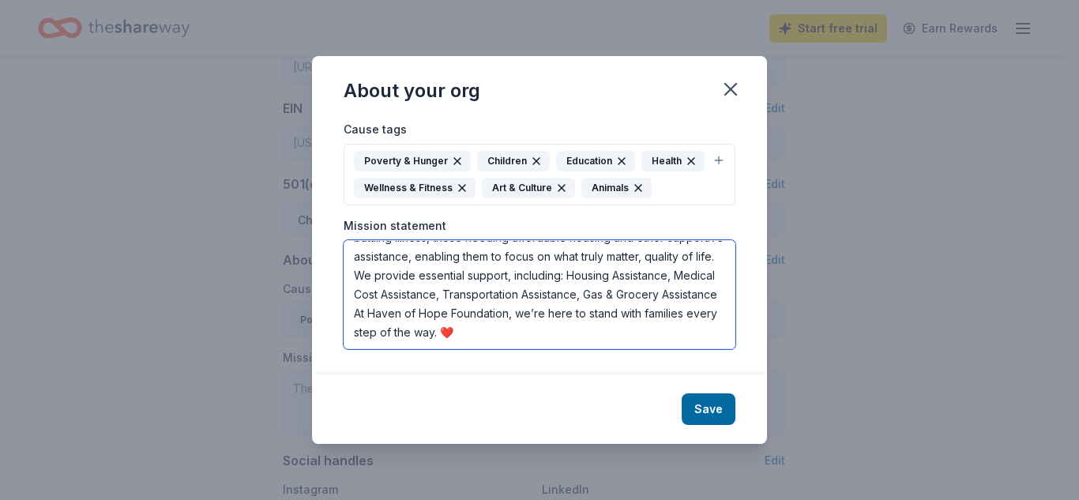
scroll to position [57, 0]
click at [354, 315] on textarea "Our mission is to ease the financial challenges faced by families battling illn…" at bounding box center [540, 294] width 392 height 109
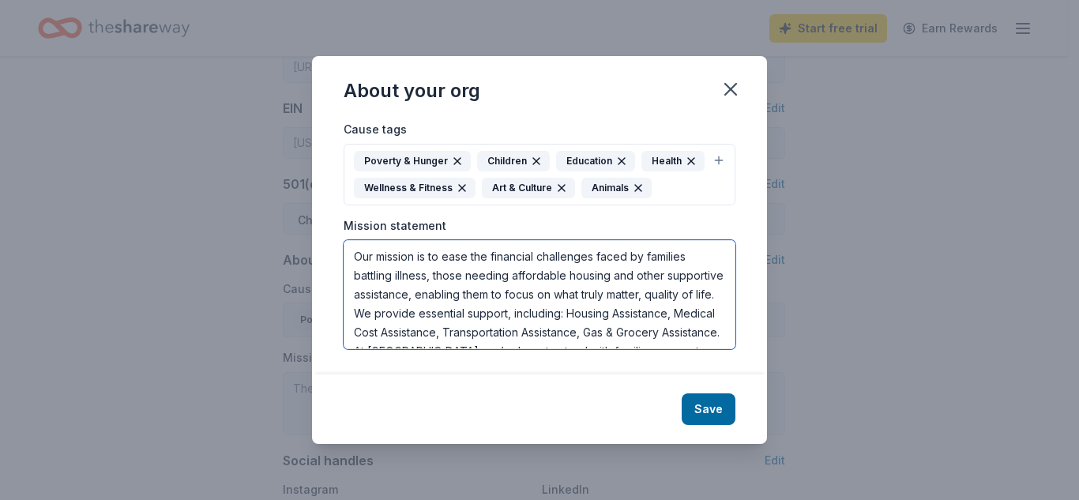
drag, startPoint x: 648, startPoint y: 334, endPoint x: 325, endPoint y: 199, distance: 350.1
click at [325, 199] on div "Cause tags Poverty & Hunger Children Education Health Wellness & Fitness Art & …" at bounding box center [539, 246] width 455 height 254
type textarea "Our mission is to ease the financial challenges faced by families battling illn…"
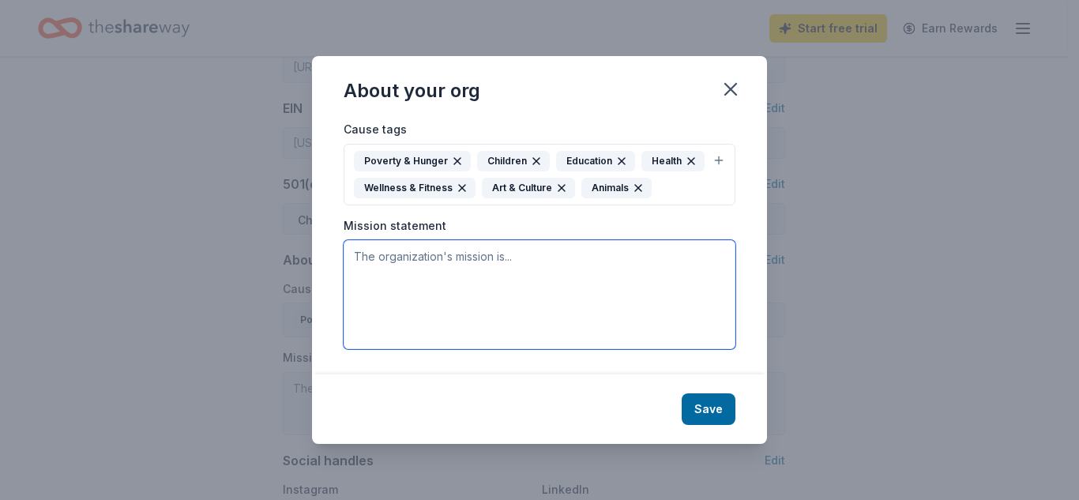
paste textarea "The mission of Haven of Hope Foundation is to alleviate the overwhelming financ…"
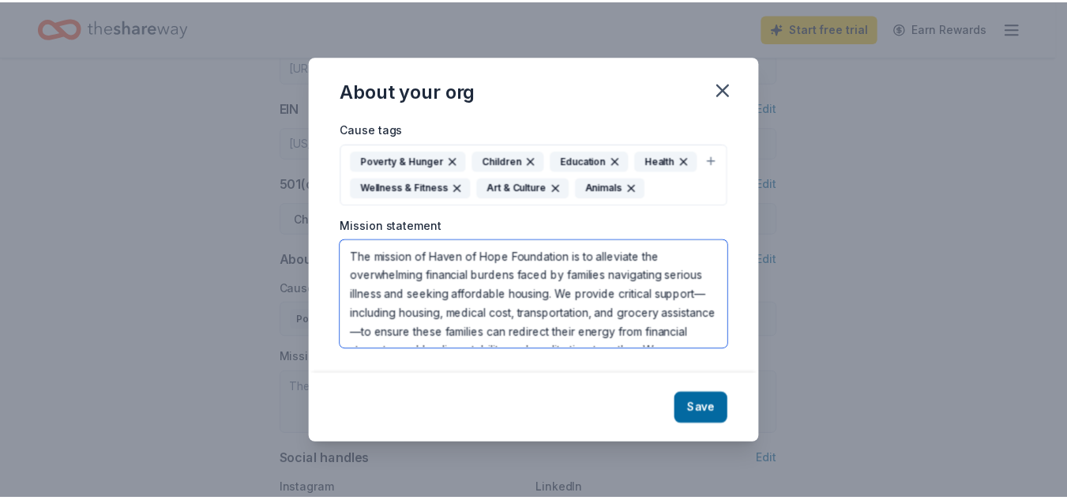
scroll to position [57, 0]
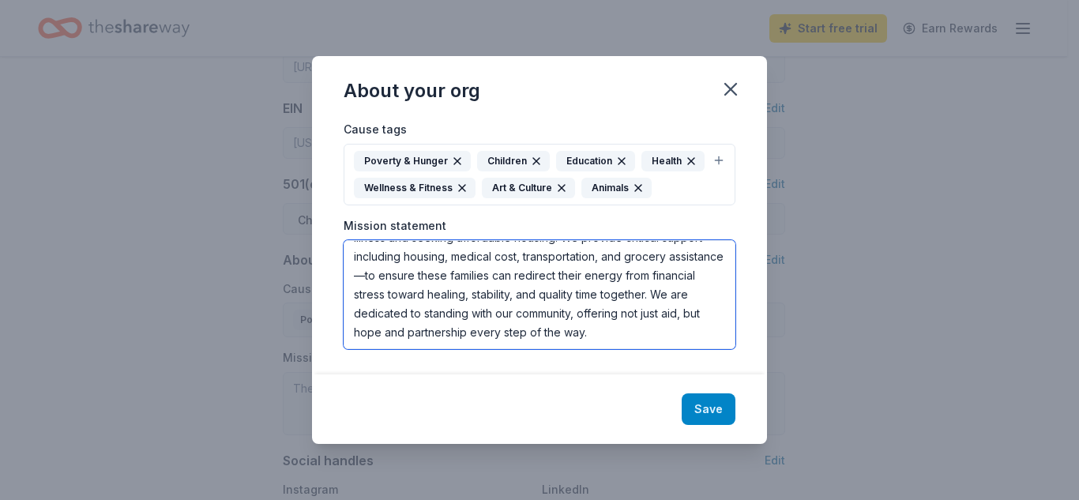
type textarea "The mission of Haven of Hope Foundation is to alleviate the overwhelming financ…"
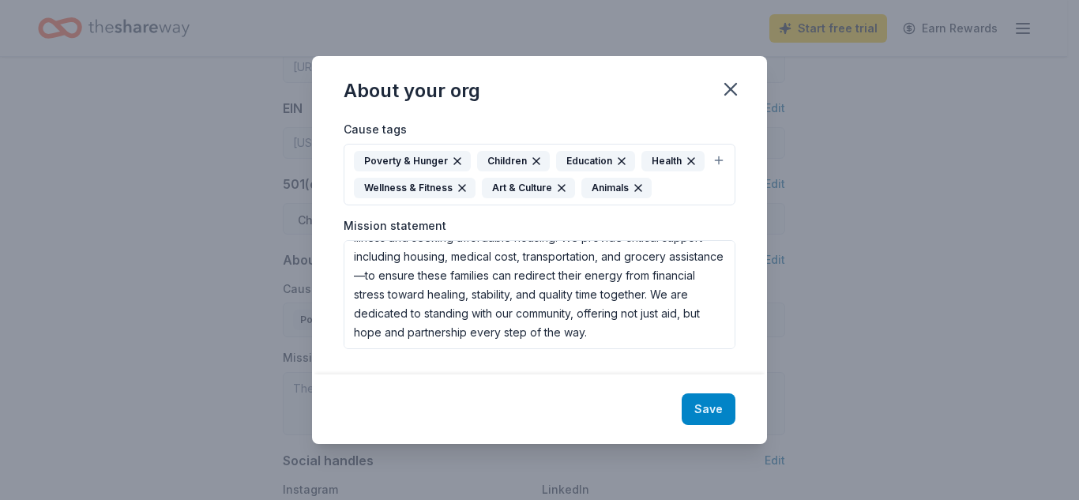
click at [719, 400] on button "Save" at bounding box center [709, 409] width 54 height 32
type textarea "The mission of Haven of Hope Foundation is to alleviate the overwhelming financ…"
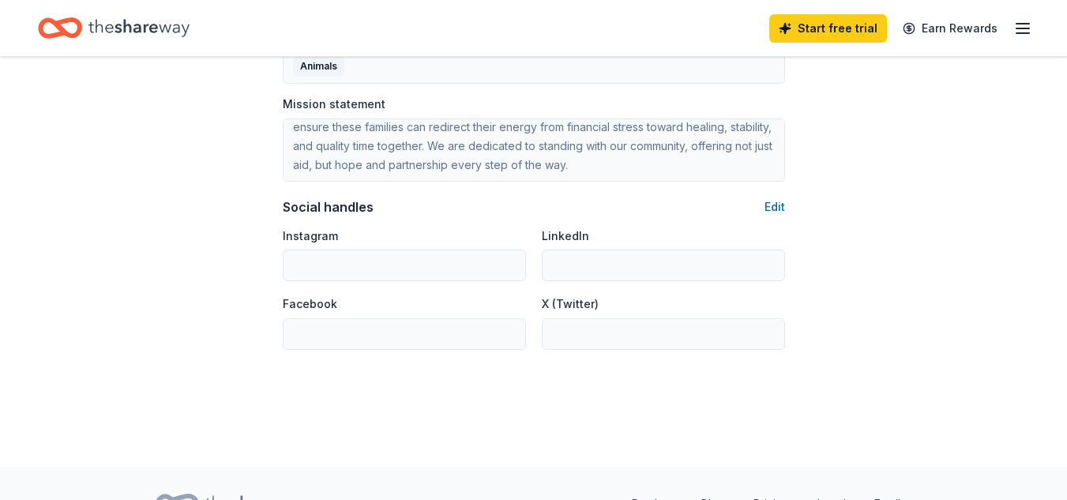
scroll to position [1029, 0]
click at [776, 214] on button "Edit" at bounding box center [775, 206] width 21 height 19
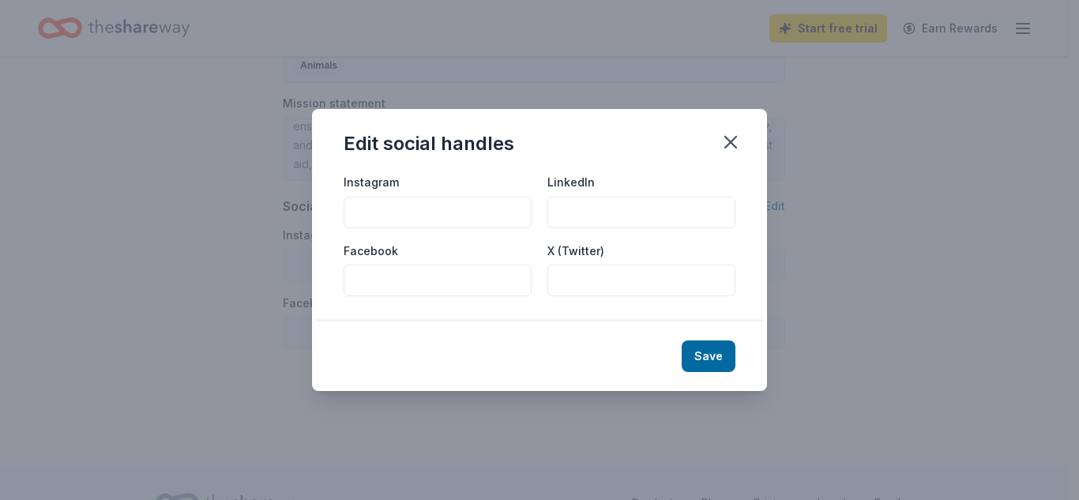
click at [459, 211] on input "Instagram" at bounding box center [438, 213] width 188 height 32
type input "haven.hope.fnd"
click at [459, 277] on input "Facebook" at bounding box center [438, 281] width 188 height 32
type input "h"
type input "Haven of Hope Foundation"
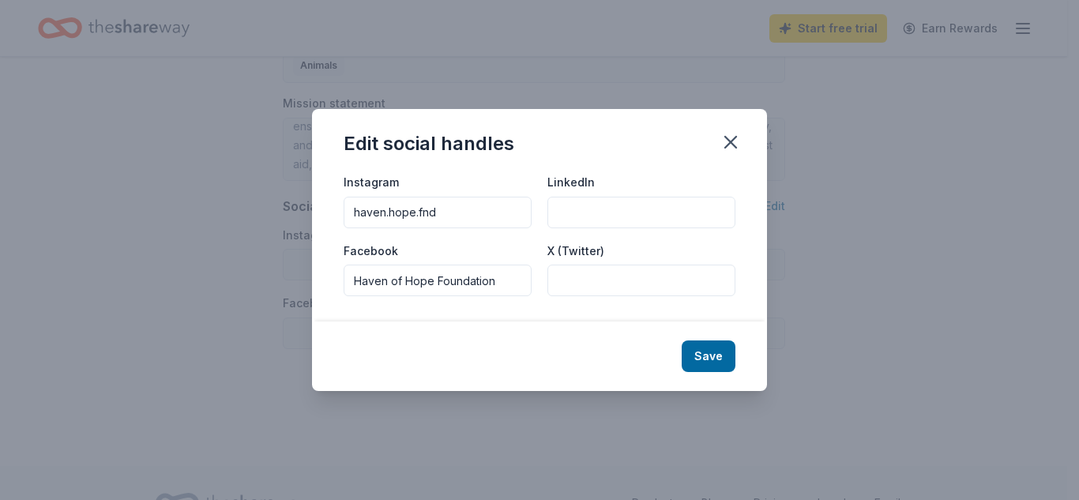
click at [588, 212] on input "LinkedIn" at bounding box center [641, 213] width 188 height 32
type input "Haven of Hope Foundation"
click at [697, 354] on button "Save" at bounding box center [709, 356] width 54 height 32
type input "haven.hope.fnd"
type input "Haven of Hope Foundation"
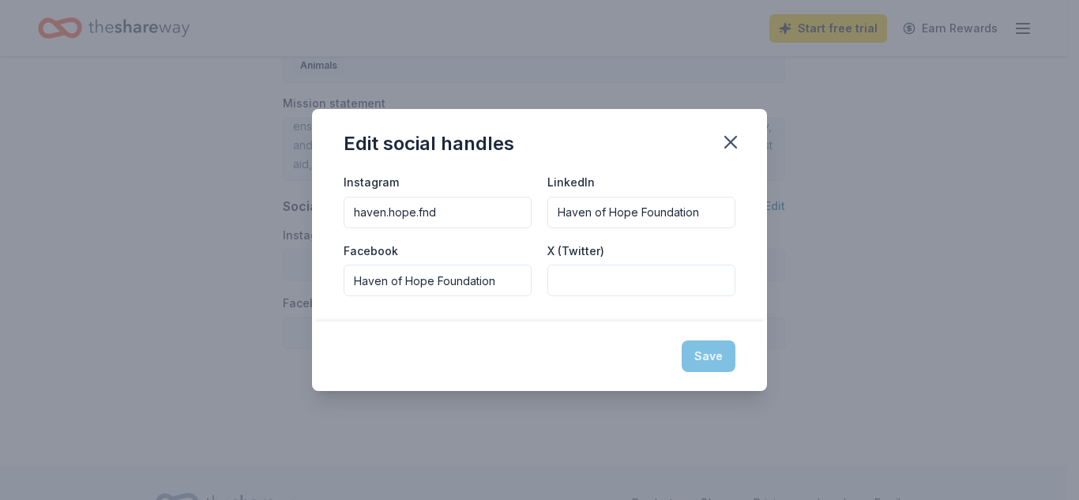
type input "Haven of Hope Foundation"
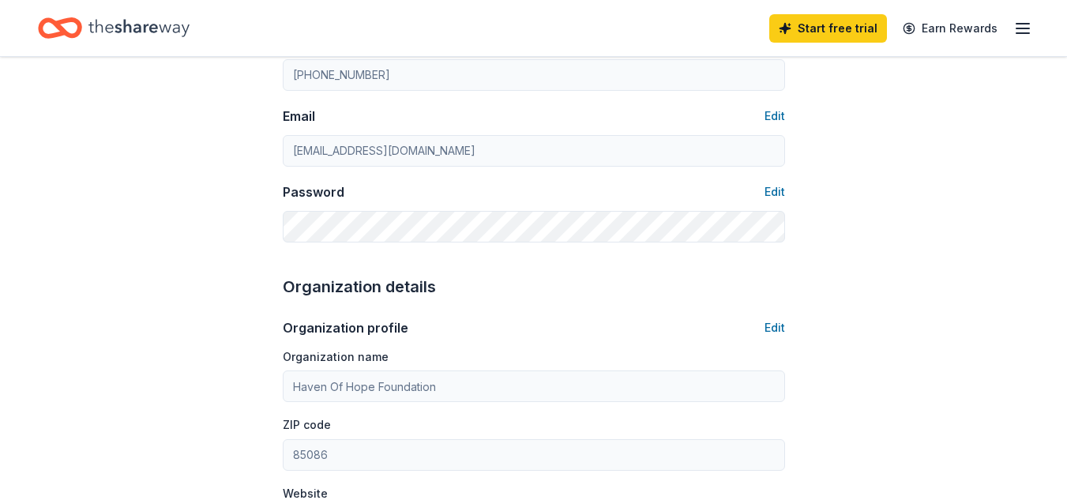
scroll to position [0, 0]
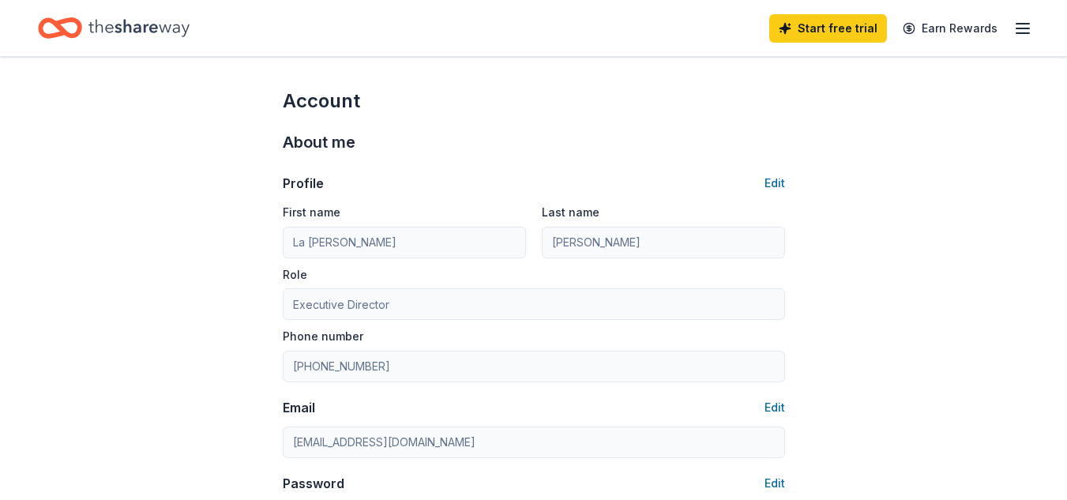
click at [1031, 25] on icon "button" at bounding box center [1022, 28] width 19 height 19
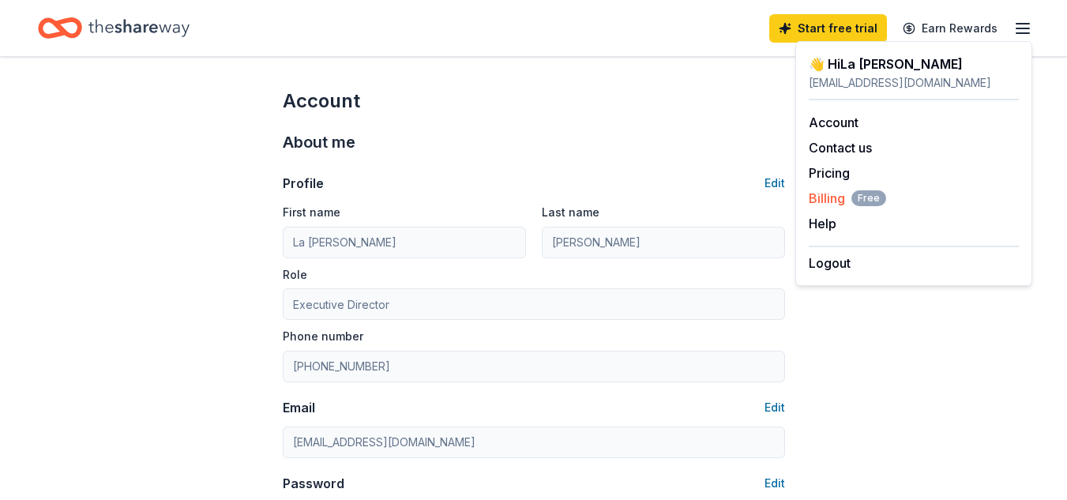
click at [832, 198] on span "Billing Free" at bounding box center [847, 198] width 77 height 19
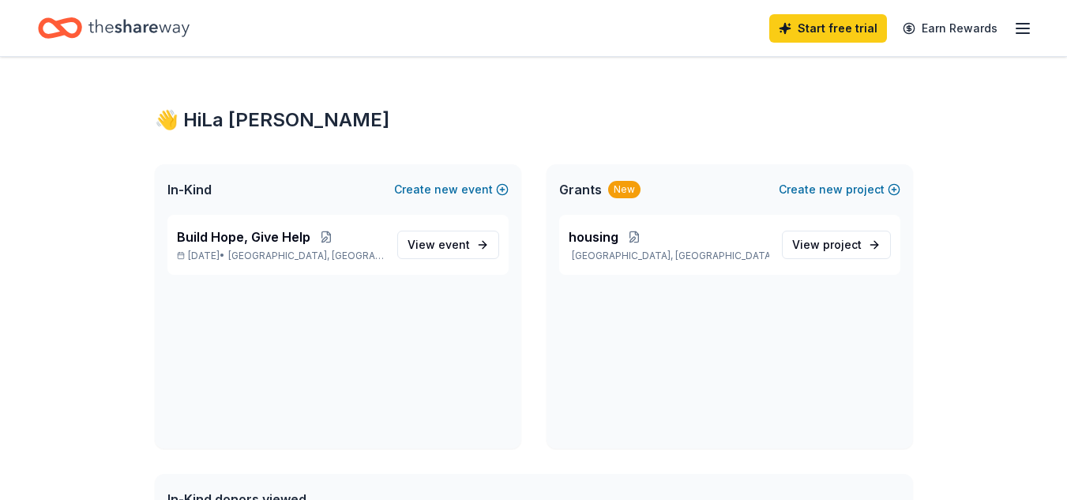
click at [1022, 29] on icon "button" at bounding box center [1022, 28] width 19 height 19
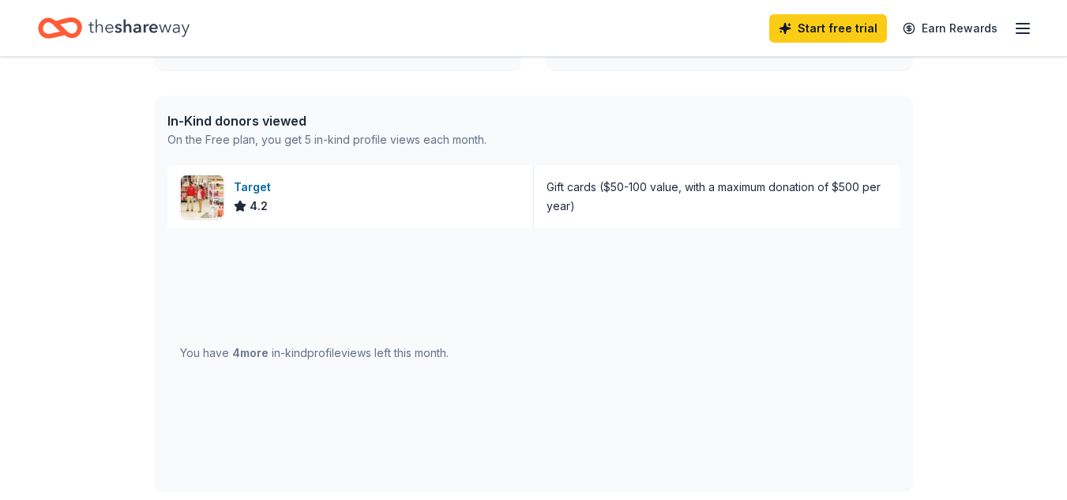
scroll to position [379, 0]
click at [316, 193] on div "Target 4.2" at bounding box center [350, 195] width 366 height 63
click at [411, 193] on div "Target 4.2" at bounding box center [350, 195] width 366 height 63
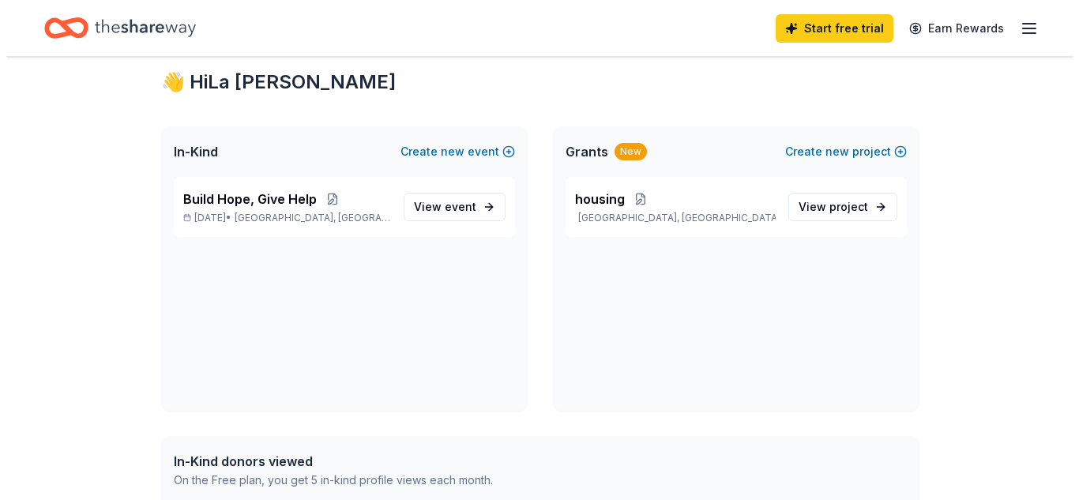
scroll to position [0, 0]
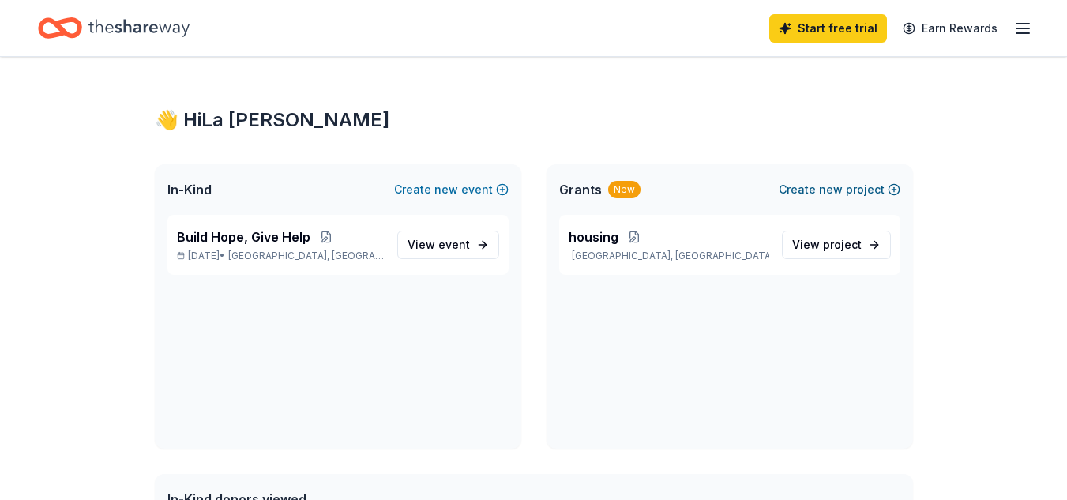
click at [824, 188] on span "new" at bounding box center [831, 189] width 24 height 19
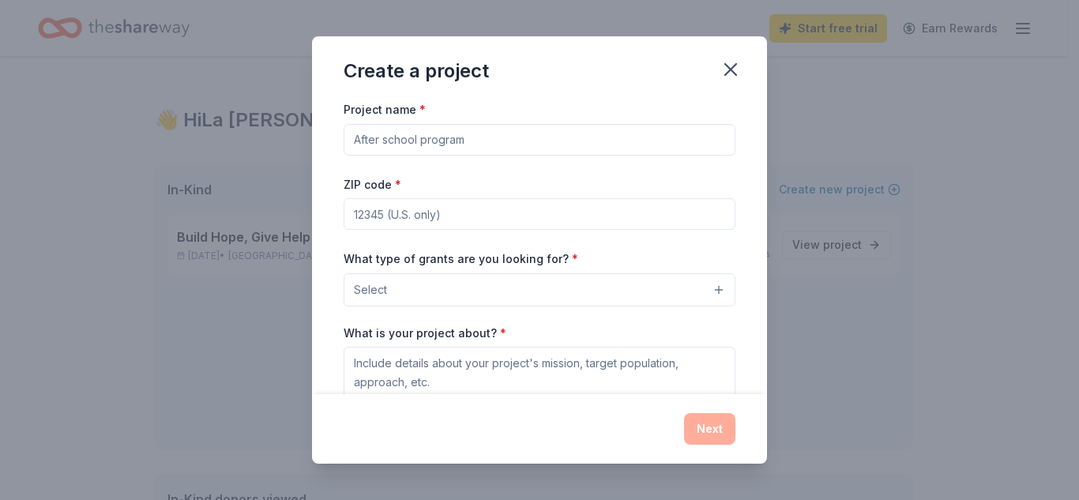
click at [617, 139] on input "Project name *" at bounding box center [540, 140] width 392 height 32
type input "H"
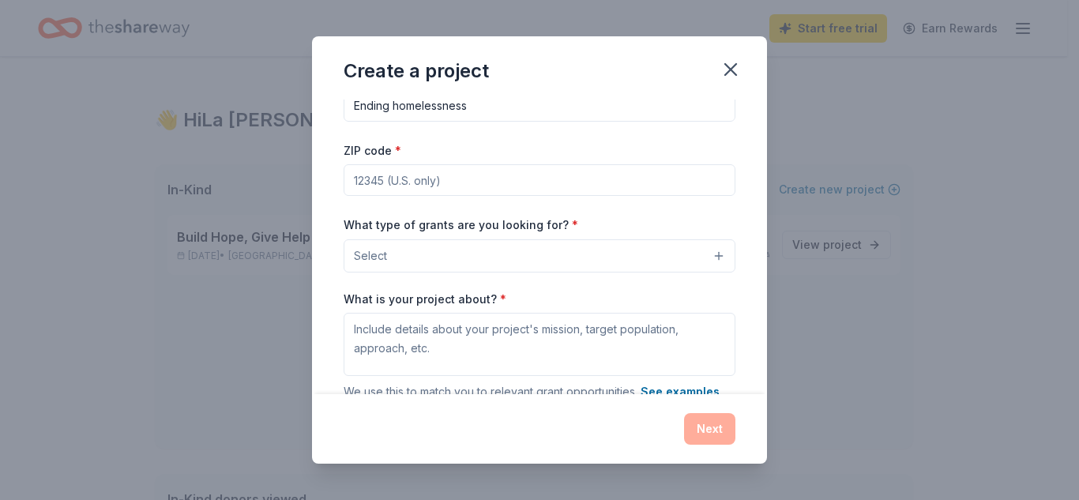
scroll to position [36, 0]
type input "Ending homelessness"
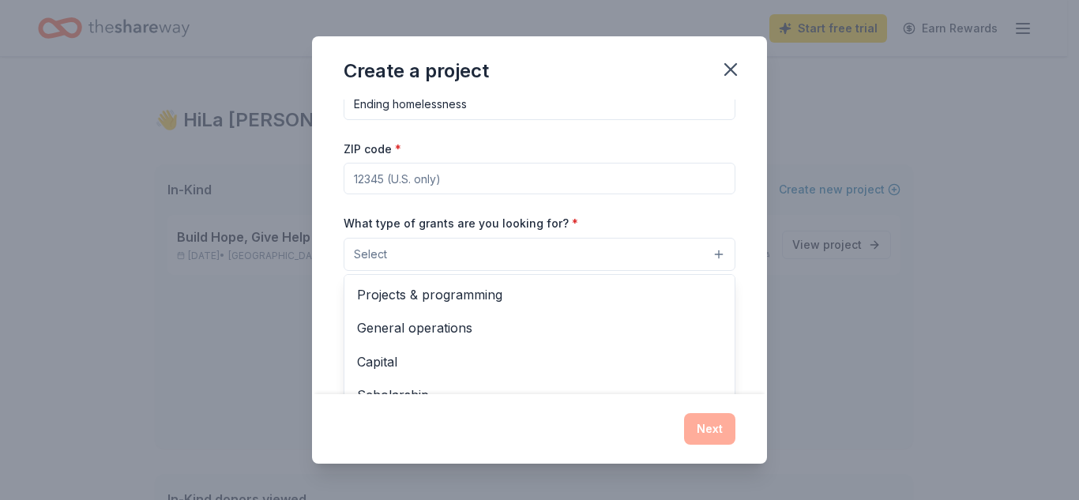
click at [532, 249] on button "Select" at bounding box center [540, 254] width 392 height 33
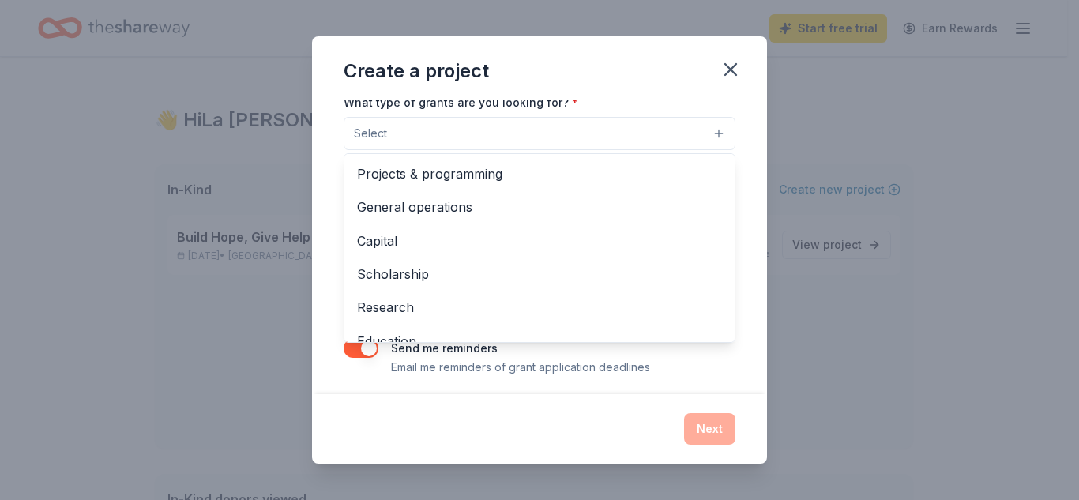
scroll to position [158, 0]
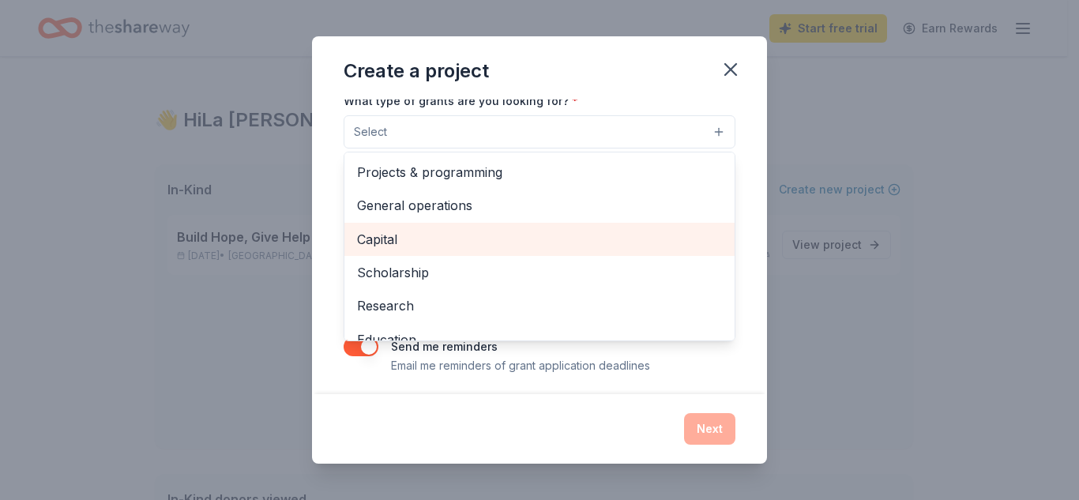
click at [532, 249] on span "Capital" at bounding box center [539, 239] width 365 height 21
click at [532, 249] on span "Scholarship" at bounding box center [539, 241] width 365 height 21
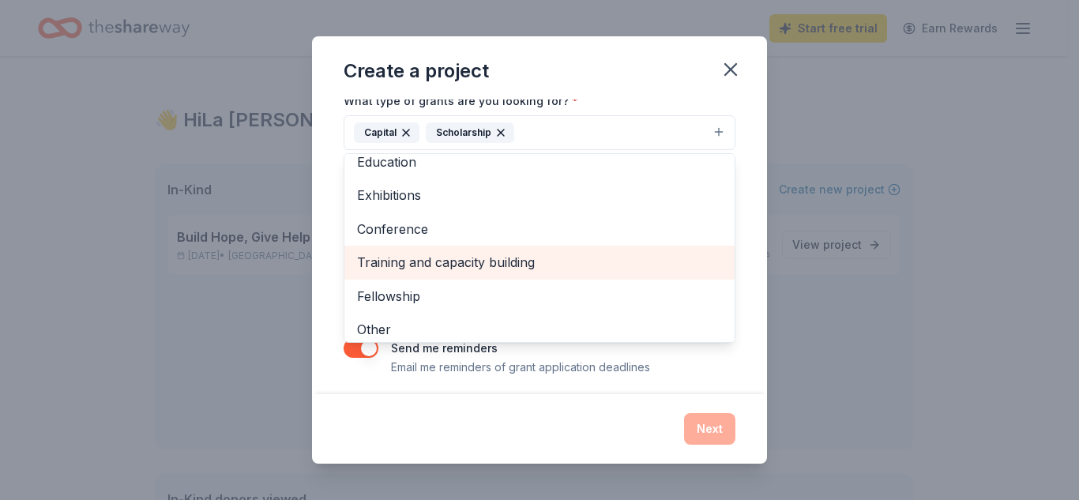
scroll to position [120, 0]
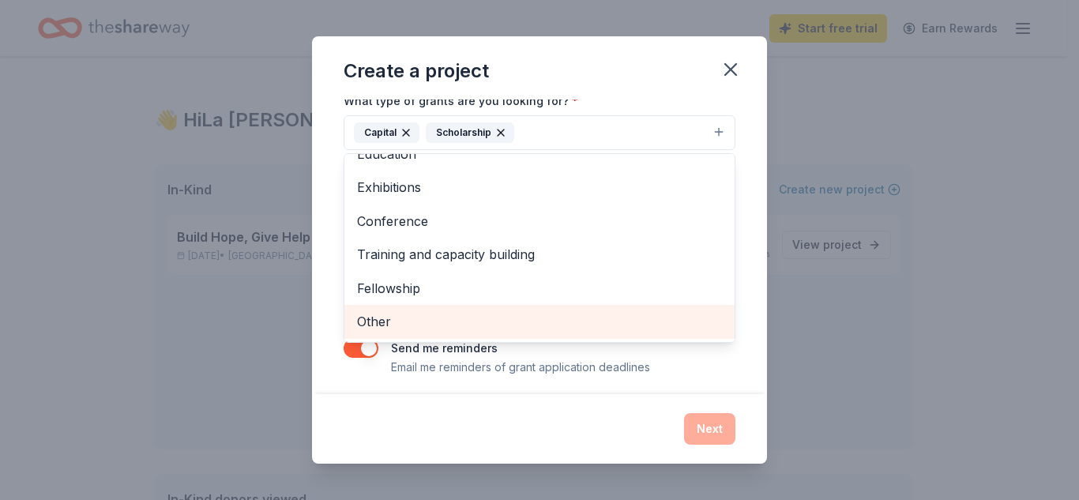
click at [592, 321] on span "Other" at bounding box center [539, 321] width 365 height 21
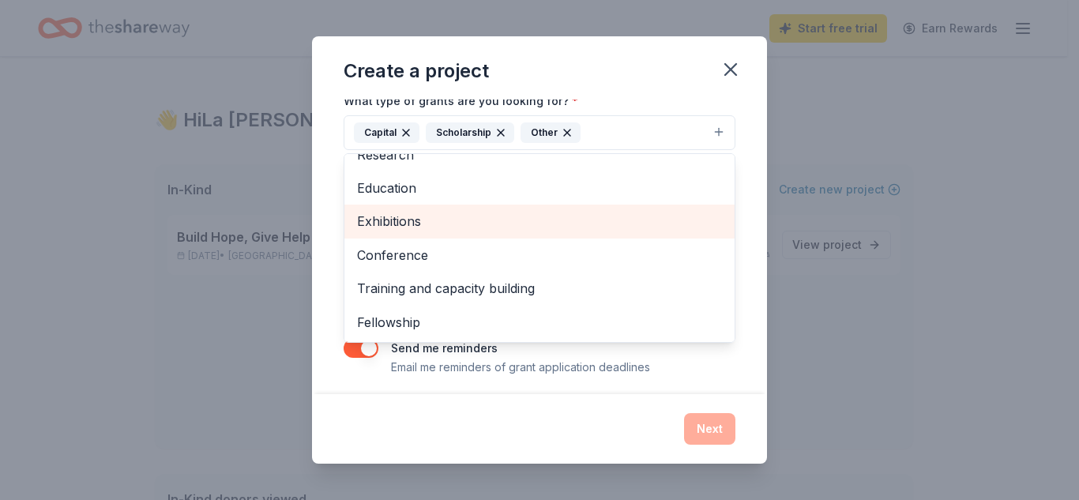
scroll to position [0, 0]
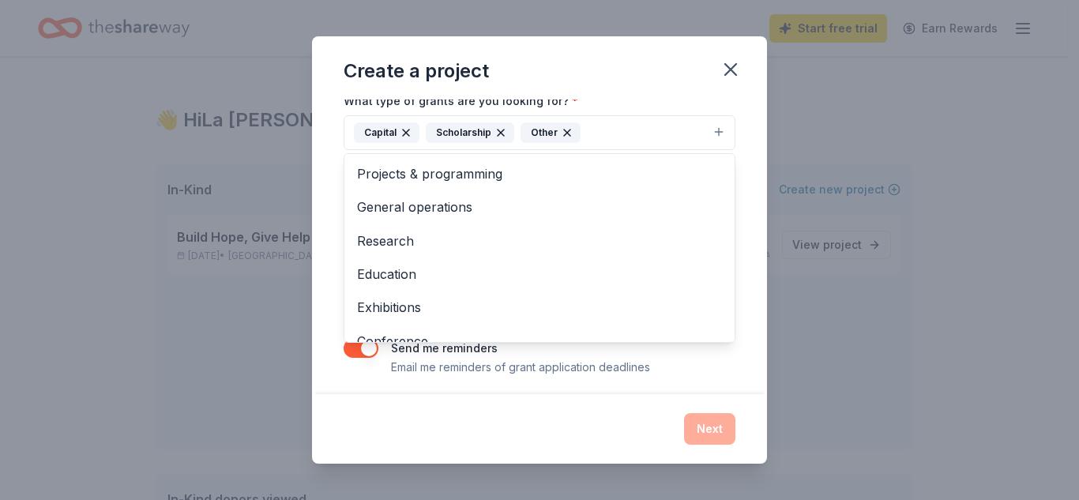
click at [614, 87] on div "Create a project Project name * Ending homelessness ZIP code * What type of gra…" at bounding box center [539, 249] width 455 height 427
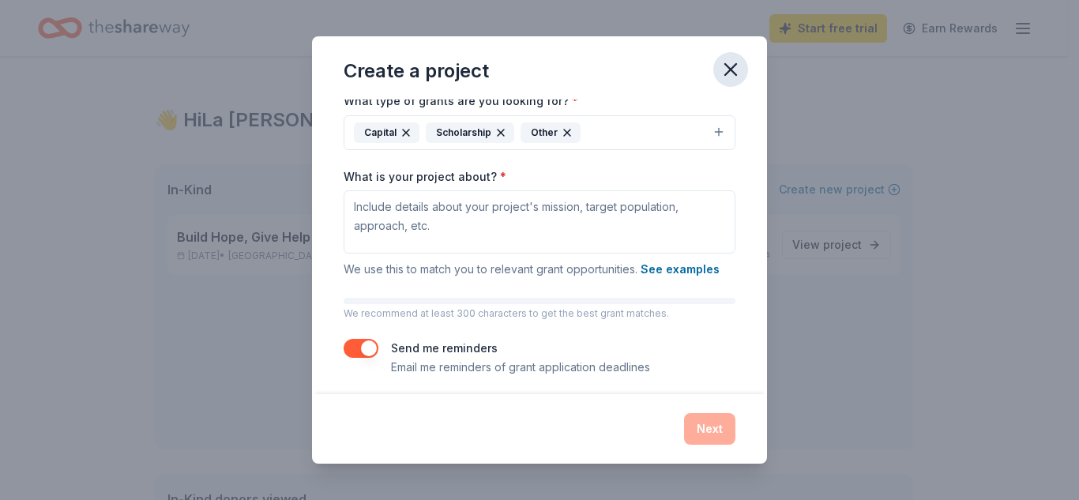
click at [727, 67] on icon "button" at bounding box center [730, 69] width 22 height 22
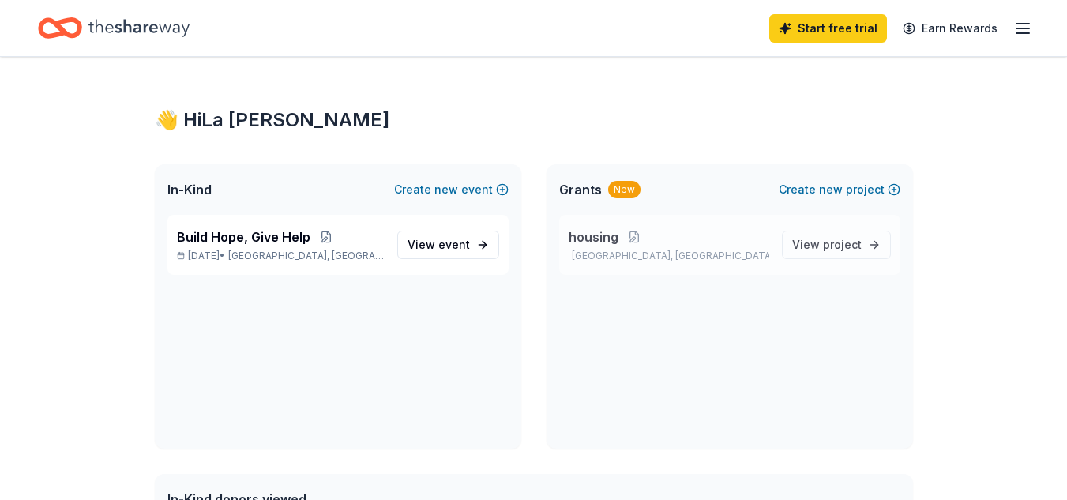
click at [725, 261] on p "New River, AZ" at bounding box center [669, 256] width 201 height 13
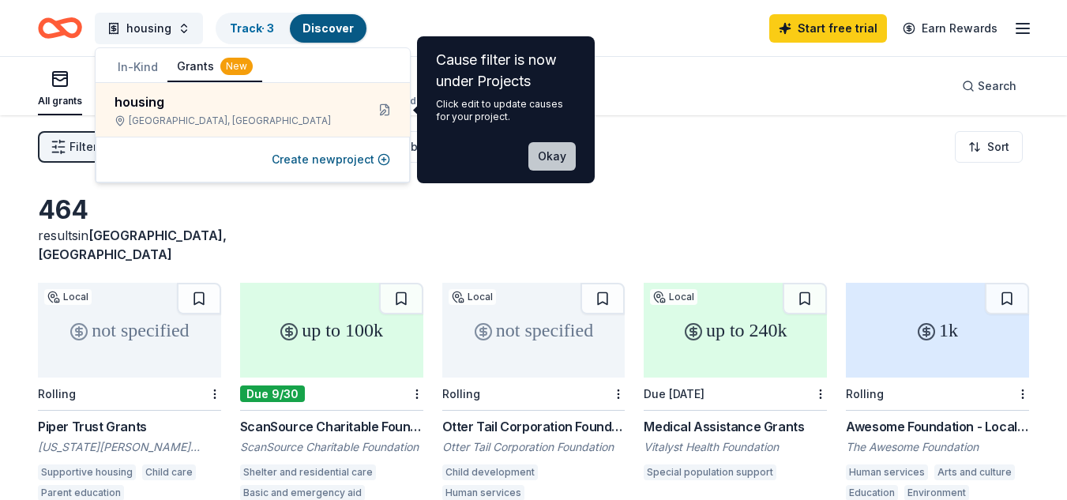
click at [554, 155] on button "Okay" at bounding box center [551, 156] width 47 height 28
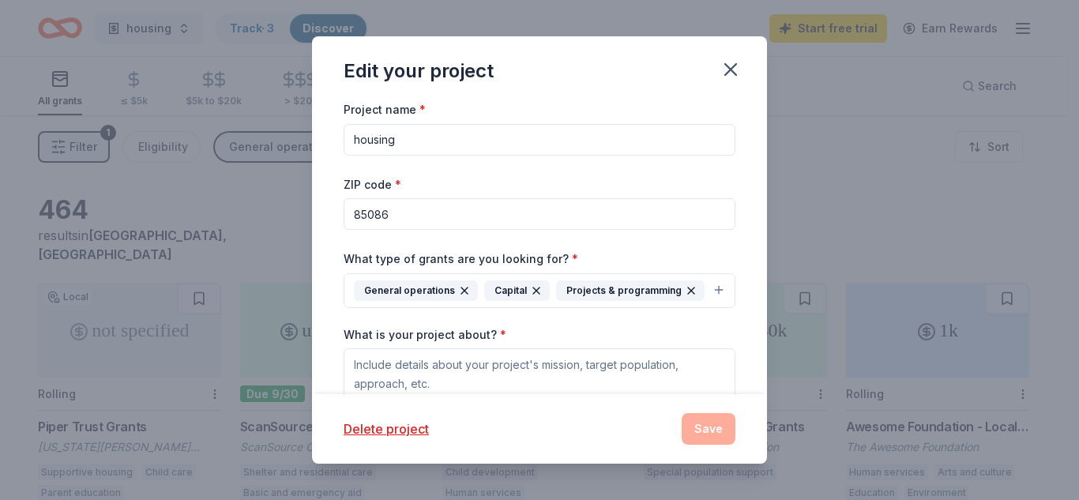
click at [554, 155] on input "housing" at bounding box center [540, 140] width 392 height 32
type input "H"
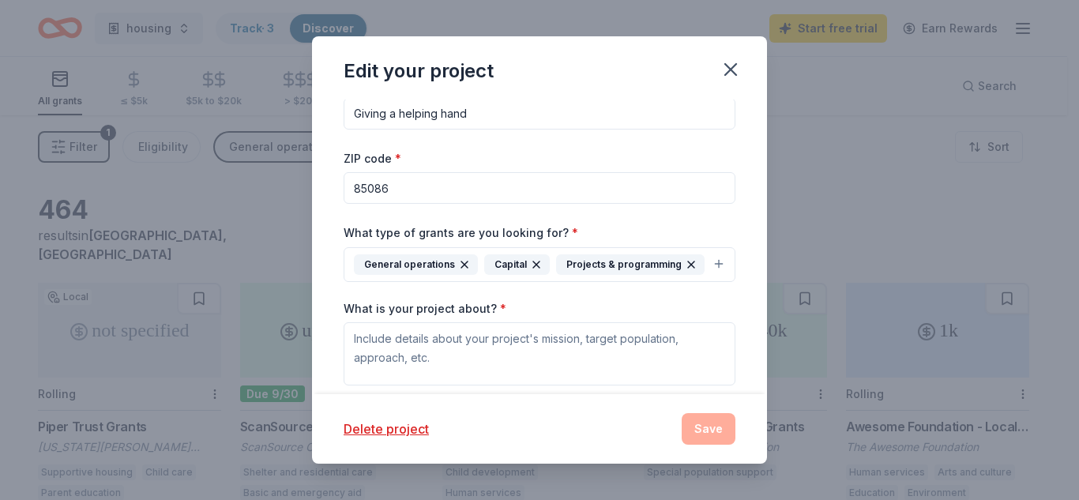
type input "Giving a helping hand"
click at [705, 257] on button "General operations Capital Projects & programming" at bounding box center [540, 264] width 392 height 35
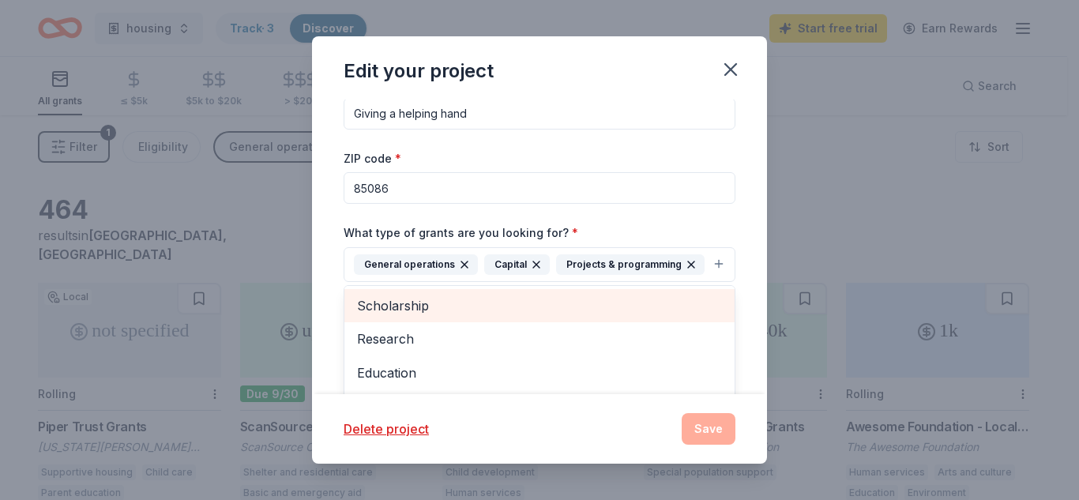
click at [612, 316] on span "Scholarship" at bounding box center [539, 305] width 365 height 21
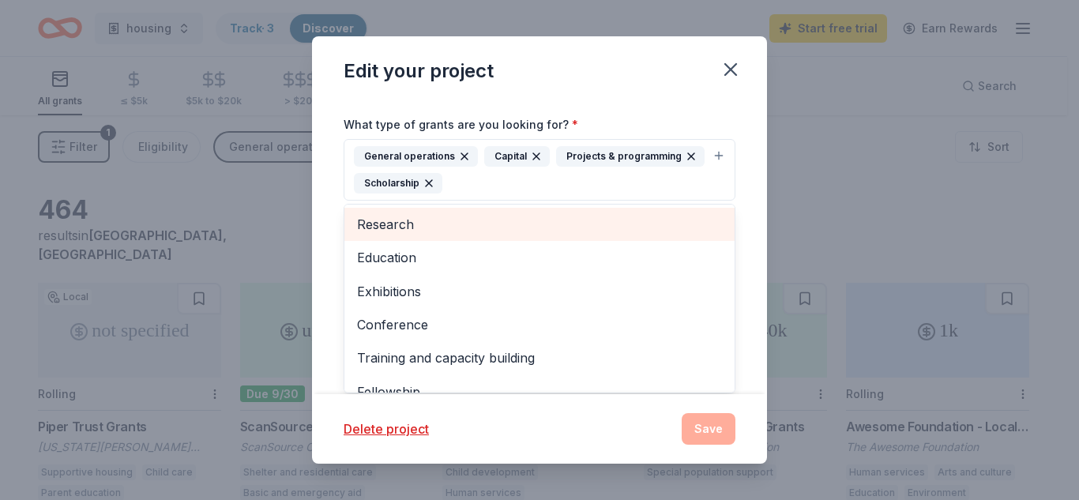
scroll to position [53, 0]
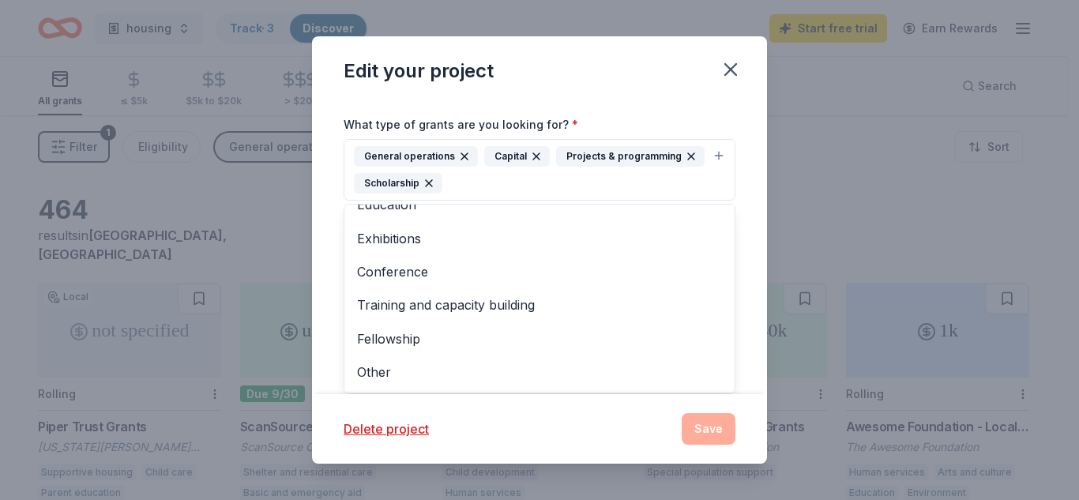
click at [752, 251] on div "Project name * Giving a helping hand ZIP code * 85086 What type of grants are y…" at bounding box center [539, 247] width 455 height 295
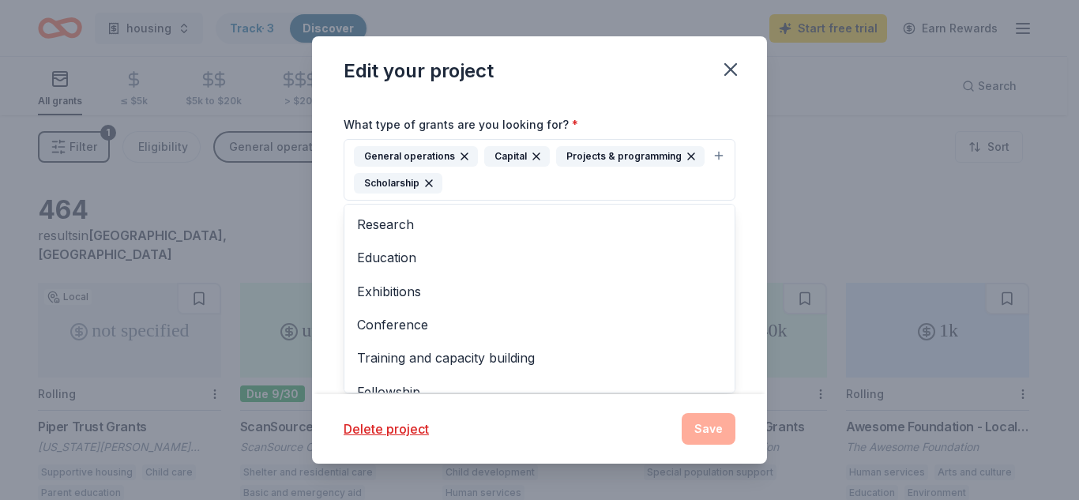
click at [698, 153] on button "General operations Capital Projects & programming Scholarship" at bounding box center [540, 170] width 392 height 62
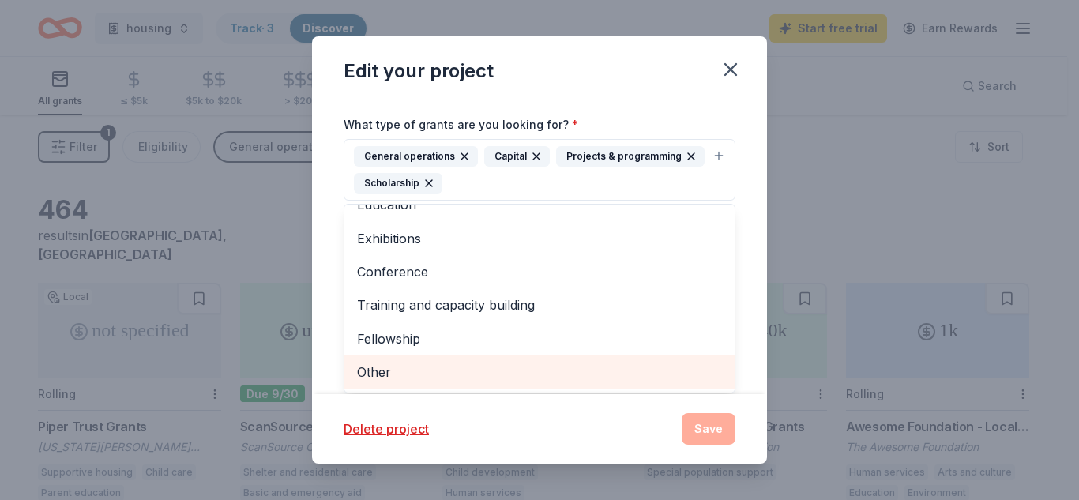
click at [494, 381] on span "Other" at bounding box center [539, 372] width 365 height 21
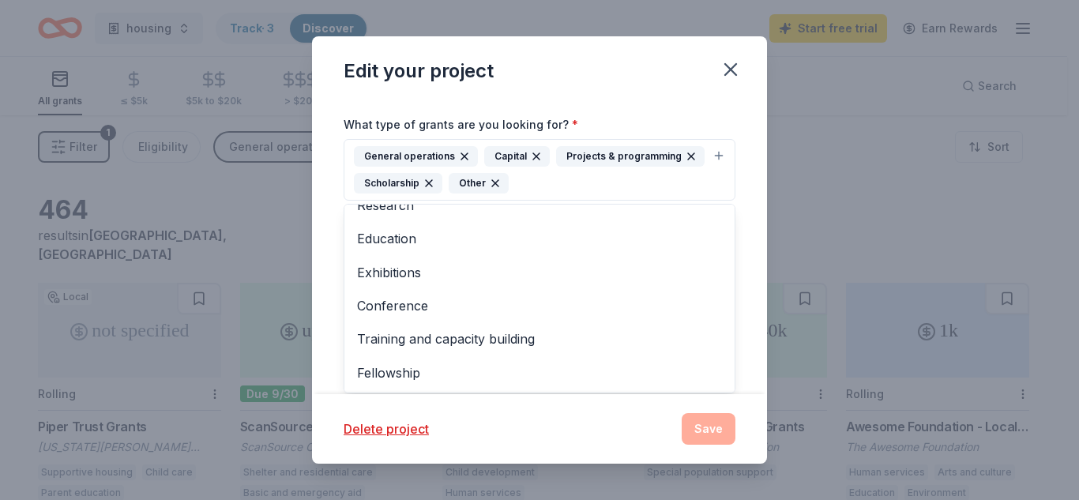
click at [734, 148] on div "Project name * Giving a helping hand ZIP code * 85086 What type of grants are y…" at bounding box center [539, 247] width 455 height 295
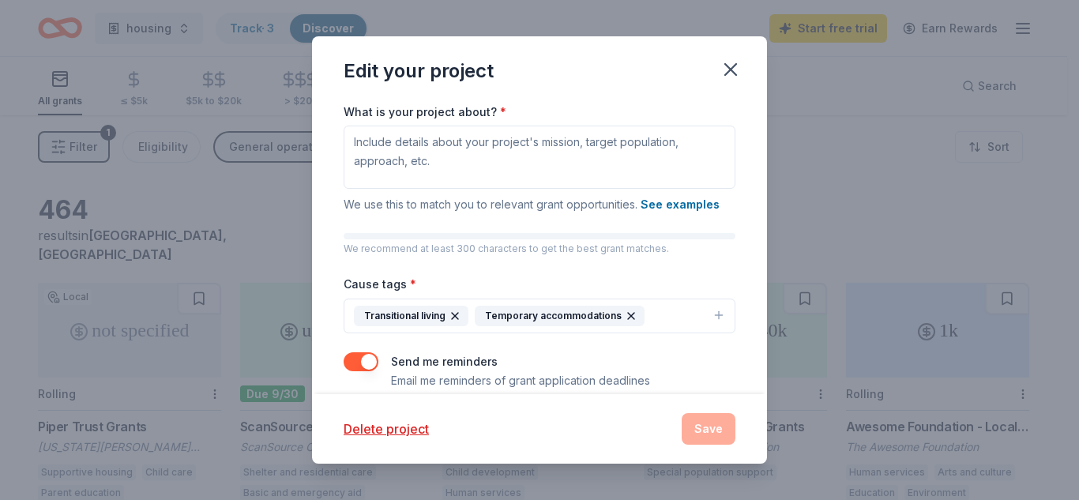
scroll to position [271, 0]
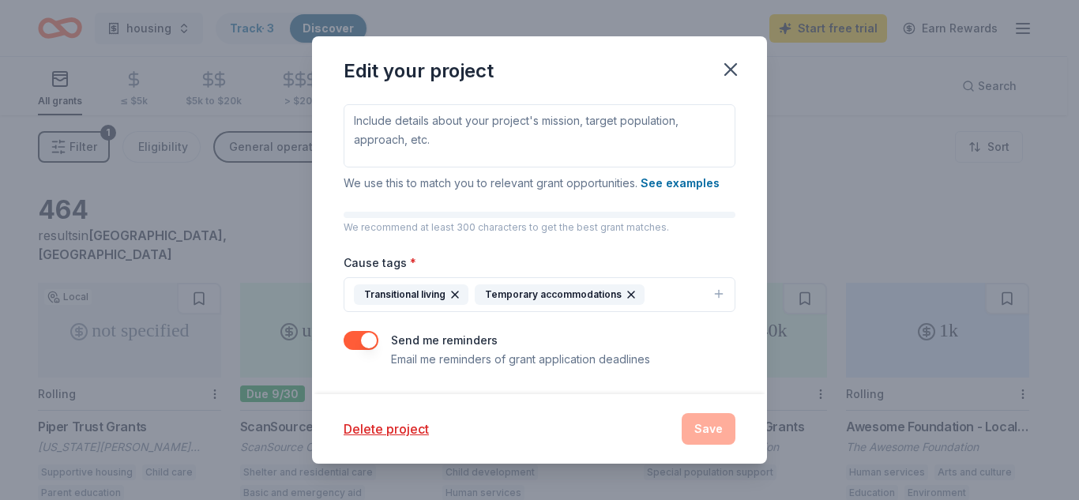
click at [712, 290] on icon "button" at bounding box center [718, 293] width 13 height 13
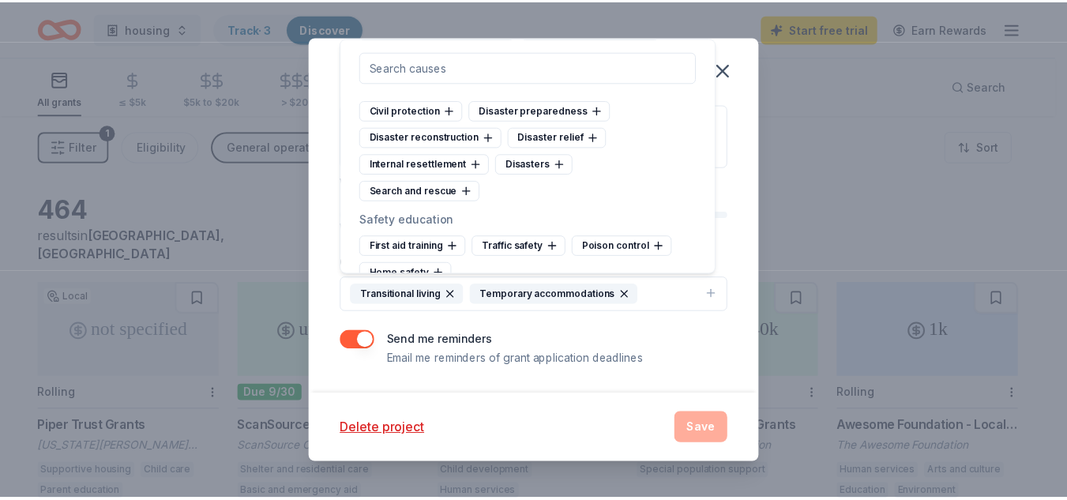
scroll to position [5486, 0]
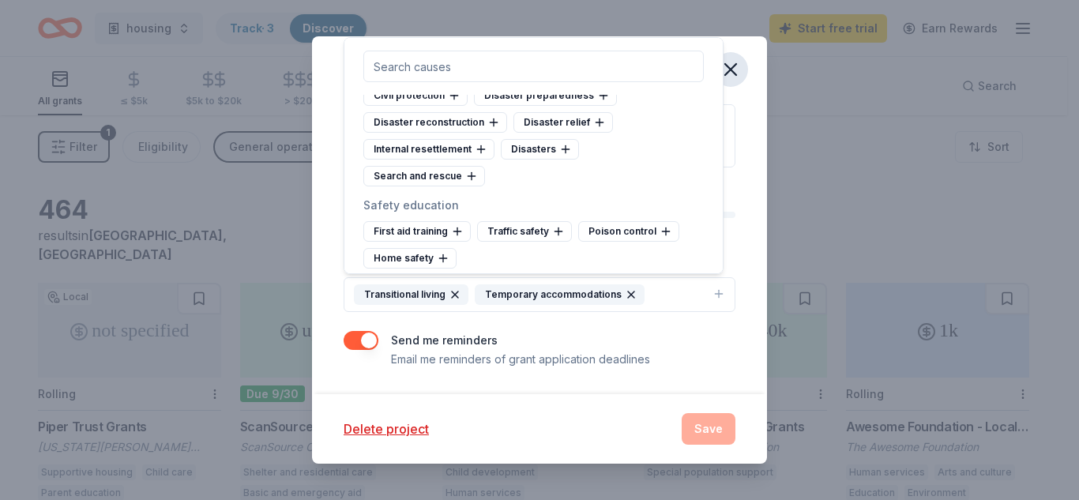
click at [734, 61] on icon "button" at bounding box center [730, 69] width 22 height 22
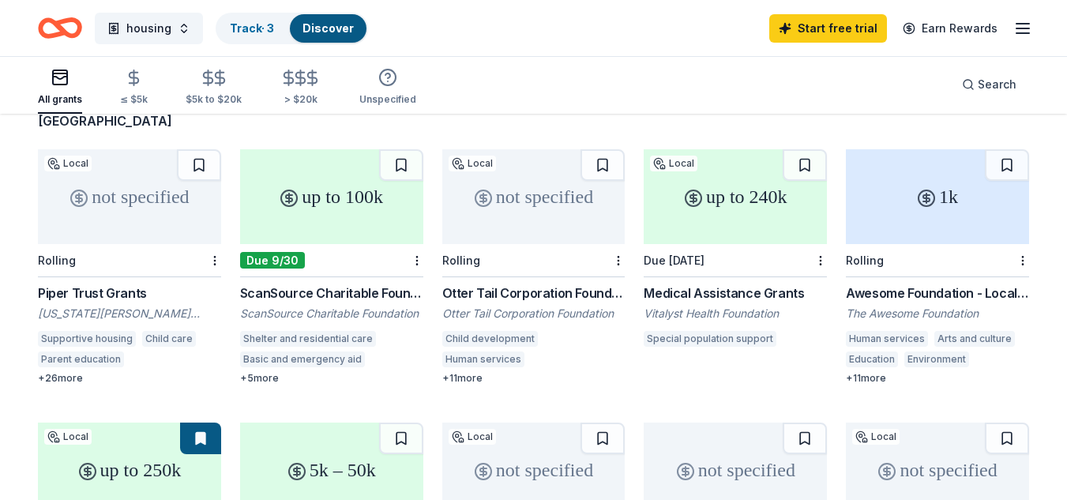
scroll to position [134, 0]
click at [202, 148] on button at bounding box center [199, 164] width 44 height 32
click at [404, 148] on button at bounding box center [401, 164] width 44 height 32
click at [810, 148] on button at bounding box center [805, 164] width 44 height 32
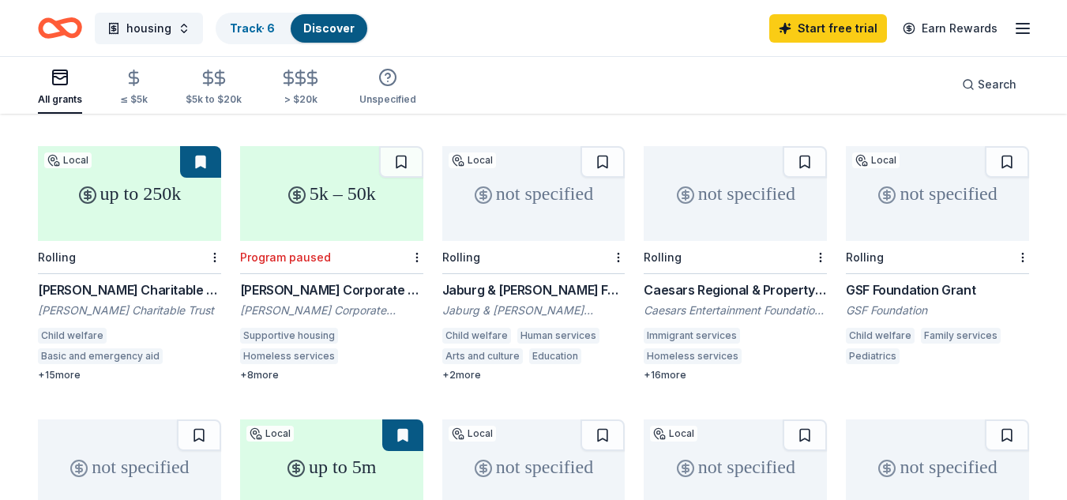
scroll to position [415, 0]
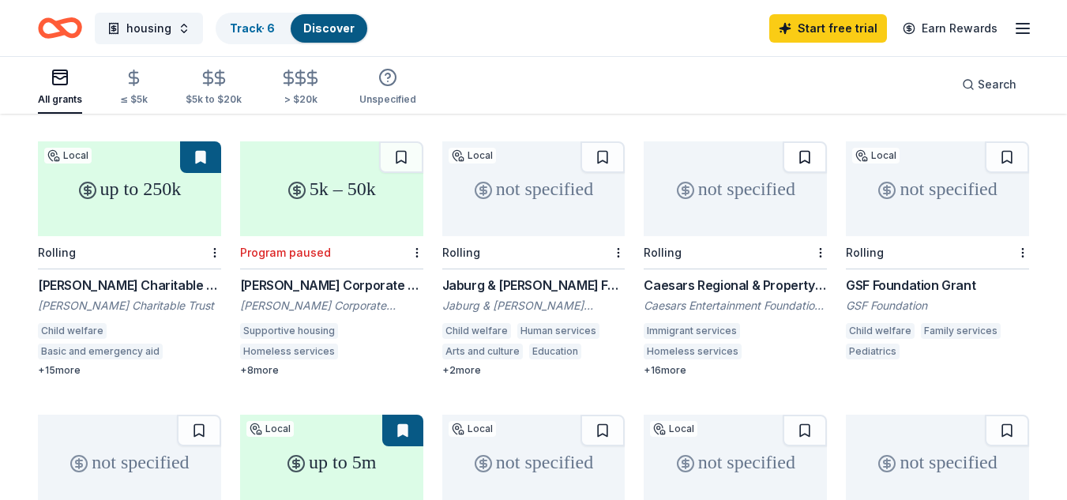
click at [810, 141] on button at bounding box center [805, 157] width 44 height 32
click at [1005, 144] on button at bounding box center [1007, 157] width 44 height 32
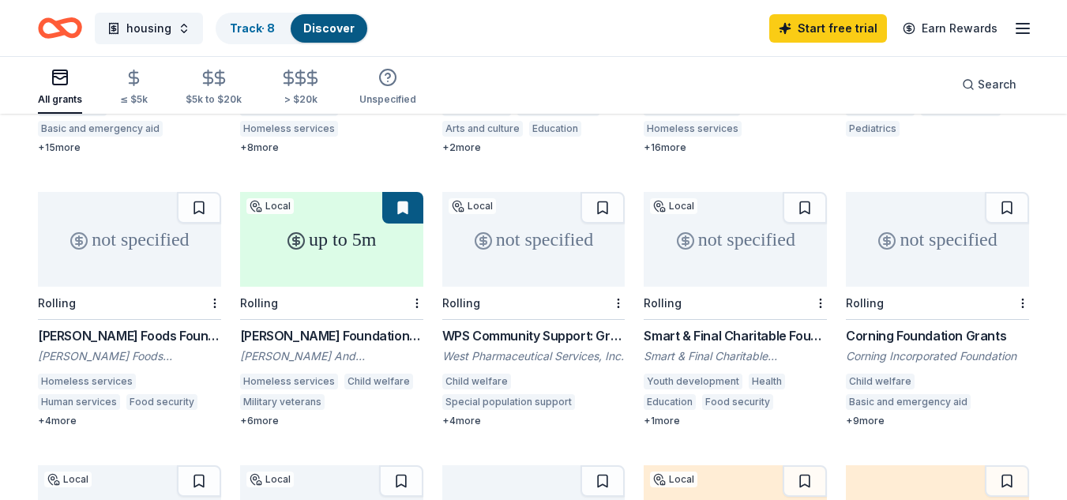
scroll to position [638, 0]
click at [202, 191] on button at bounding box center [199, 207] width 44 height 32
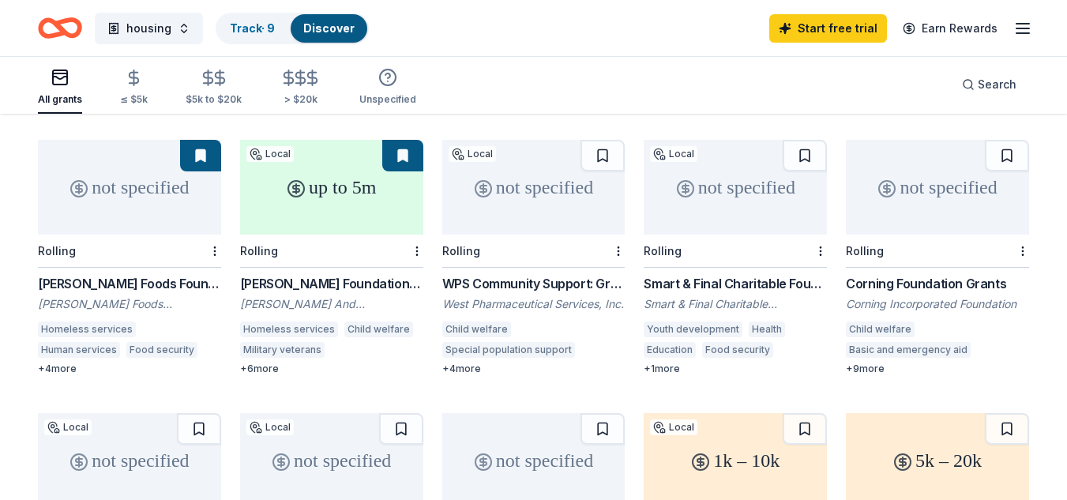
scroll to position [696, 0]
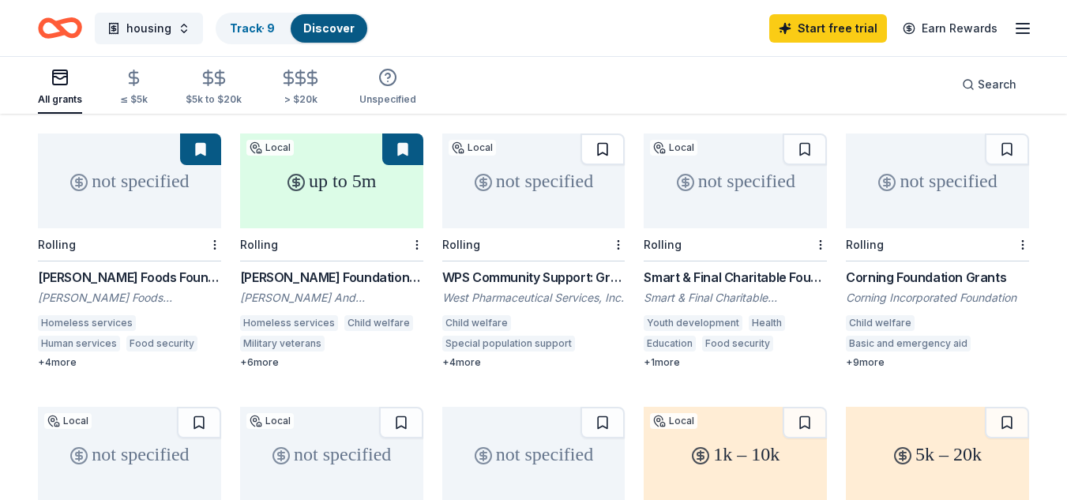
click at [599, 133] on button at bounding box center [602, 149] width 44 height 32
click at [1011, 133] on button at bounding box center [1007, 149] width 44 height 32
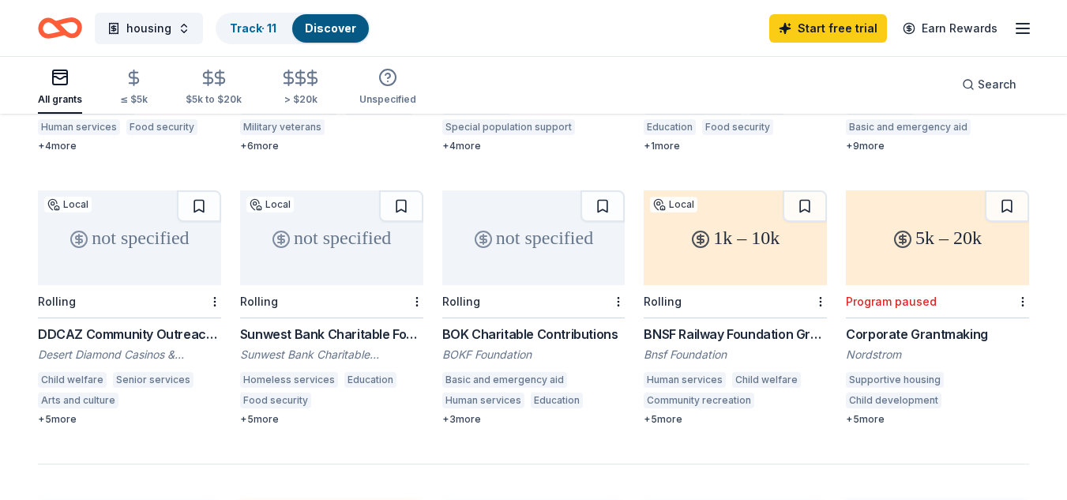
scroll to position [913, 0]
click at [791, 190] on button at bounding box center [805, 206] width 44 height 32
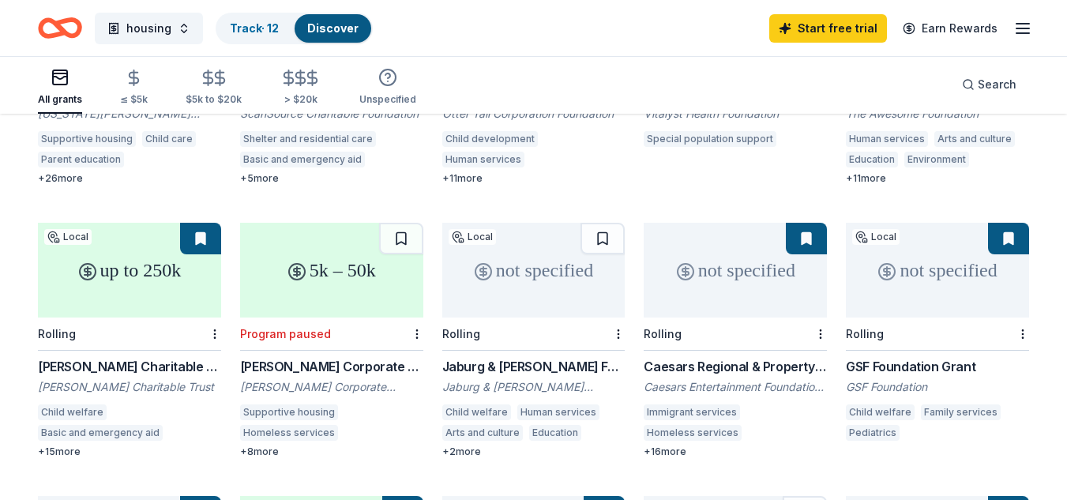
scroll to position [320, 0]
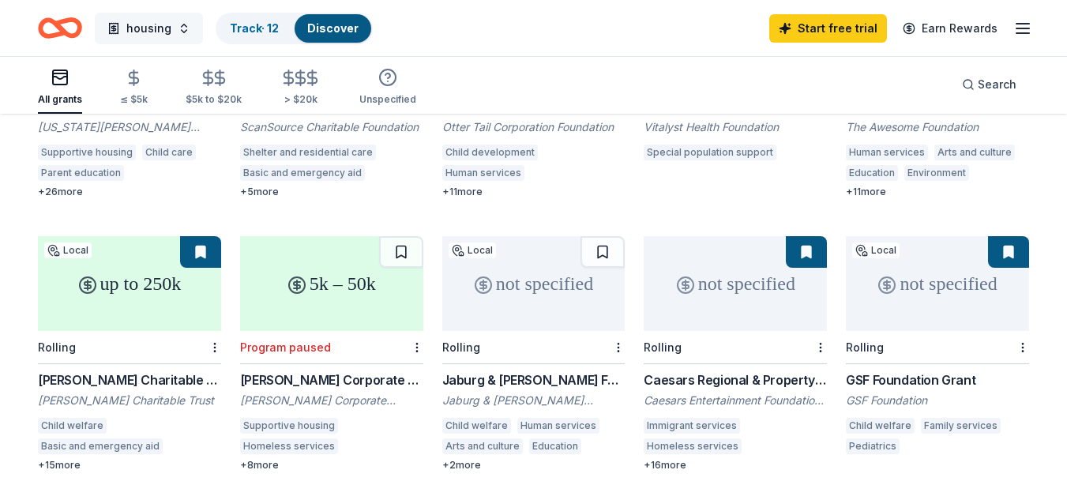
click at [145, 32] on span "housing" at bounding box center [148, 28] width 45 height 19
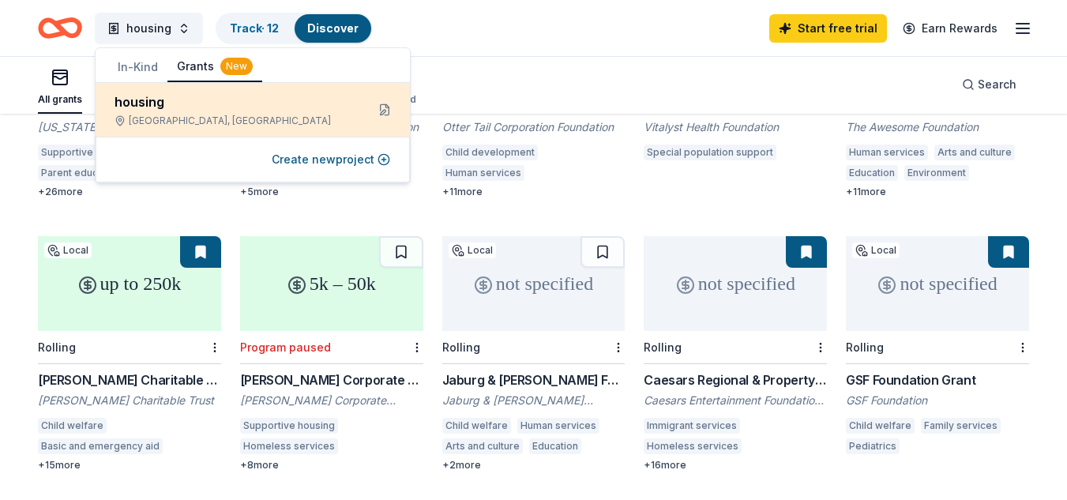
click at [197, 125] on div "New River, AZ" at bounding box center [234, 121] width 239 height 13
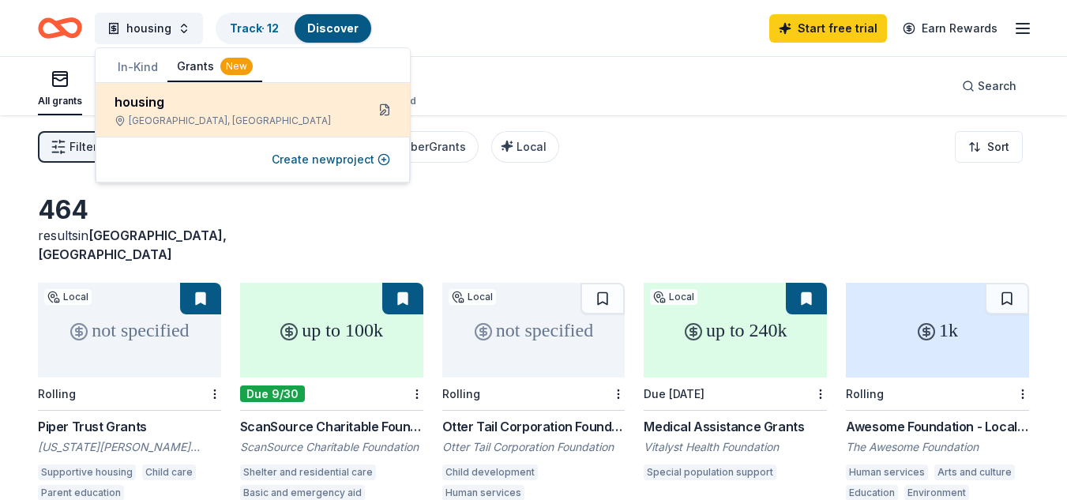
click at [386, 115] on button at bounding box center [384, 109] width 25 height 25
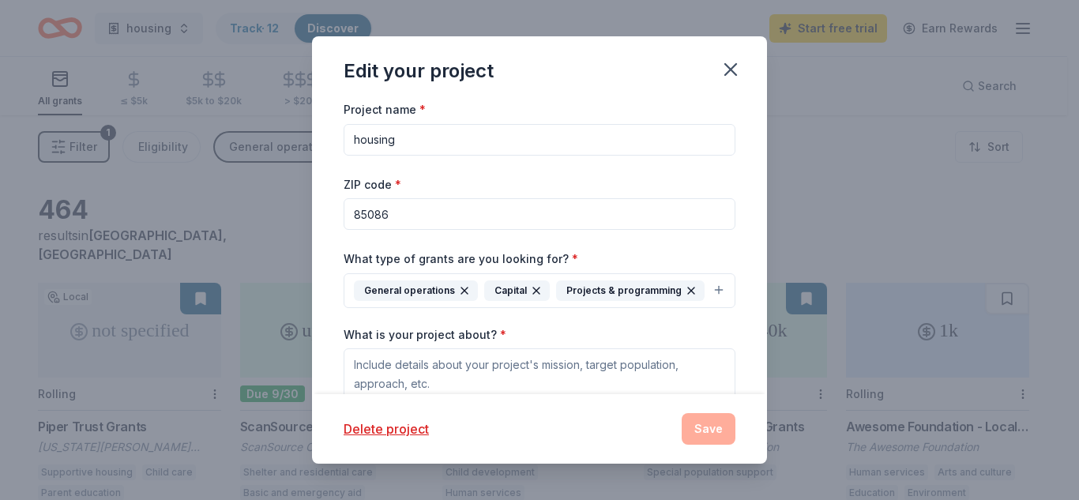
click at [411, 144] on input "housing" at bounding box center [540, 140] width 392 height 32
type input "h"
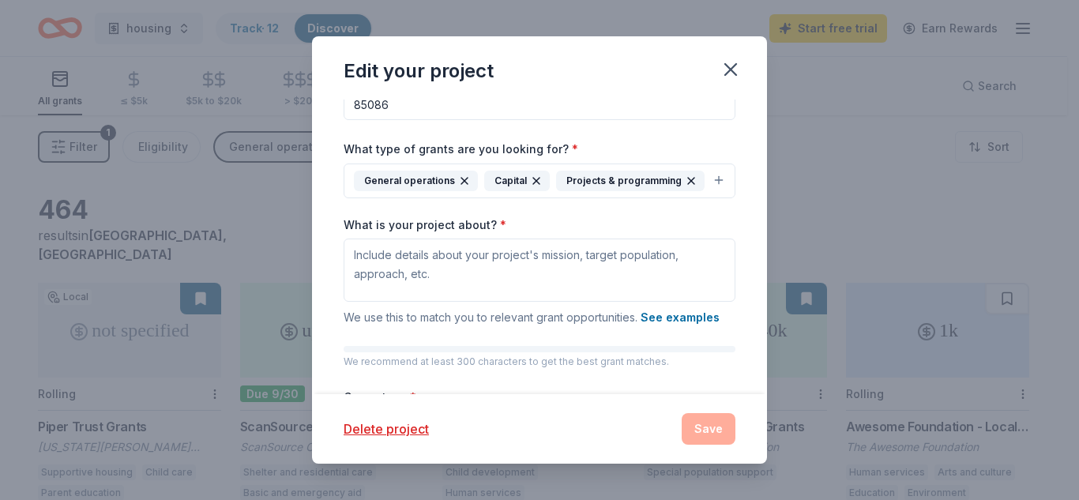
scroll to position [114, 0]
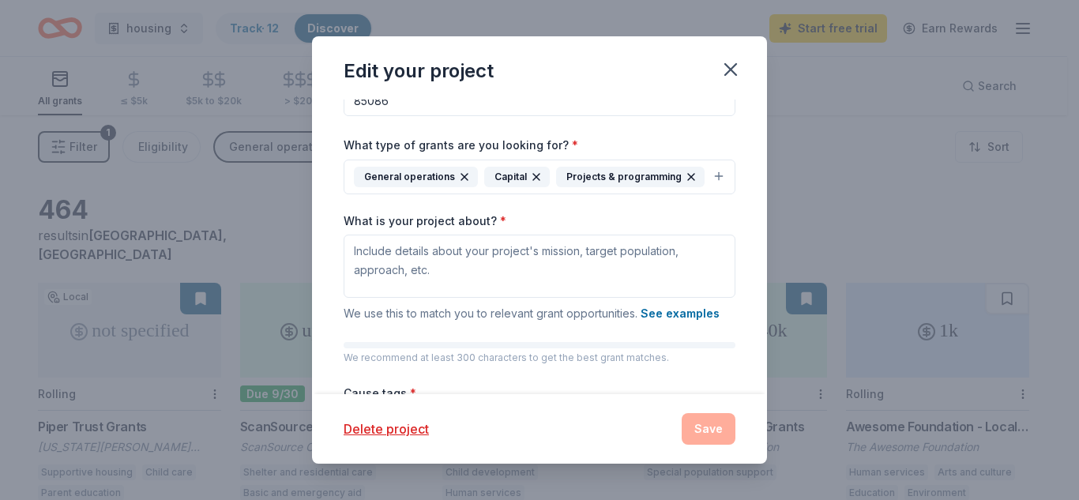
type input "Housing support"
click at [461, 285] on textarea "What is your project about? *" at bounding box center [540, 266] width 392 height 63
paste textarea "The mission of Haven of Hope Foundation is to alleviate the overwhelming financ…"
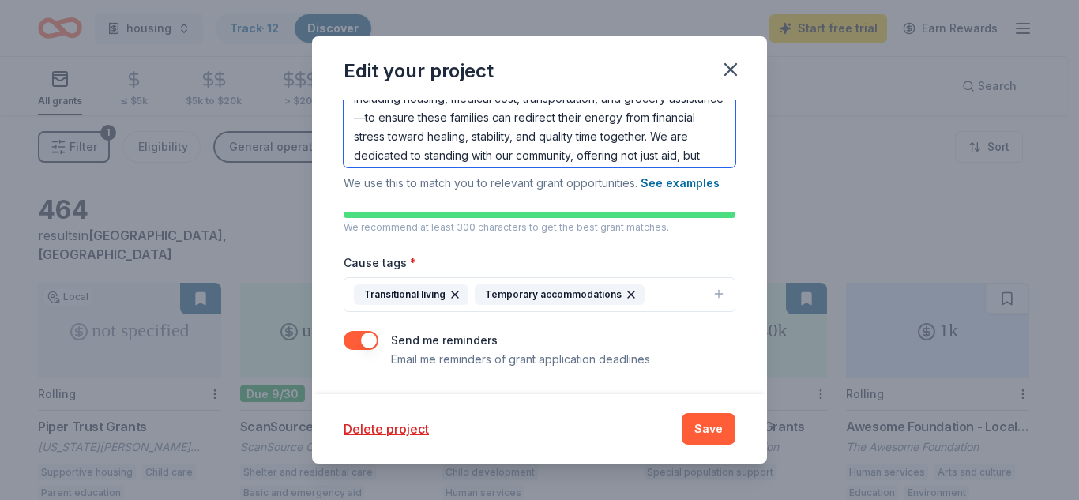
scroll to position [43, 0]
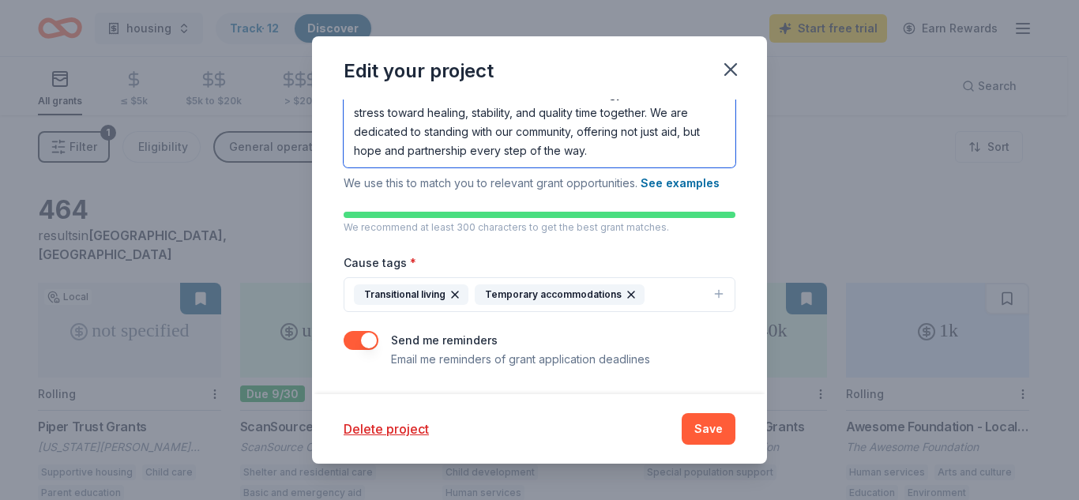
type textarea "The mission of Haven of Hope Foundation is to alleviate the overwhelming financ…"
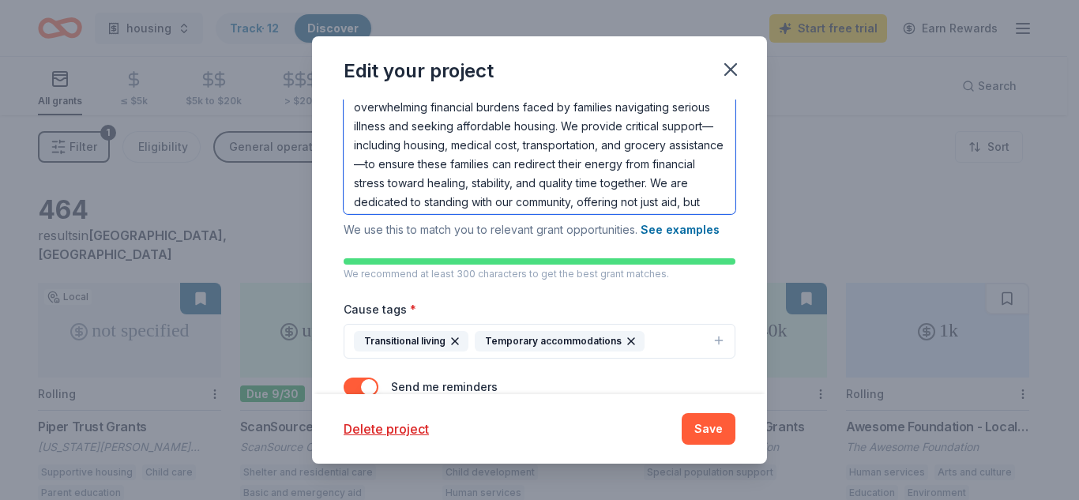
scroll to position [0, 0]
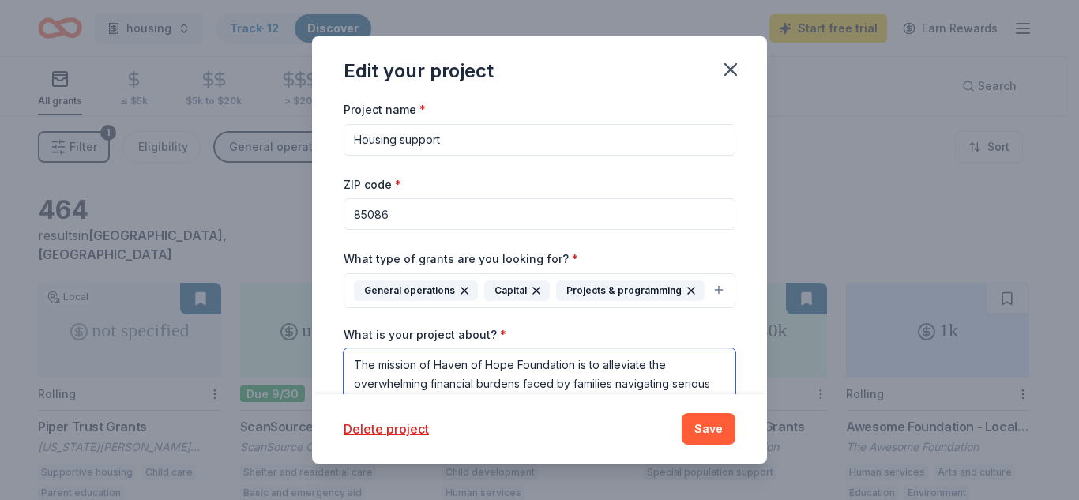
drag, startPoint x: 568, startPoint y: 150, endPoint x: 334, endPoint y: 331, distance: 295.6
click at [334, 331] on div "Project name * Housing support ZIP code * 85086 What type of grants are you loo…" at bounding box center [539, 247] width 455 height 295
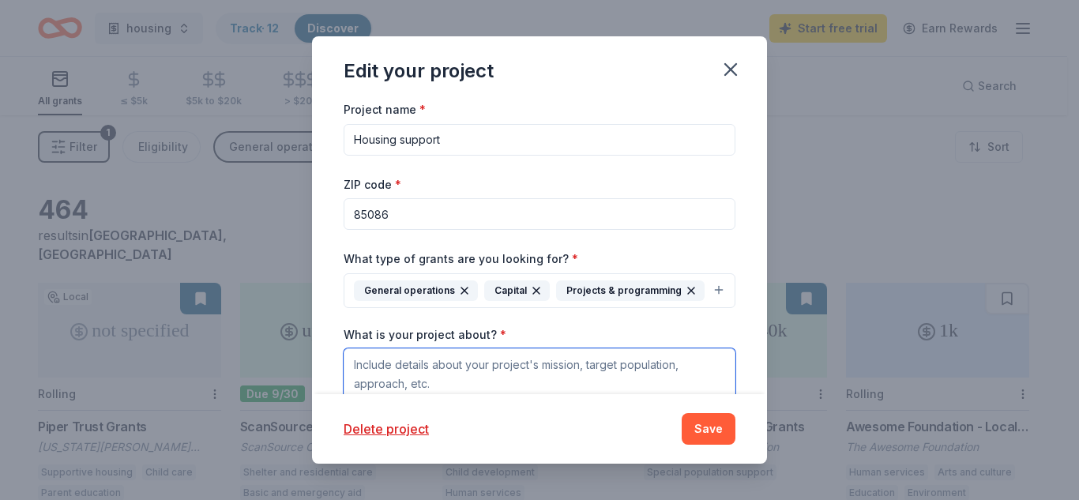
scroll to position [5, 0]
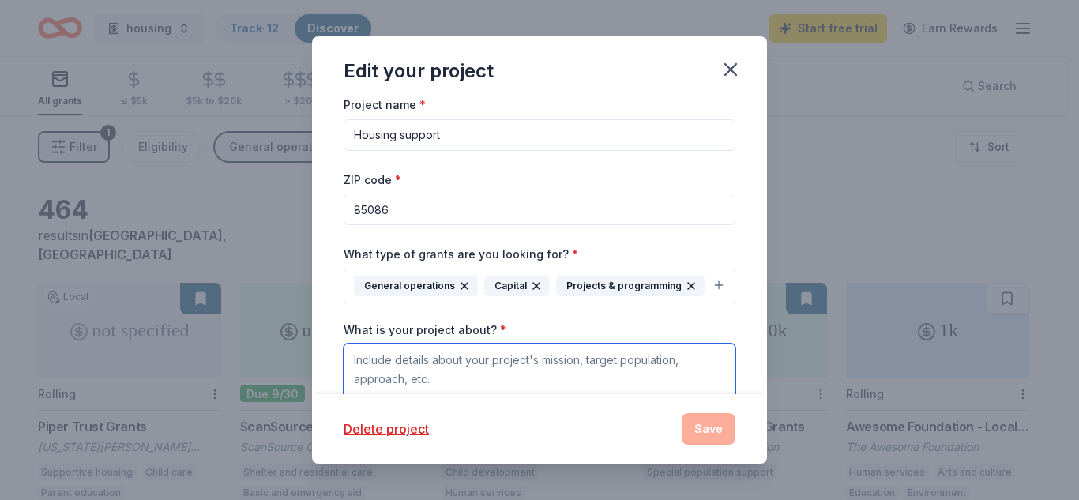
paste textarea "The mission of the Haven of Hope Foundation is to compassionately alleviate the…"
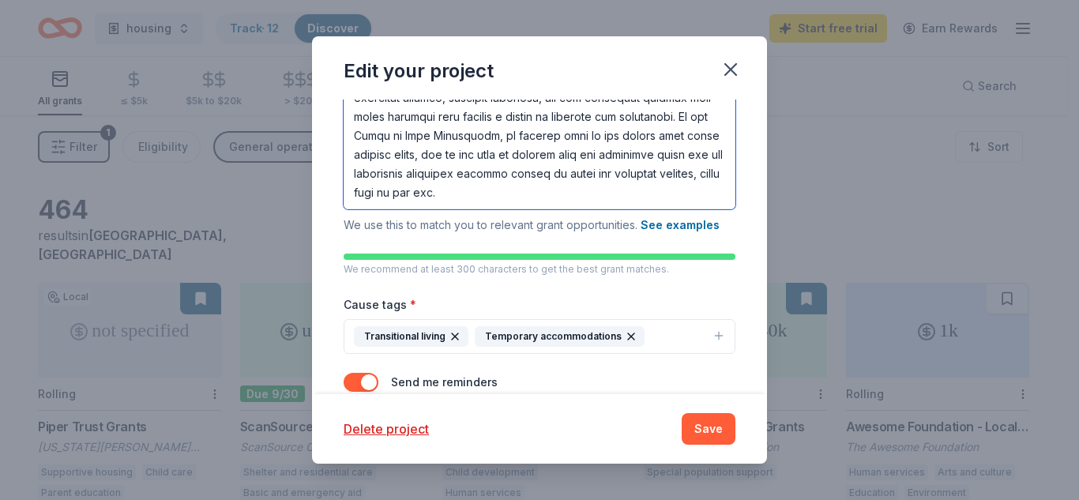
scroll to position [350, 0]
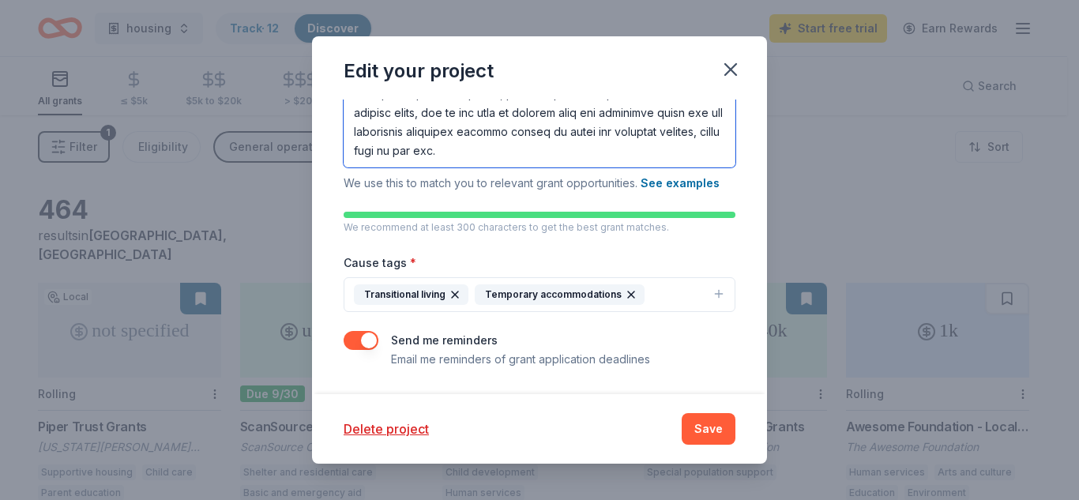
type textarea "The mission of the Haven of Hope Foundation is to compassionately alleviate the…"
click at [719, 290] on icon "button" at bounding box center [719, 293] width 0 height 7
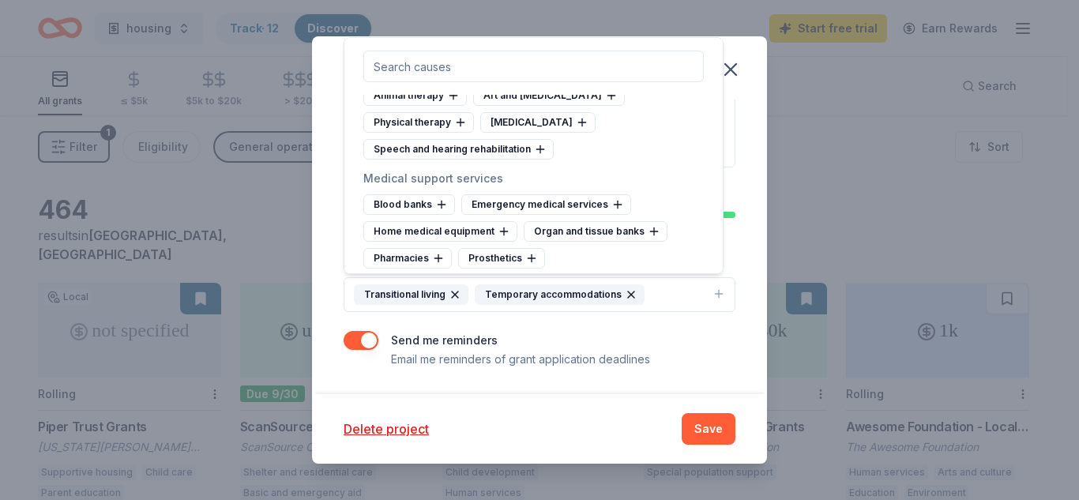
scroll to position [2707, 0]
click at [607, 96] on icon at bounding box center [610, 96] width 7 height 0
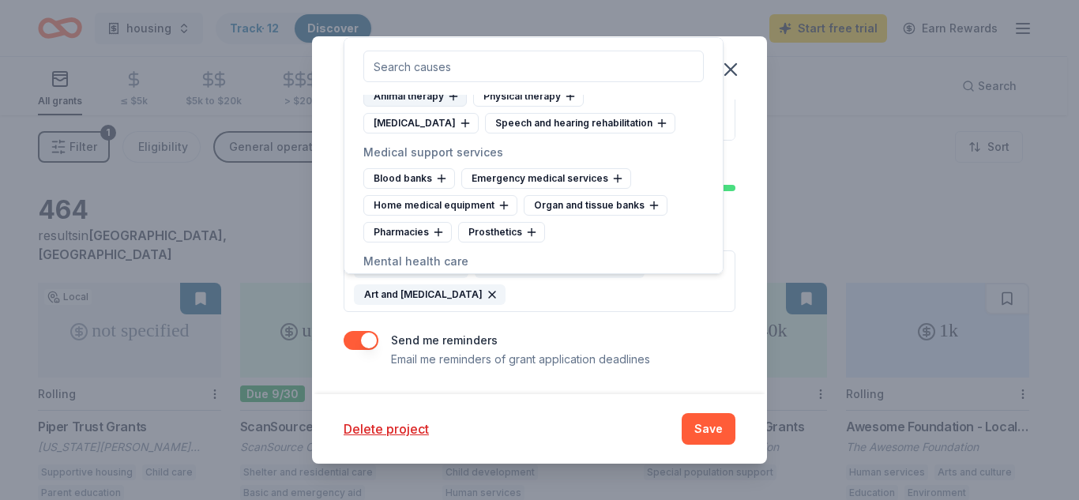
click at [448, 103] on icon at bounding box center [453, 96] width 13 height 13
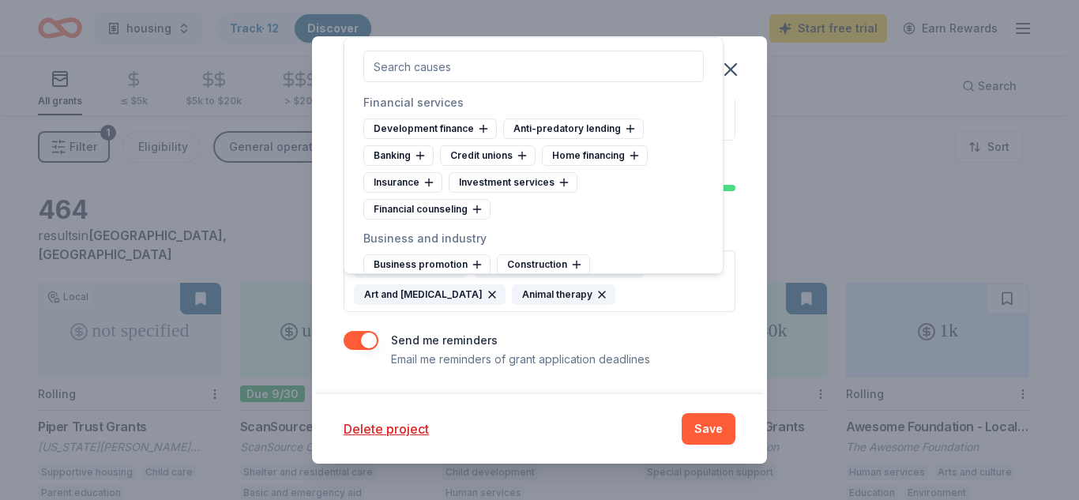
scroll to position [6716, 0]
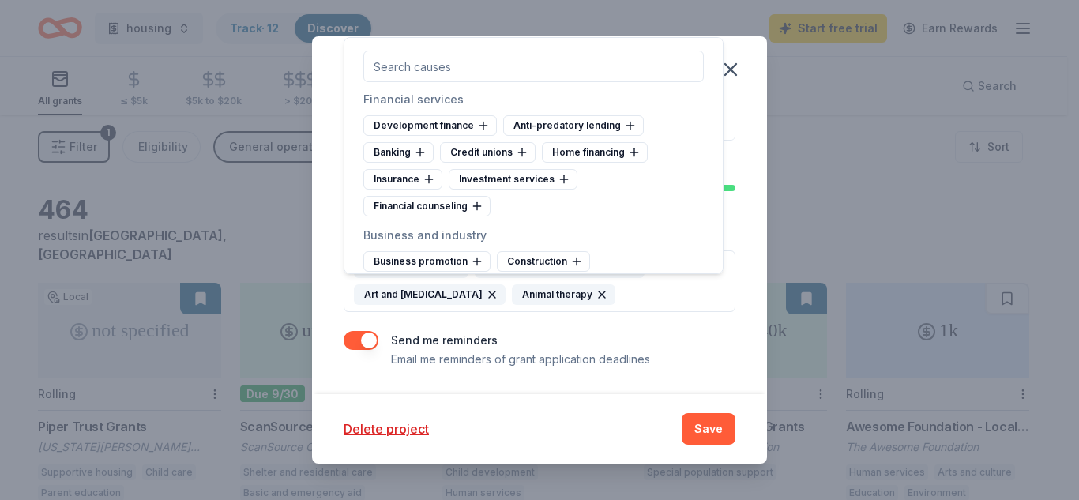
click at [456, 50] on icon at bounding box center [451, 43] width 13 height 13
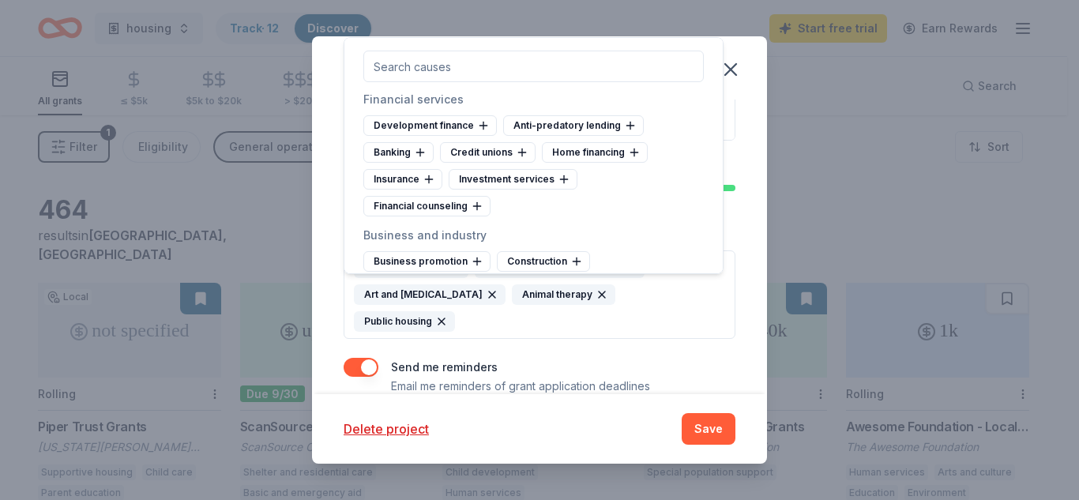
click at [603, 54] on div "Housing loss prevention" at bounding box center [557, 43] width 148 height 21
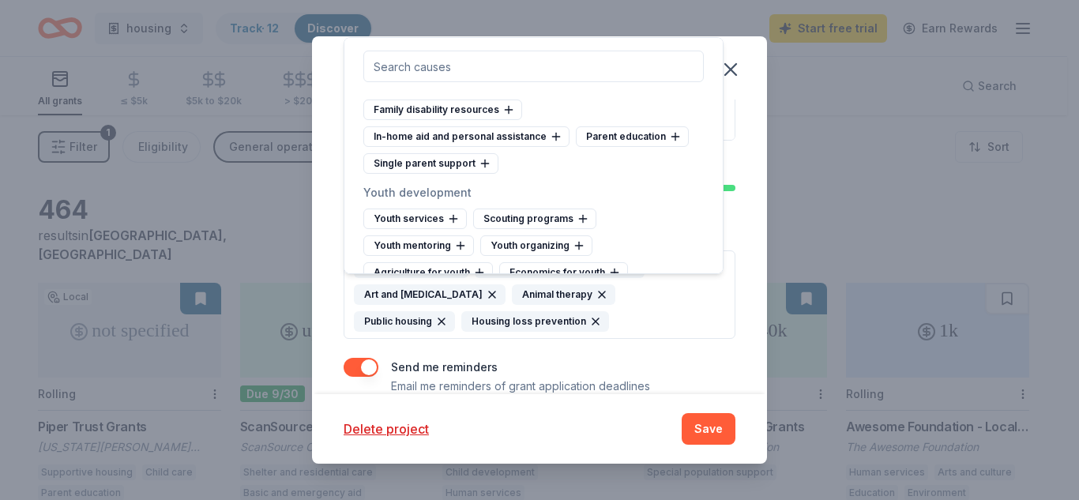
scroll to position [8583, 0]
click at [550, 142] on icon at bounding box center [556, 136] width 13 height 13
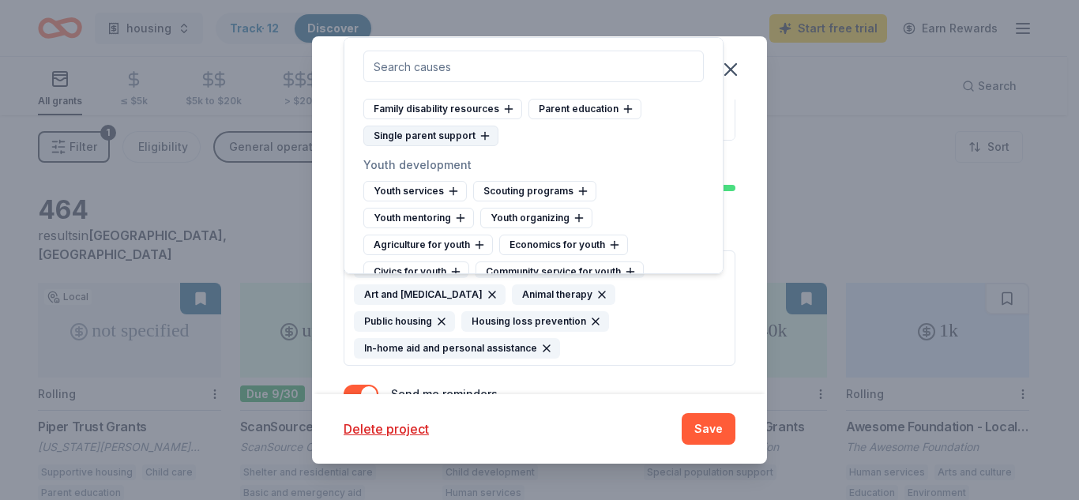
click at [484, 142] on icon at bounding box center [485, 136] width 13 height 13
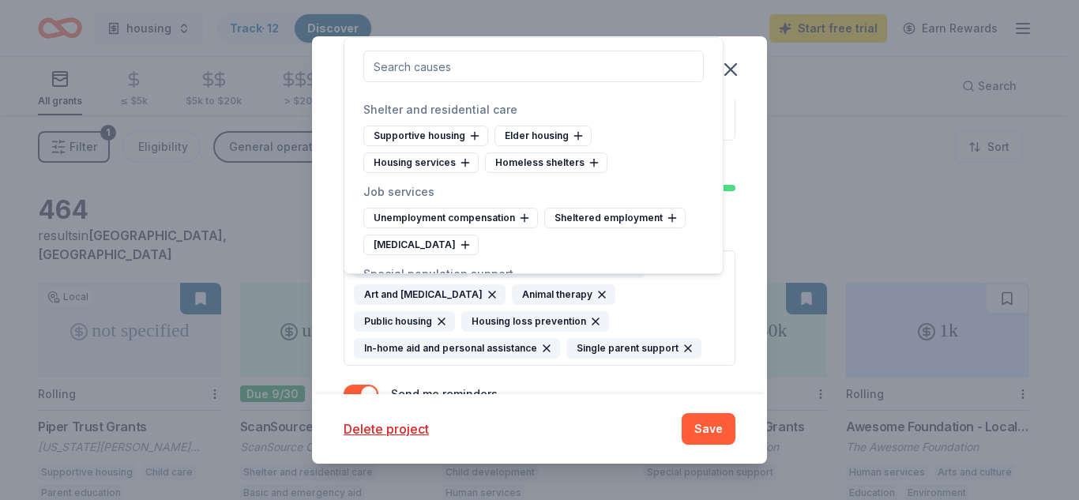
scroll to position [8883, 0]
click at [470, 141] on icon at bounding box center [474, 135] width 13 height 13
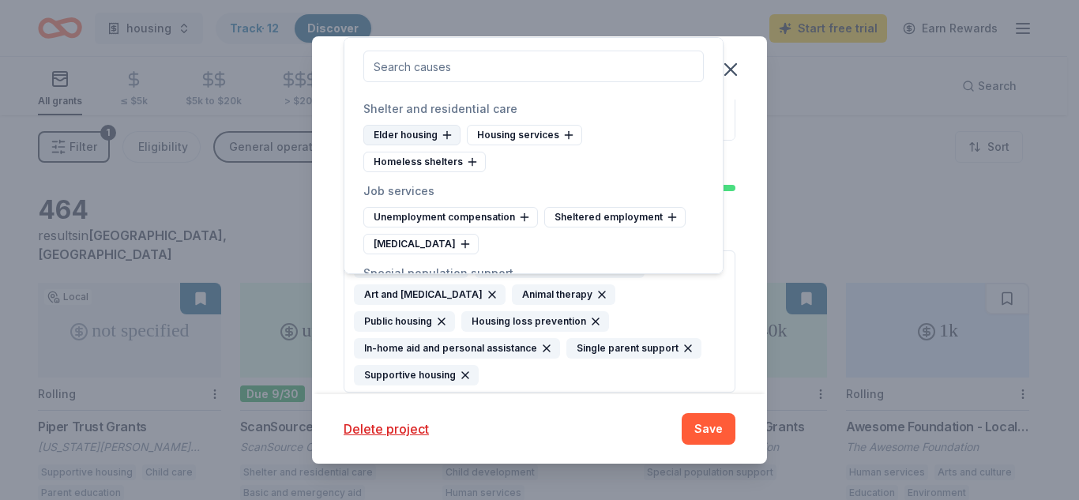
click at [449, 141] on icon at bounding box center [447, 135] width 13 height 13
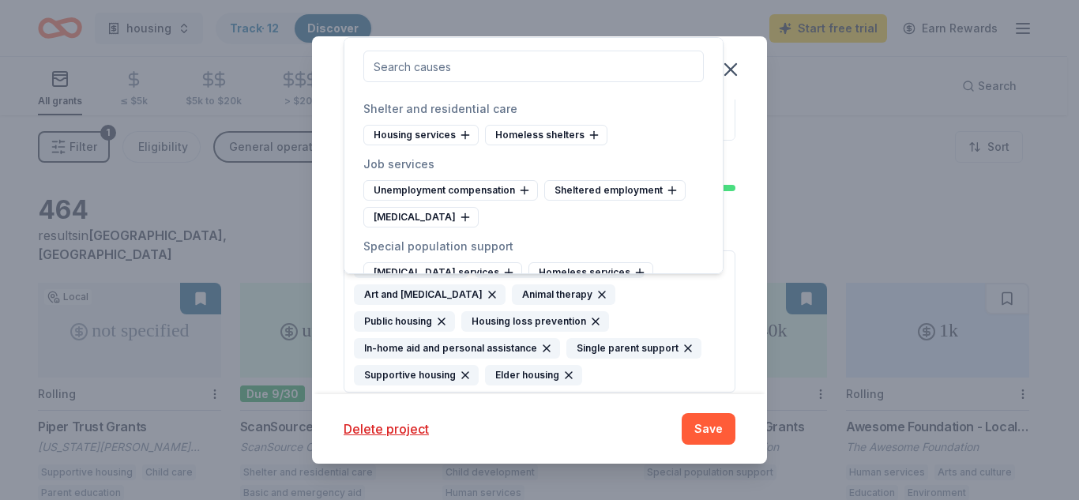
click at [449, 145] on div "Housing services" at bounding box center [420, 135] width 115 height 21
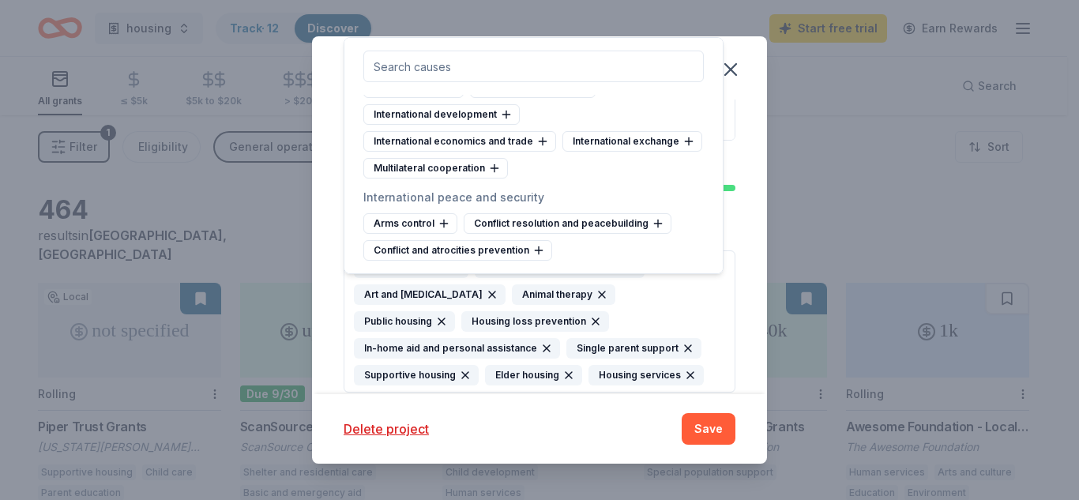
scroll to position [9258, 0]
click at [734, 336] on div "Project name * Housing support ZIP code * 85086 What type of grants are you loo…" at bounding box center [539, 247] width 455 height 295
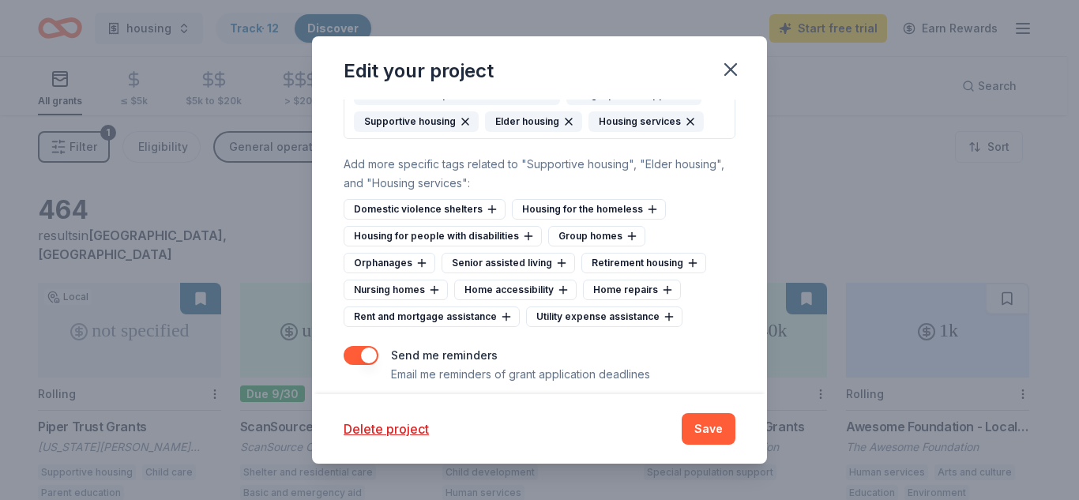
scroll to position [672, 0]
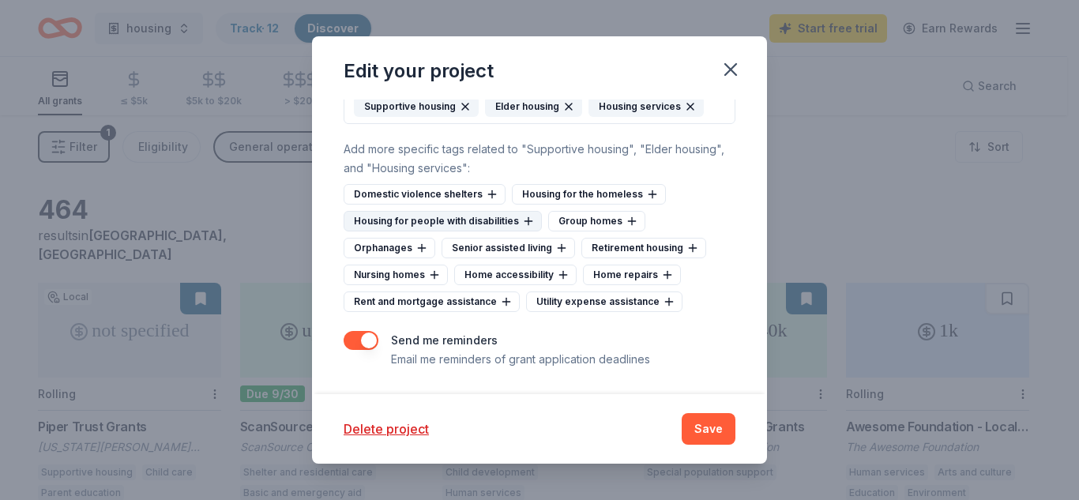
click at [524, 221] on icon at bounding box center [527, 221] width 7 height 0
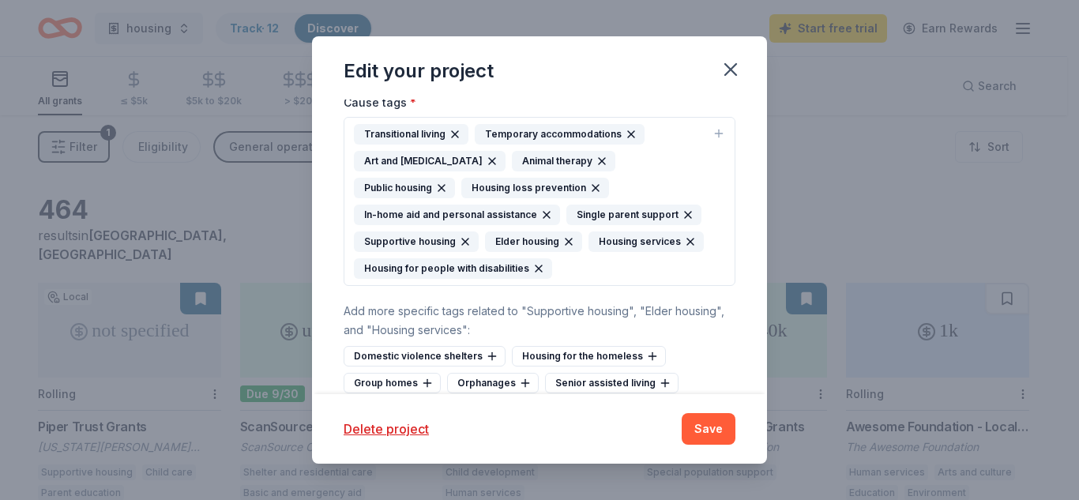
scroll to position [483, 0]
click at [567, 249] on icon "button" at bounding box center [568, 242] width 13 height 13
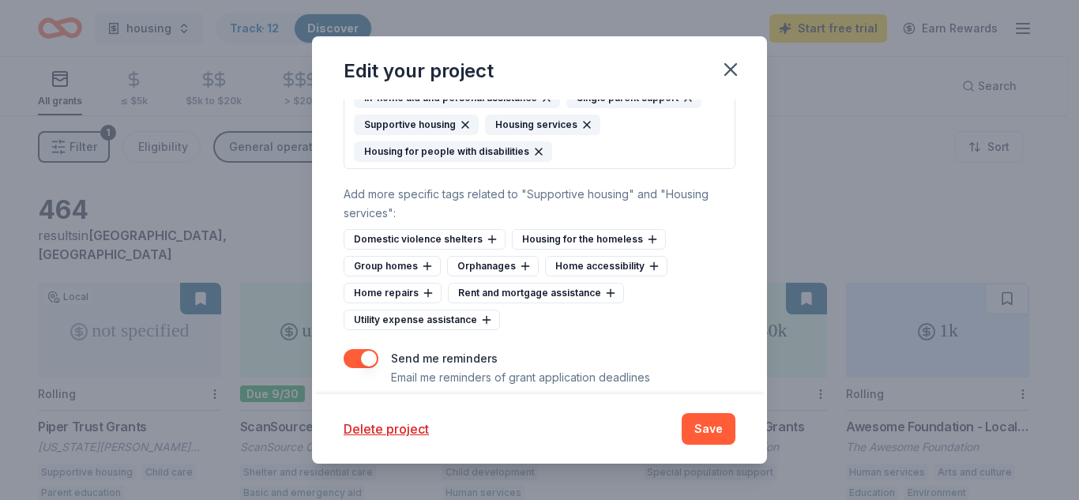
scroll to position [611, 0]
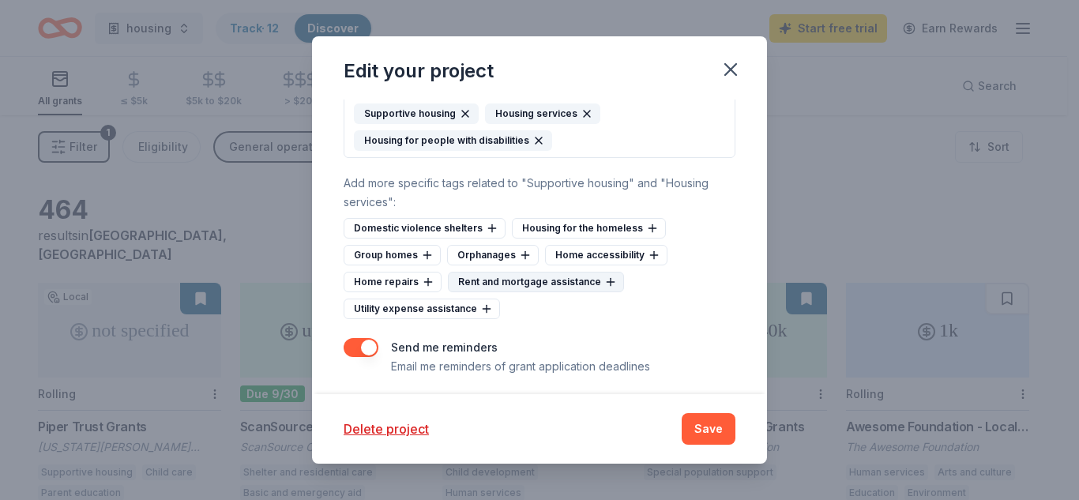
click at [592, 292] on div "Rent and mortgage assistance" at bounding box center [536, 282] width 176 height 21
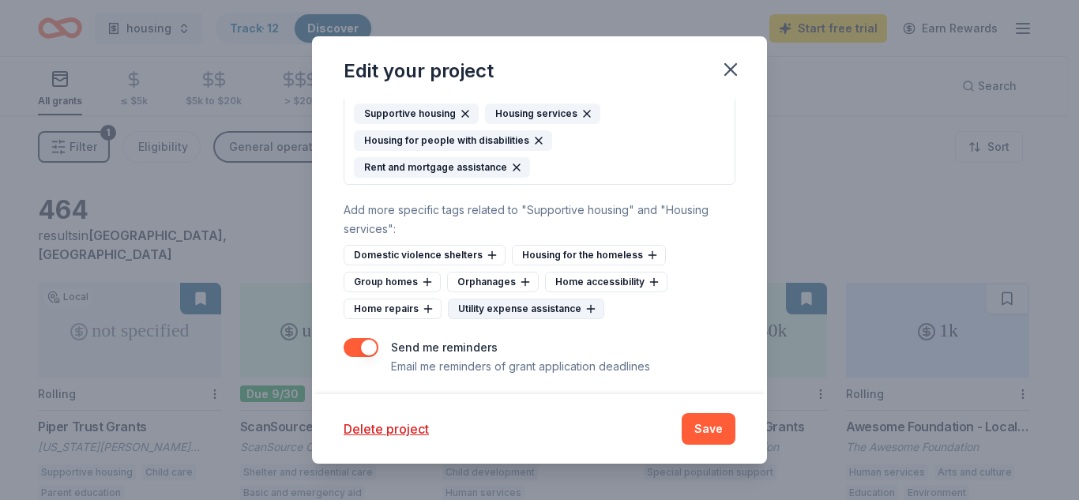
click at [584, 315] on icon at bounding box center [590, 308] width 13 height 13
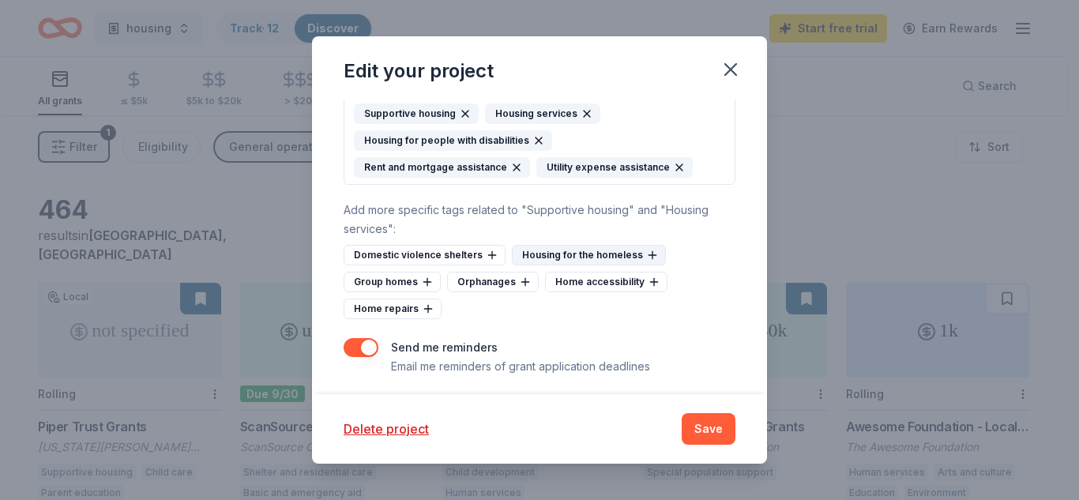
click at [588, 265] on div "Housing for the homeless" at bounding box center [589, 255] width 154 height 21
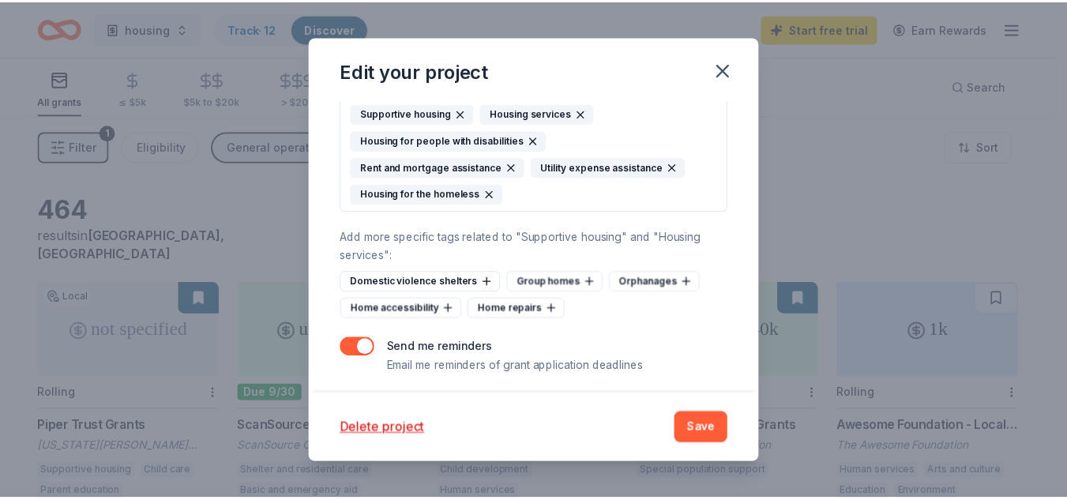
scroll to position [645, 0]
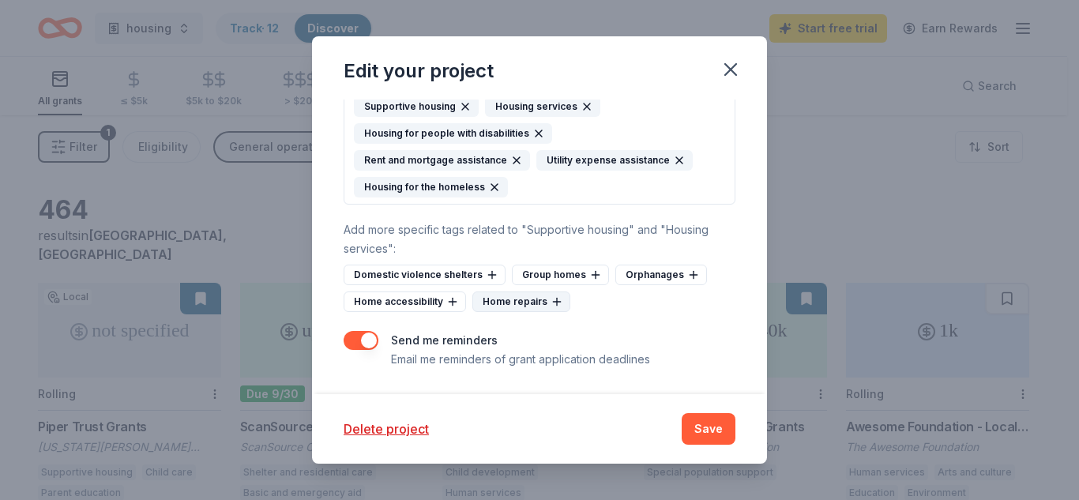
click at [558, 299] on div "Home repairs" at bounding box center [521, 301] width 98 height 21
click at [700, 422] on button "Save" at bounding box center [709, 429] width 54 height 32
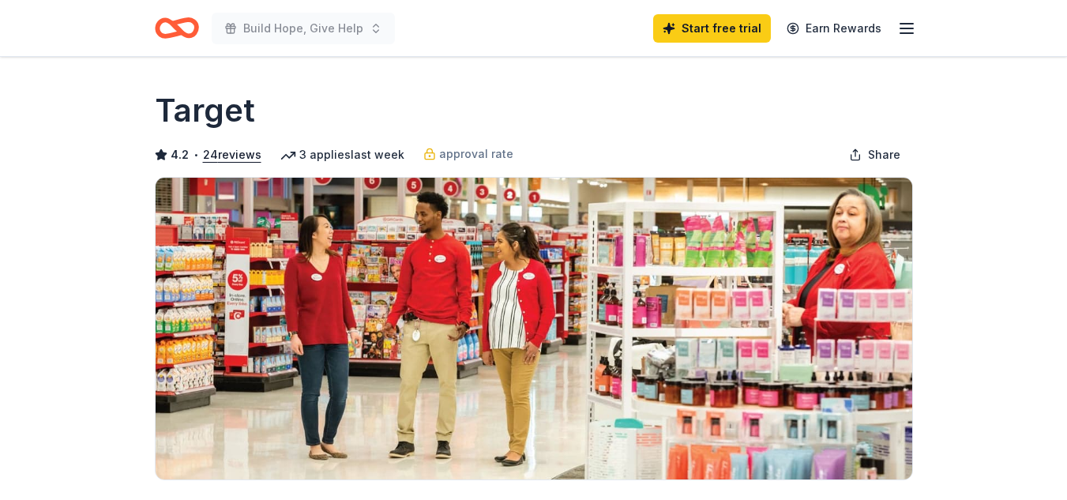
click at [905, 20] on icon "button" at bounding box center [906, 28] width 19 height 19
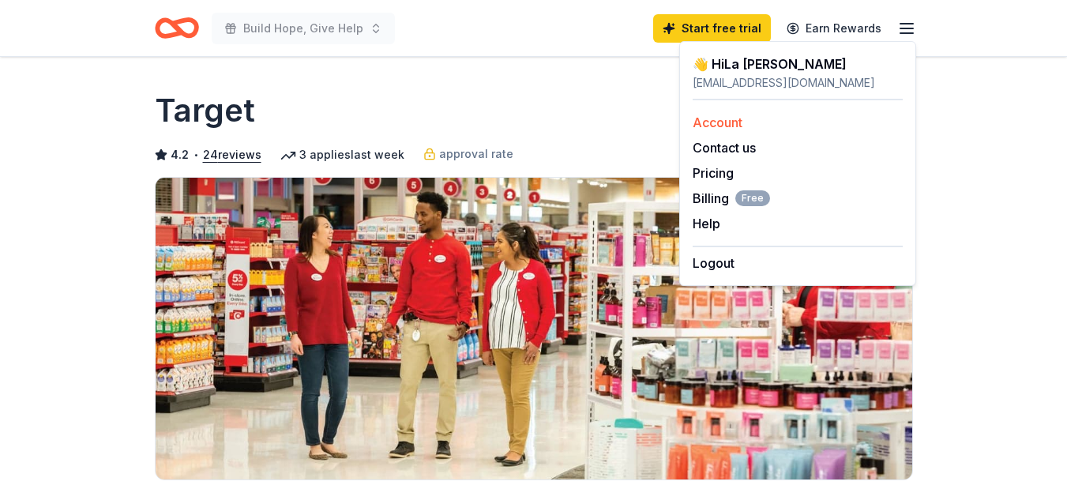
click at [761, 130] on div "Account" at bounding box center [798, 122] width 210 height 19
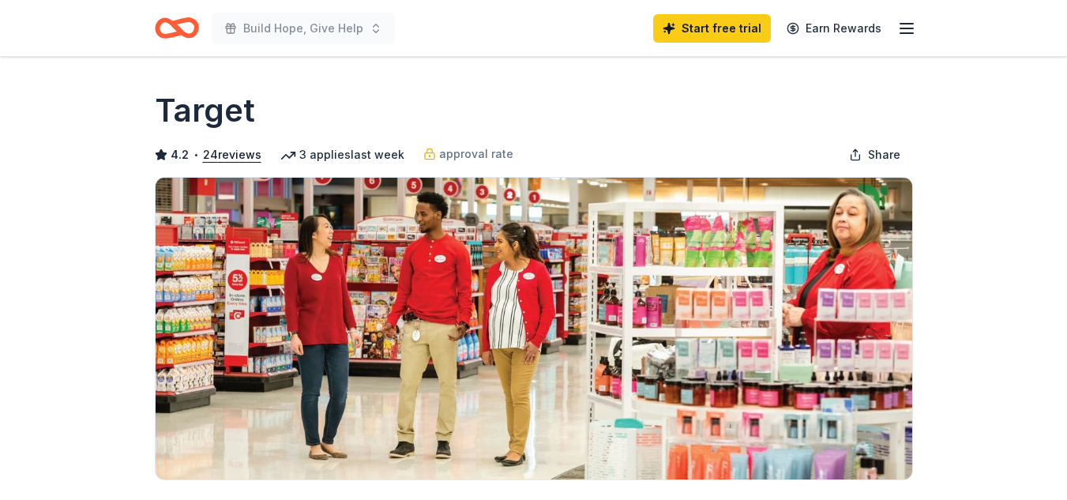
click at [912, 33] on line "button" at bounding box center [906, 33] width 13 height 0
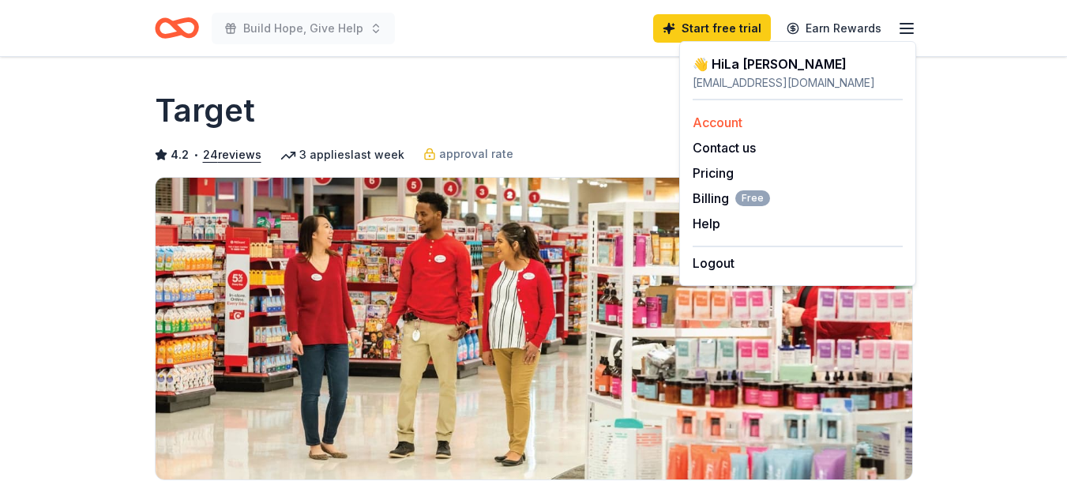
click at [722, 124] on link "Account" at bounding box center [718, 123] width 50 height 16
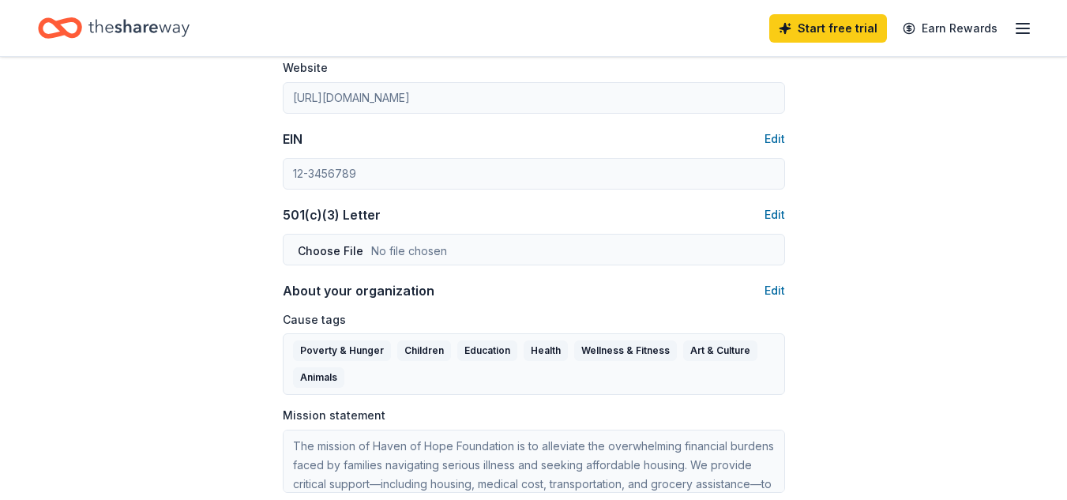
scroll to position [719, 0]
click at [776, 218] on button "Edit" at bounding box center [775, 213] width 21 height 19
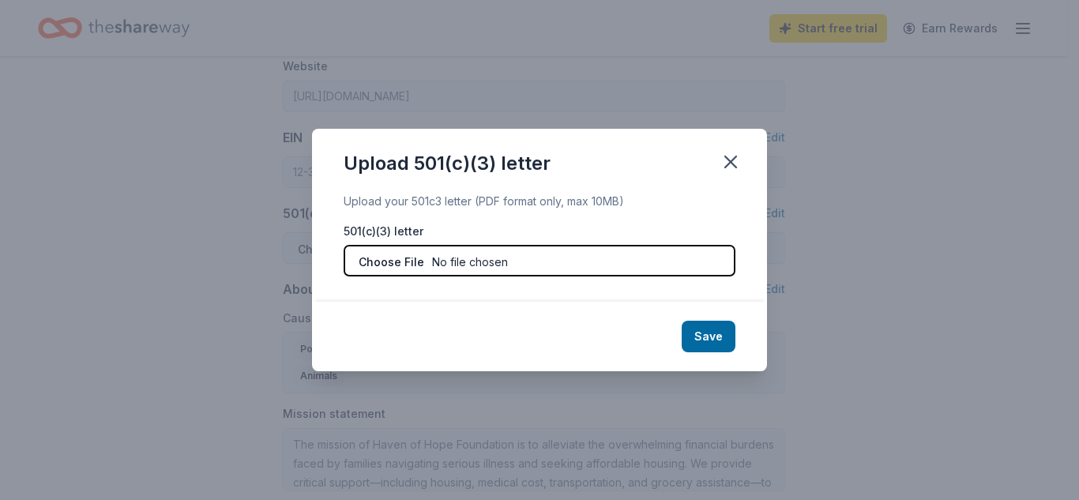
click at [556, 267] on input "file" at bounding box center [540, 261] width 392 height 32
type input "C:\fakepath\Haven of Hope Foundation 5013c.pdf"
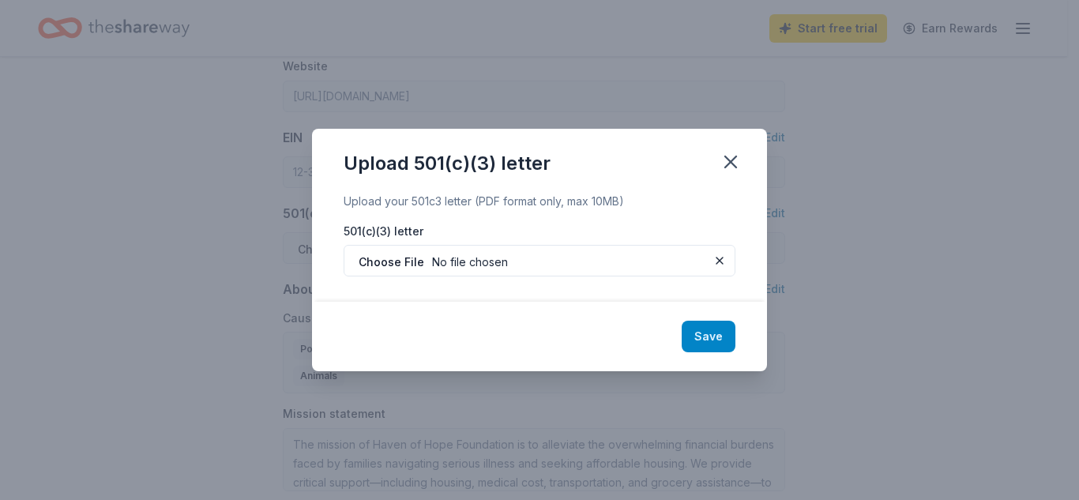
click at [701, 329] on button "Save" at bounding box center [709, 337] width 54 height 32
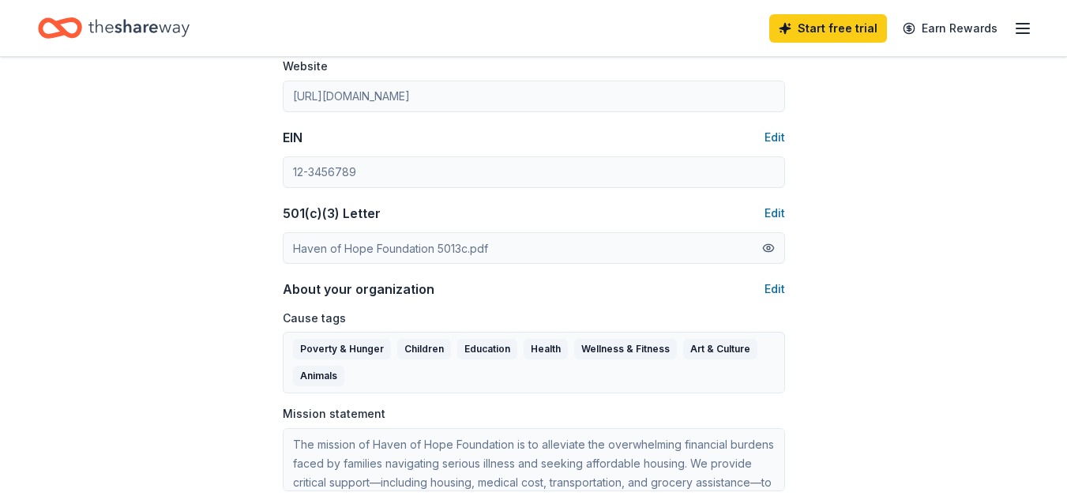
click at [768, 247] on button at bounding box center [768, 247] width 13 height 17
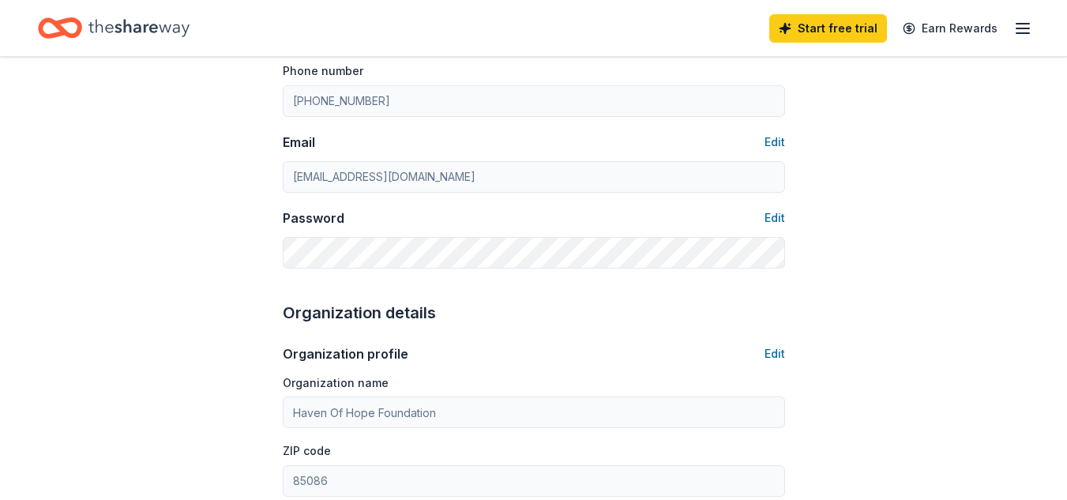
scroll to position [0, 0]
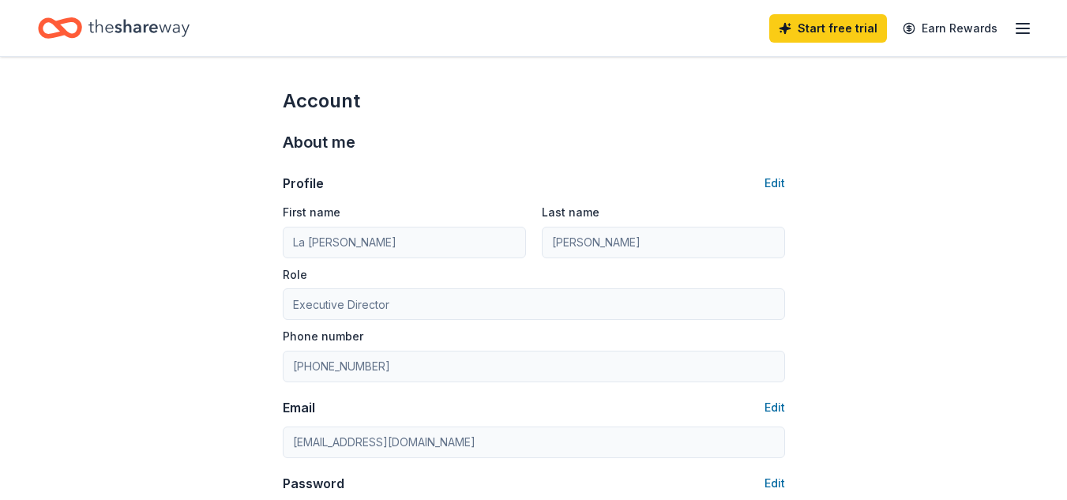
click at [1016, 31] on icon "button" at bounding box center [1022, 28] width 19 height 19
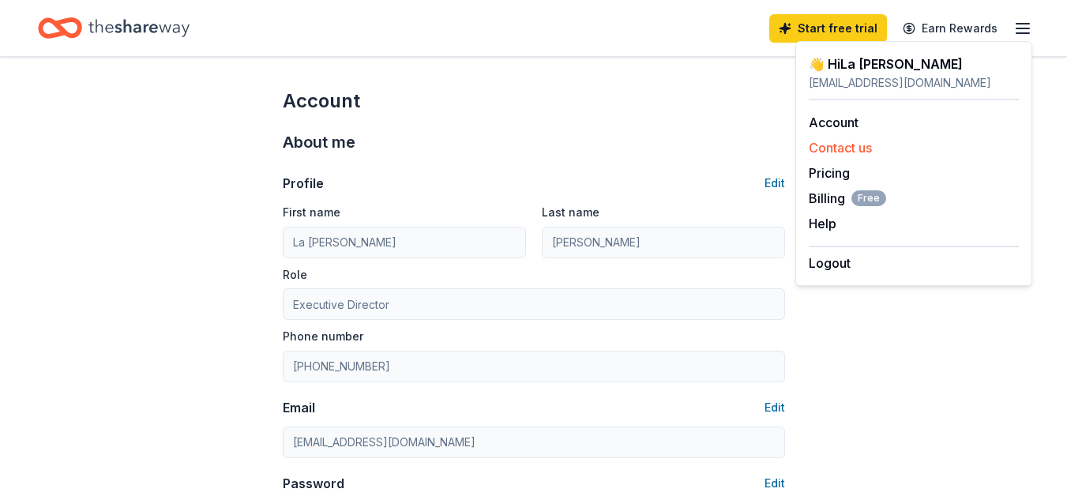
click at [852, 146] on button "Contact us" at bounding box center [840, 147] width 63 height 19
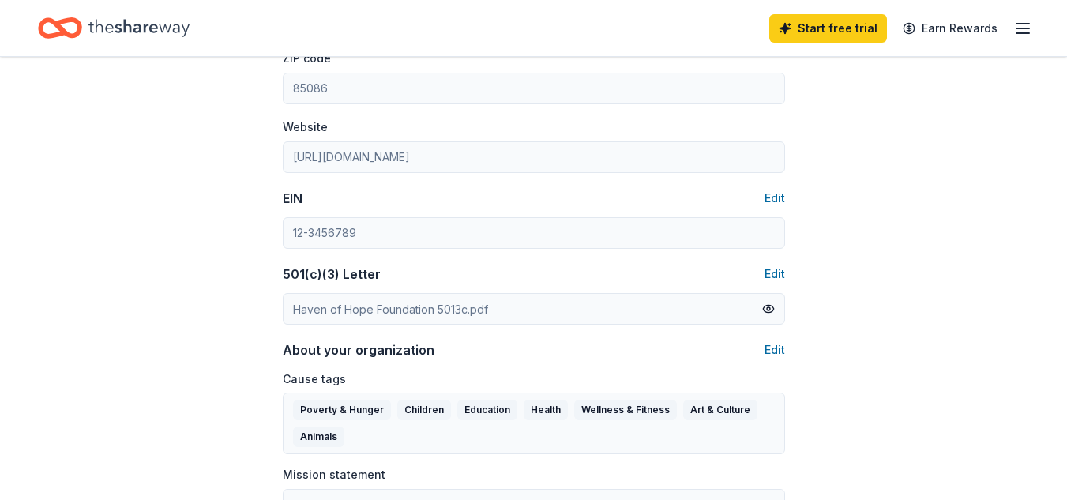
scroll to position [665, 0]
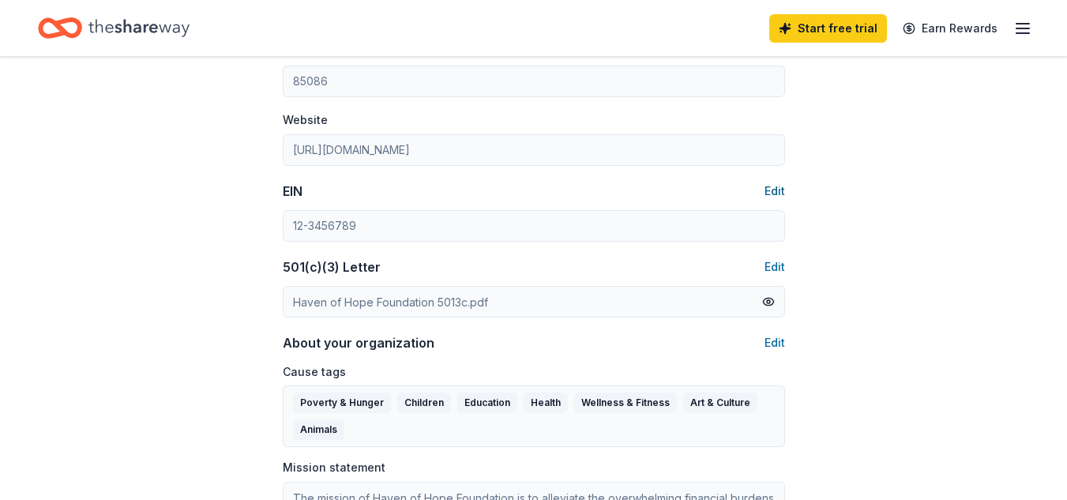
click at [780, 198] on button "Edit" at bounding box center [775, 191] width 21 height 19
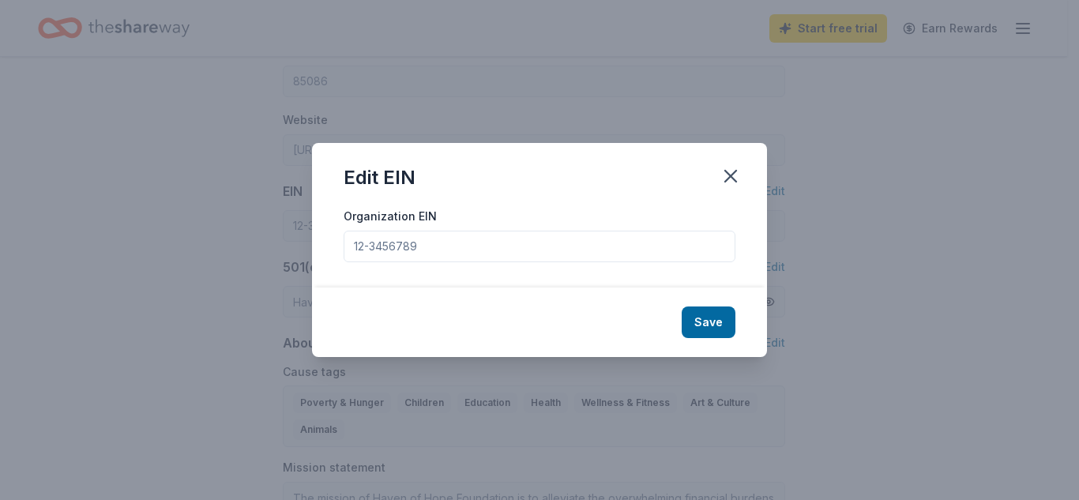
click at [567, 238] on input "Organization EIN" at bounding box center [540, 247] width 392 height 32
type input "99-4273697"
click at [698, 317] on button "Save" at bounding box center [709, 322] width 54 height 32
type input "99-4273697"
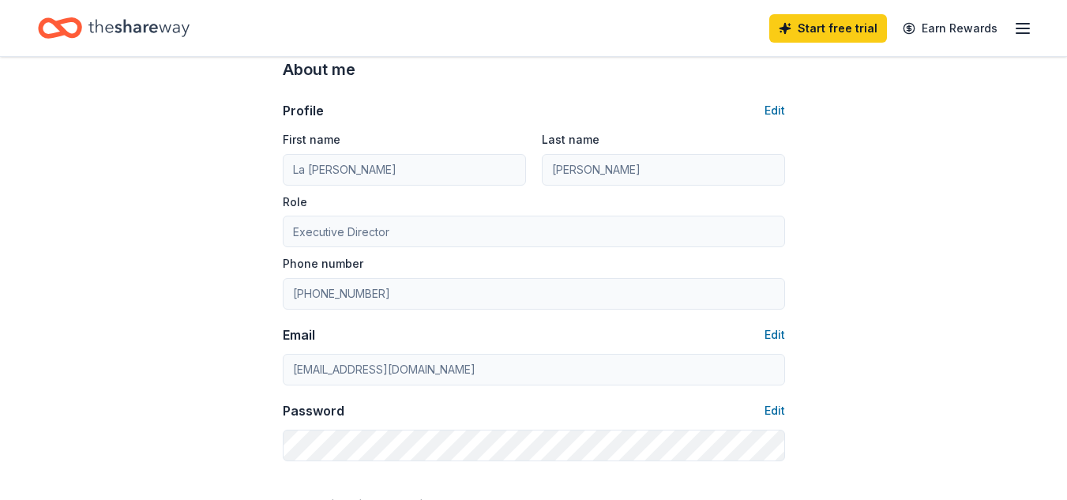
scroll to position [0, 0]
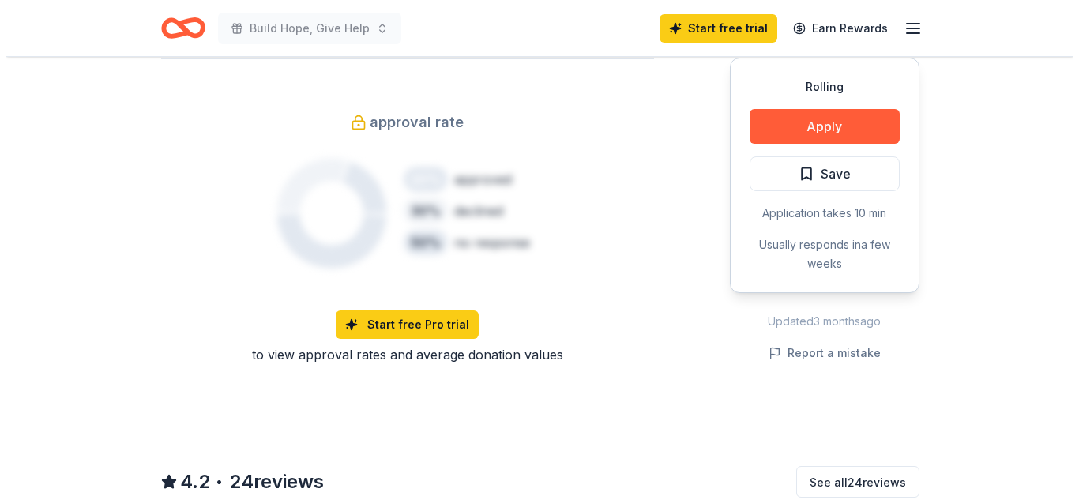
scroll to position [1062, 0]
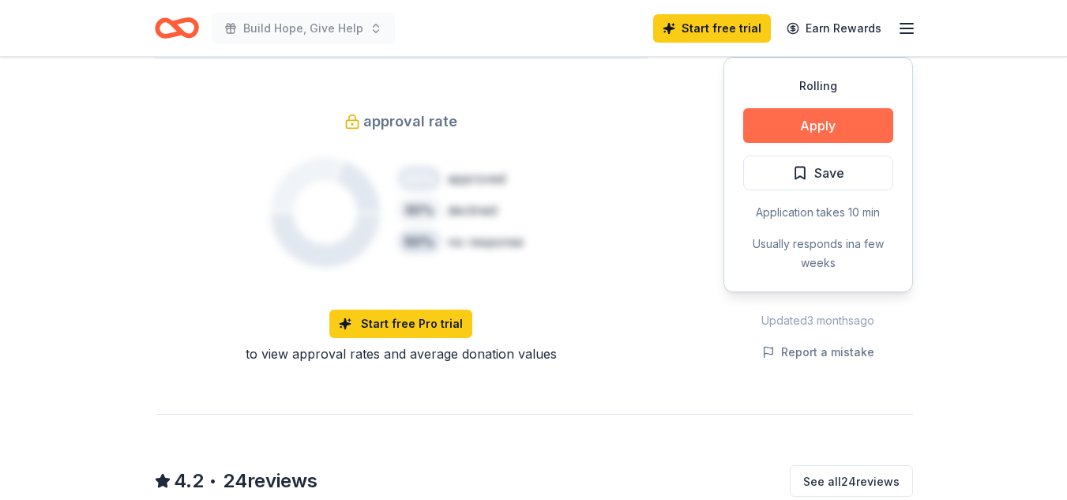
click at [864, 108] on button "Apply" at bounding box center [818, 125] width 150 height 35
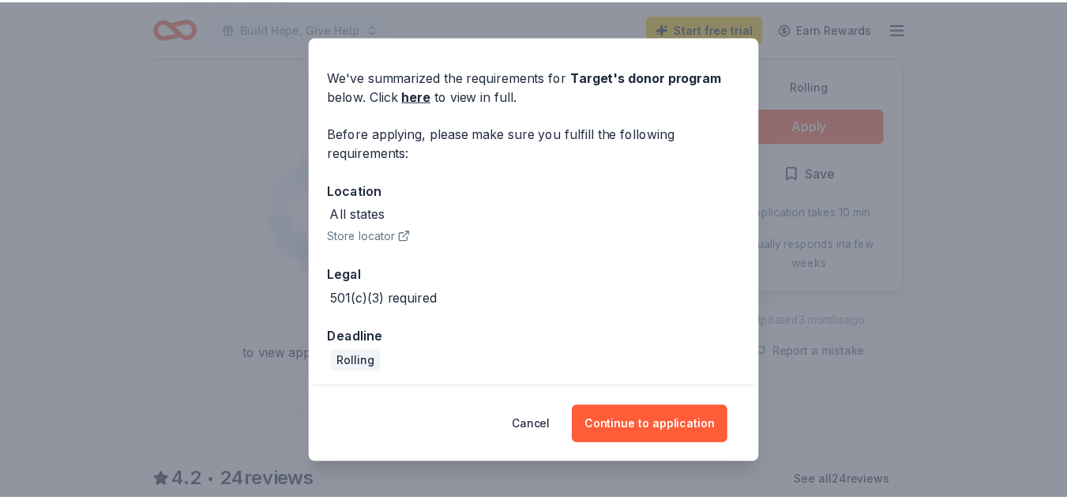
scroll to position [50, 0]
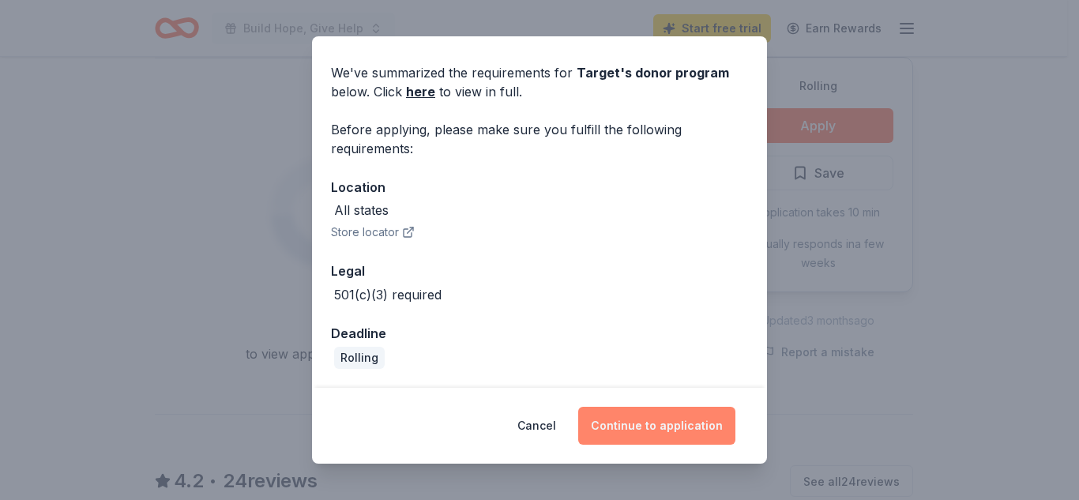
click at [670, 438] on button "Continue to application" at bounding box center [656, 426] width 157 height 38
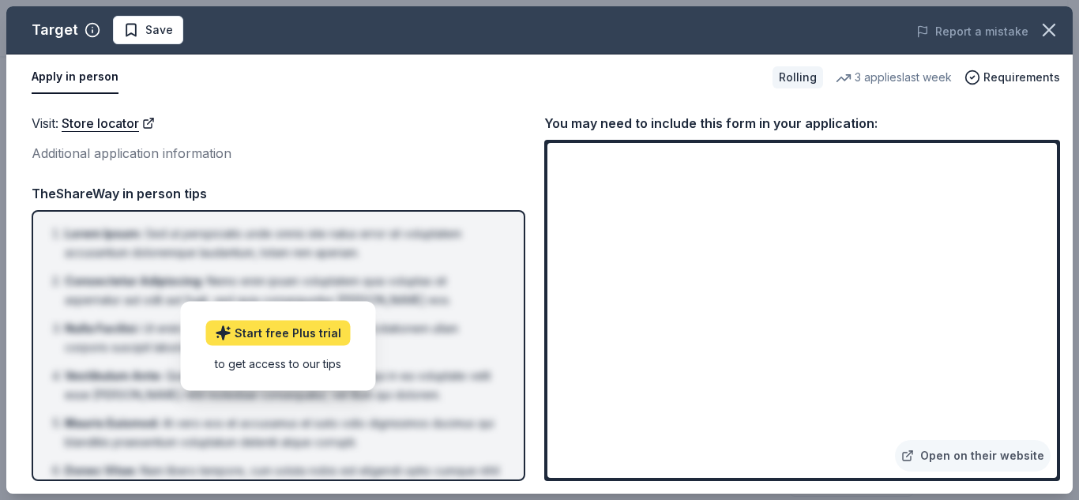
click at [323, 333] on link "Start free Plus trial" at bounding box center [278, 332] width 145 height 25
click at [1052, 36] on icon "button" at bounding box center [1049, 30] width 22 height 22
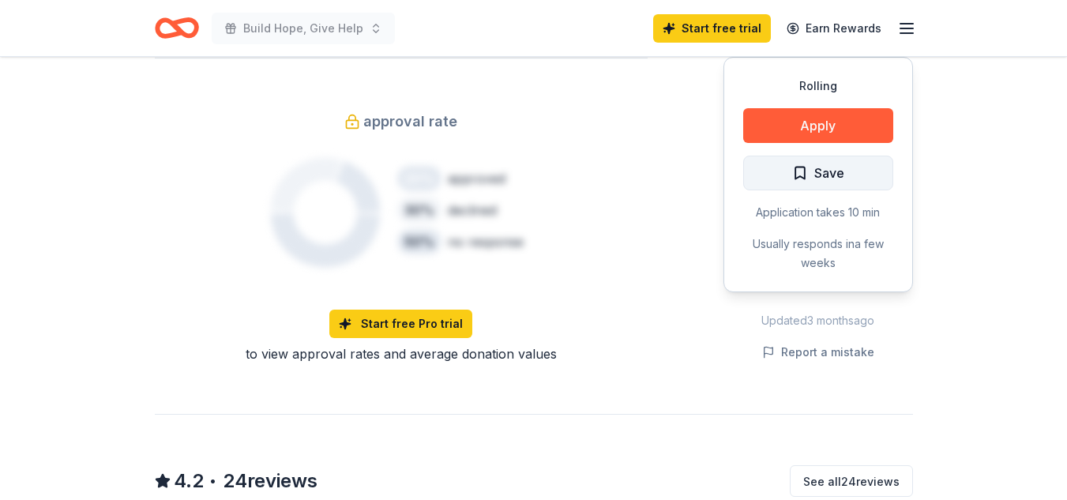
click at [841, 163] on span "Save" at bounding box center [829, 173] width 30 height 21
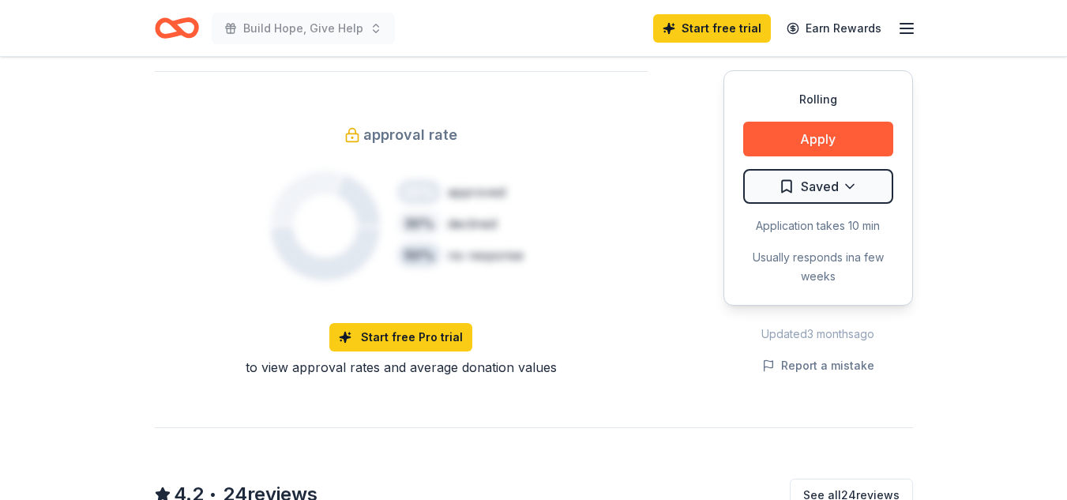
scroll to position [1048, 0]
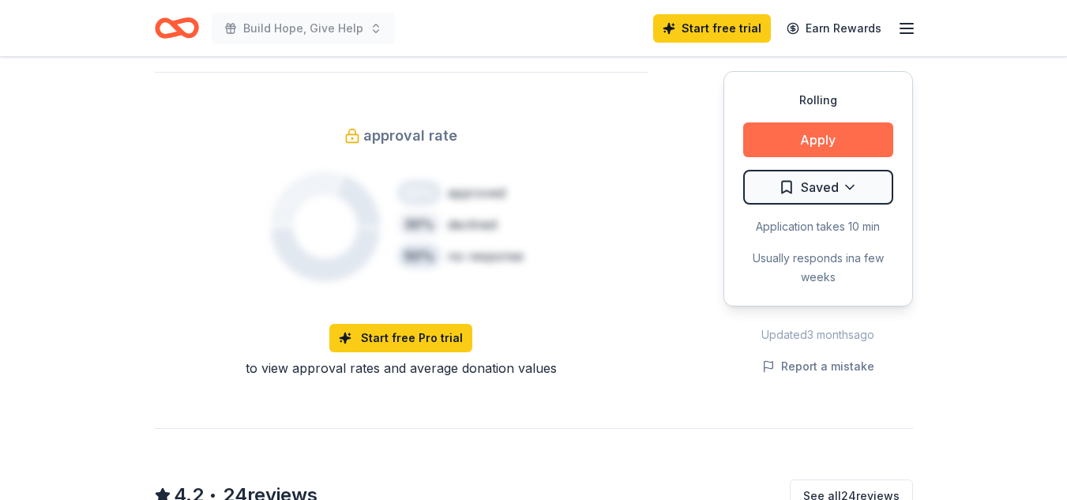
click at [840, 136] on button "Apply" at bounding box center [818, 139] width 150 height 35
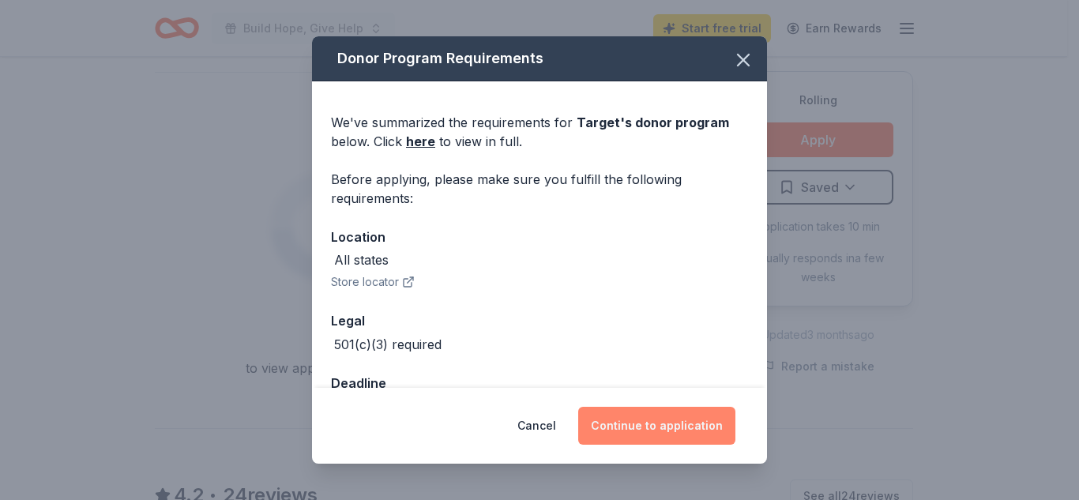
click at [644, 425] on button "Continue to application" at bounding box center [656, 426] width 157 height 38
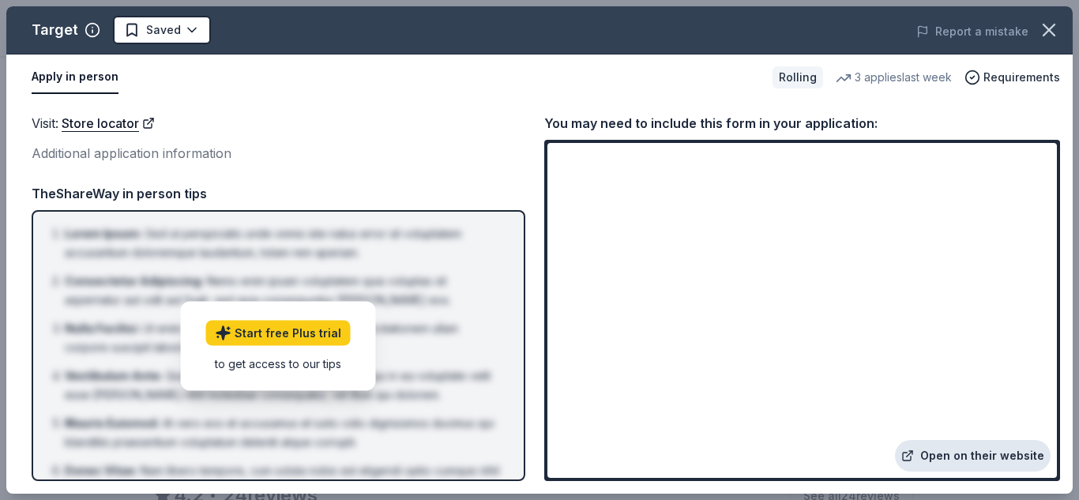
click at [941, 460] on link "Open on their website" at bounding box center [973, 456] width 156 height 32
click at [1050, 26] on icon "button" at bounding box center [1049, 30] width 22 height 22
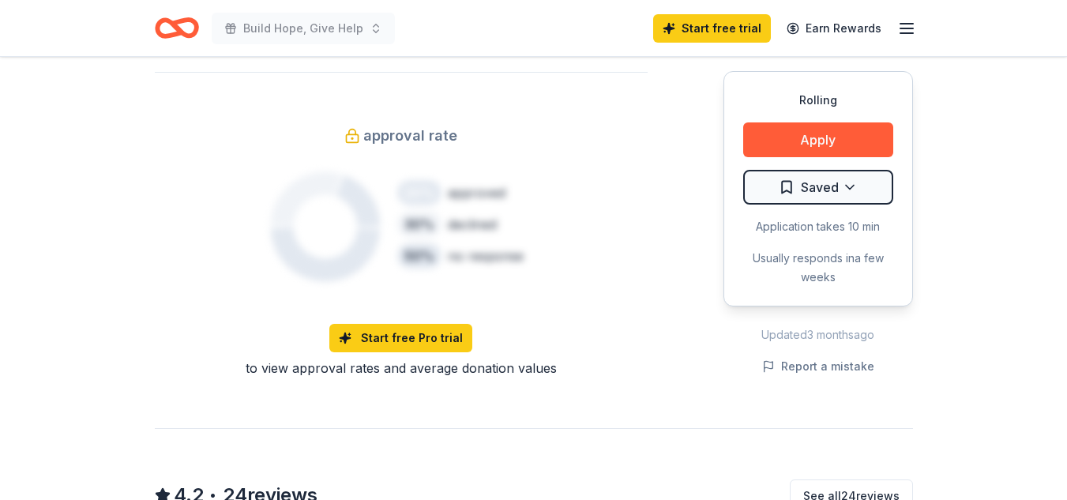
click at [1050, 26] on header "Build Hope, Give Help Start free trial Earn Rewards" at bounding box center [533, 28] width 1067 height 57
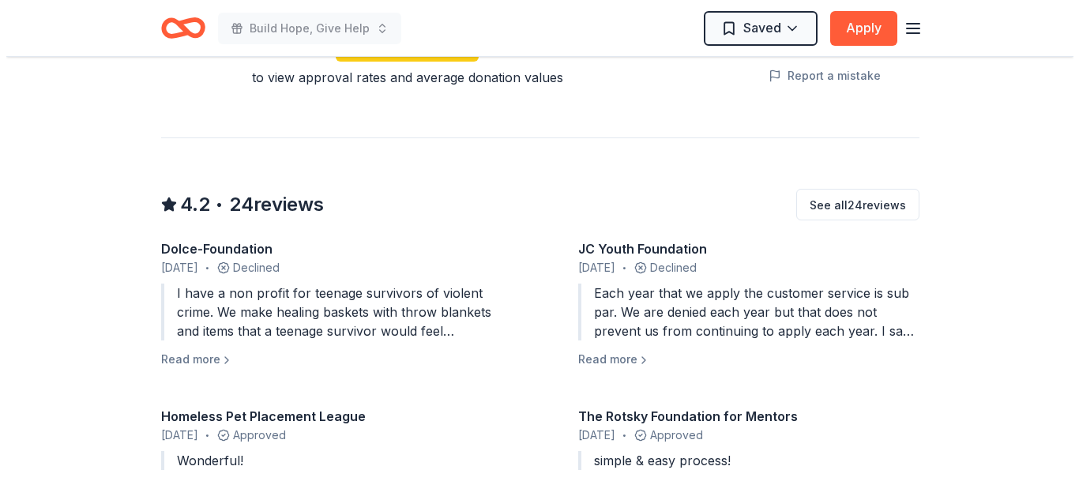
scroll to position [1340, 0]
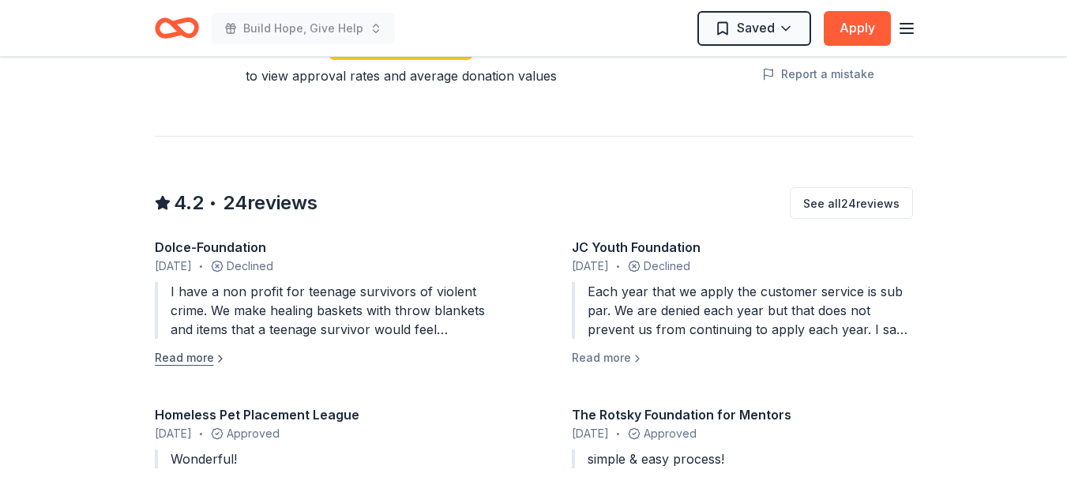
click at [196, 348] on button "Read more" at bounding box center [191, 357] width 72 height 19
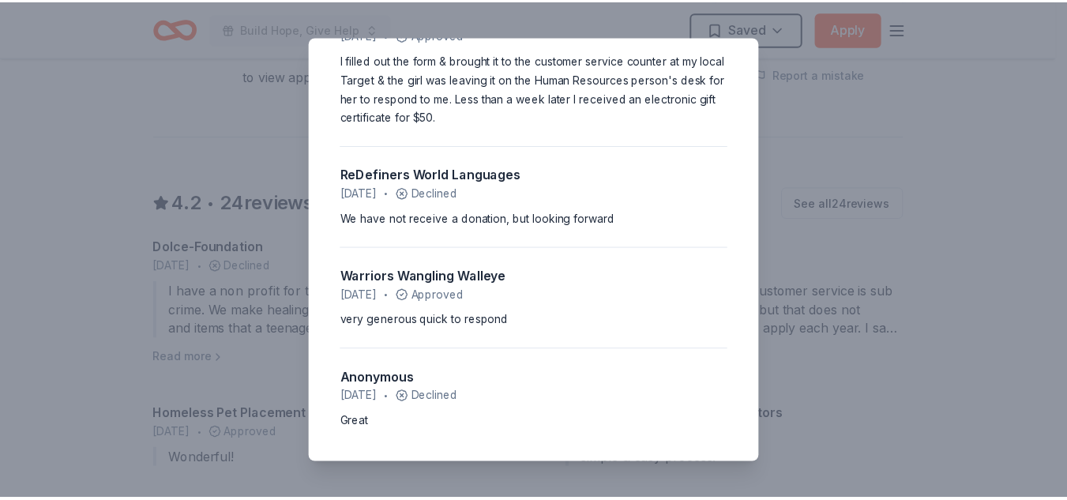
scroll to position [2756, 0]
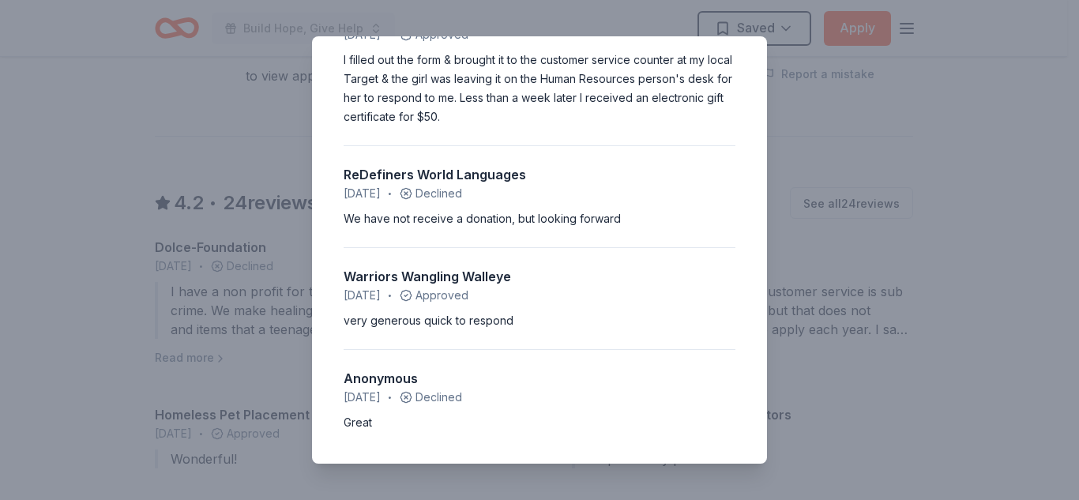
click at [847, 147] on div "4.2 • 24 reviews Dolce-Foundation August 2025 • Declined I have a non profit fo…" at bounding box center [539, 250] width 1079 height 500
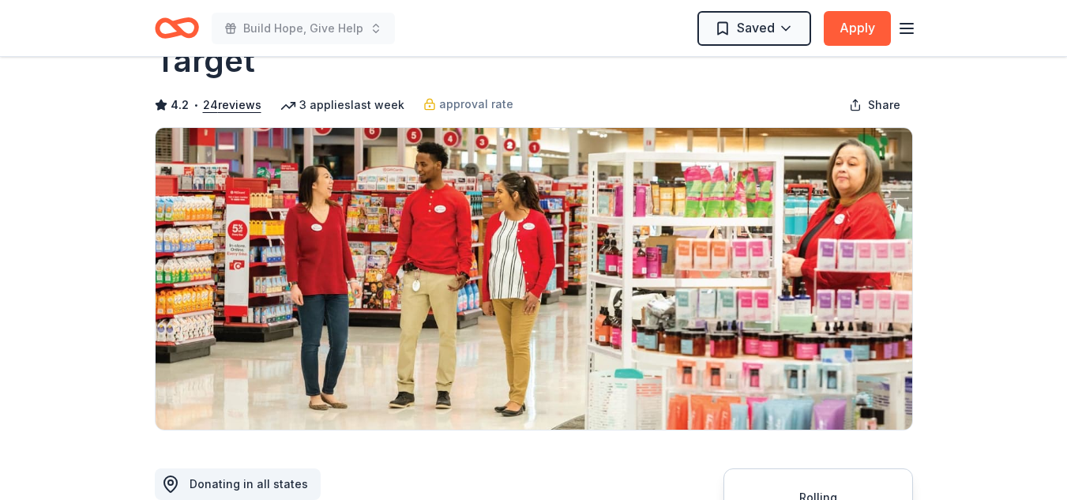
scroll to position [0, 0]
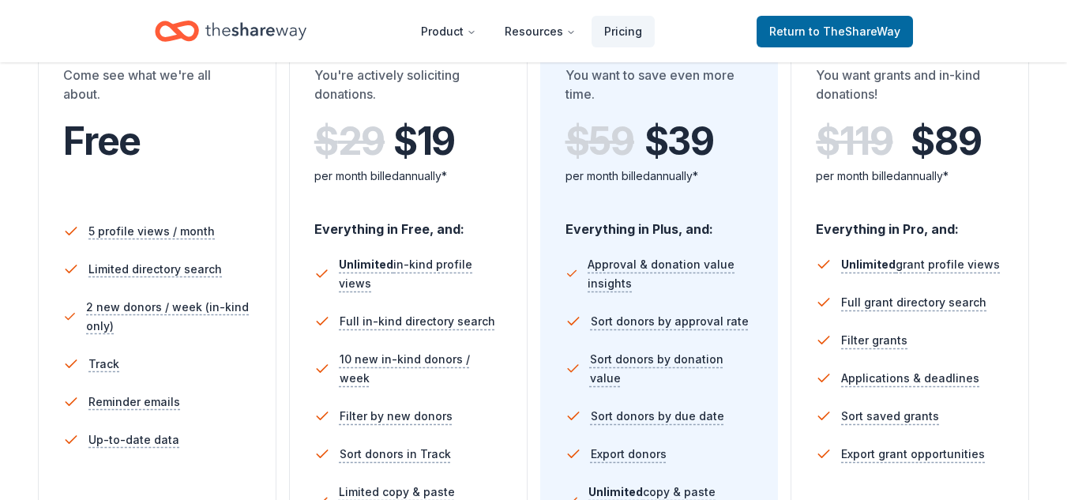
scroll to position [584, 0]
